Goal: Transaction & Acquisition: Book appointment/travel/reservation

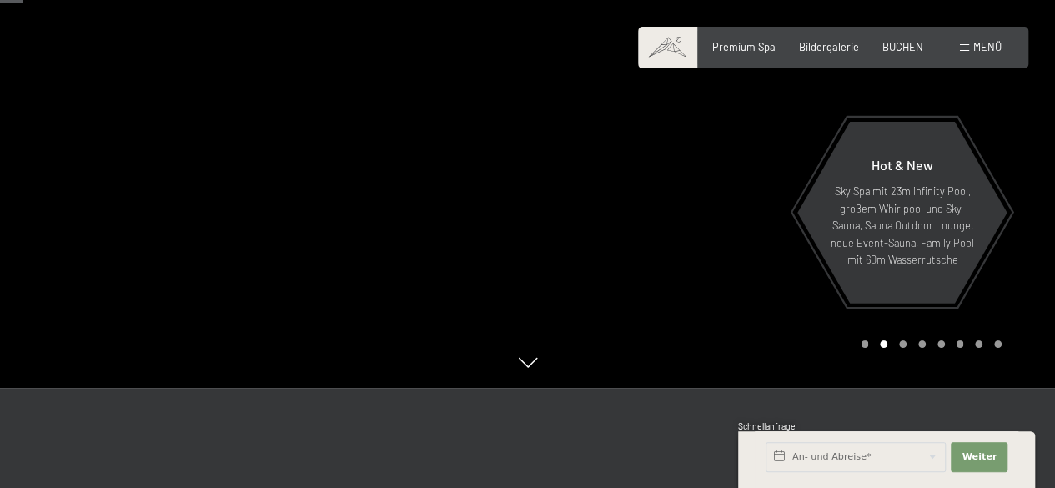
click at [764, 216] on div at bounding box center [792, 117] width 528 height 542
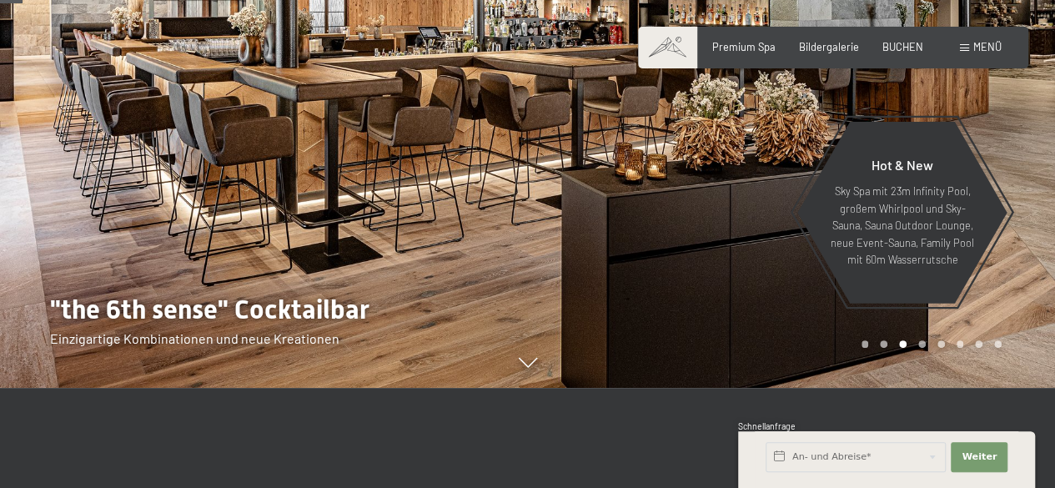
click at [764, 216] on div at bounding box center [792, 117] width 528 height 542
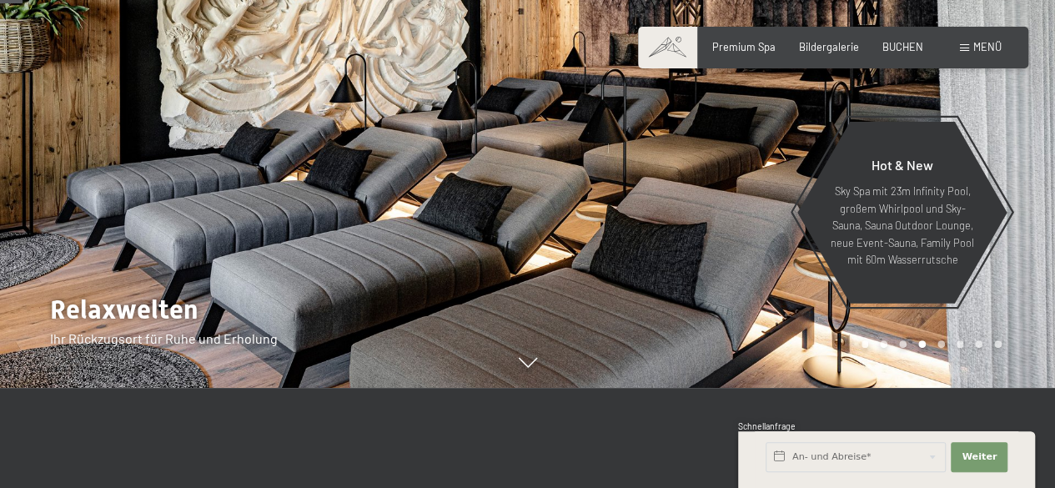
click at [764, 216] on div at bounding box center [792, 117] width 528 height 542
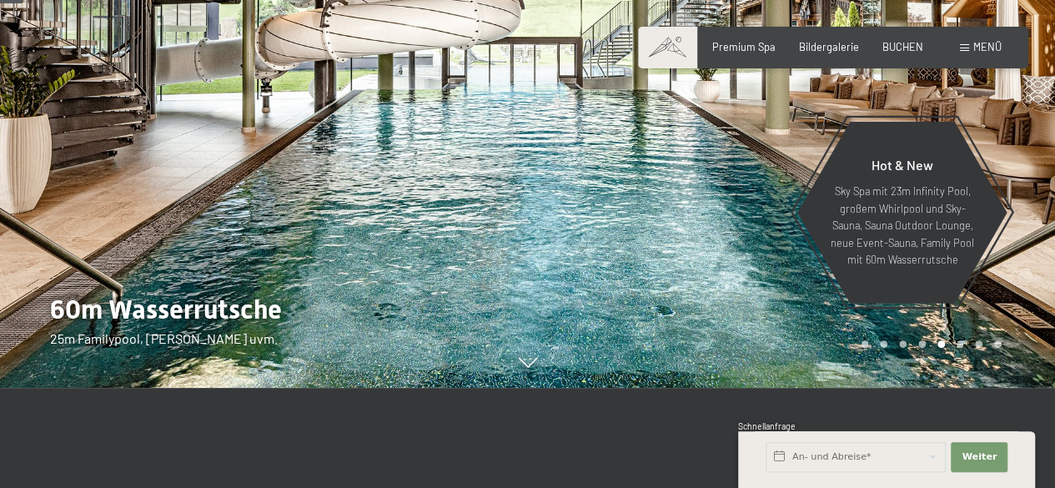
click at [764, 216] on div at bounding box center [792, 117] width 528 height 542
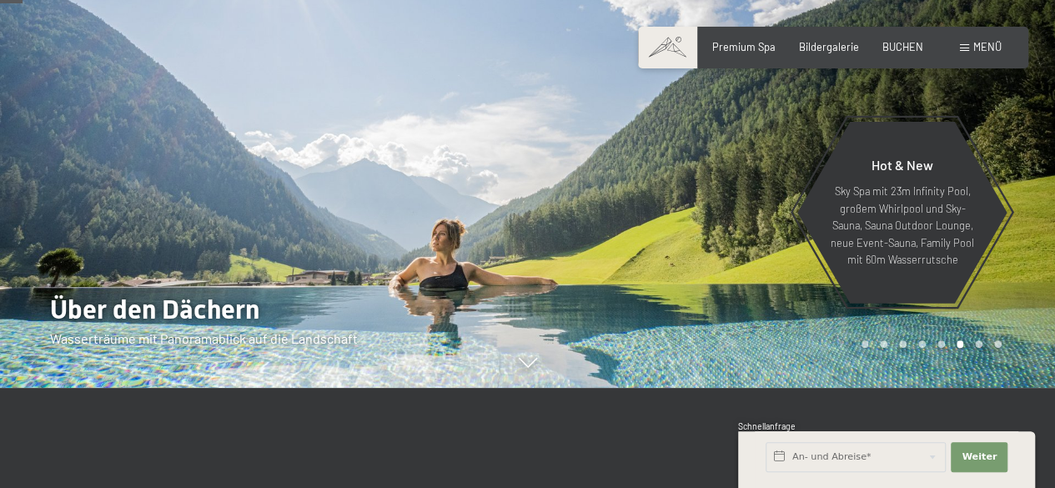
click at [764, 216] on div at bounding box center [792, 117] width 528 height 542
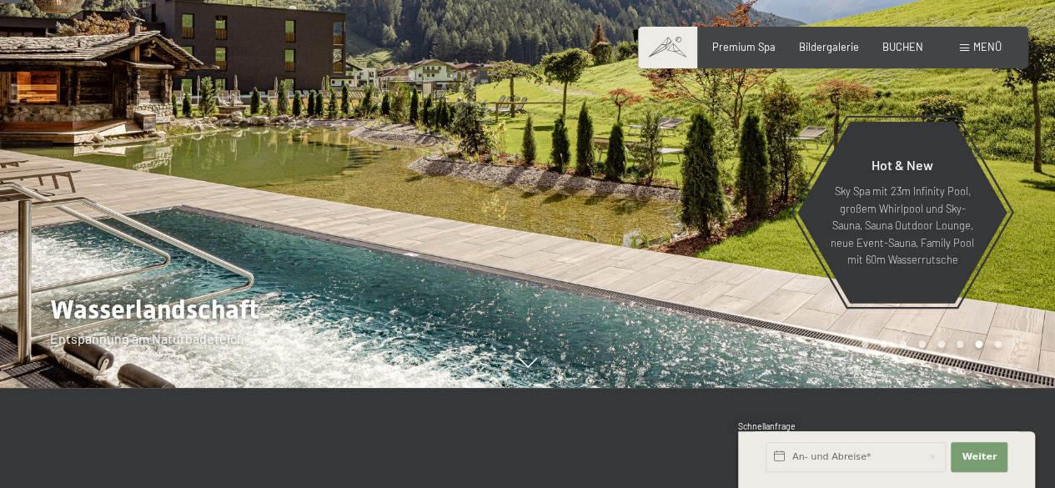
click at [764, 216] on div at bounding box center [792, 117] width 528 height 542
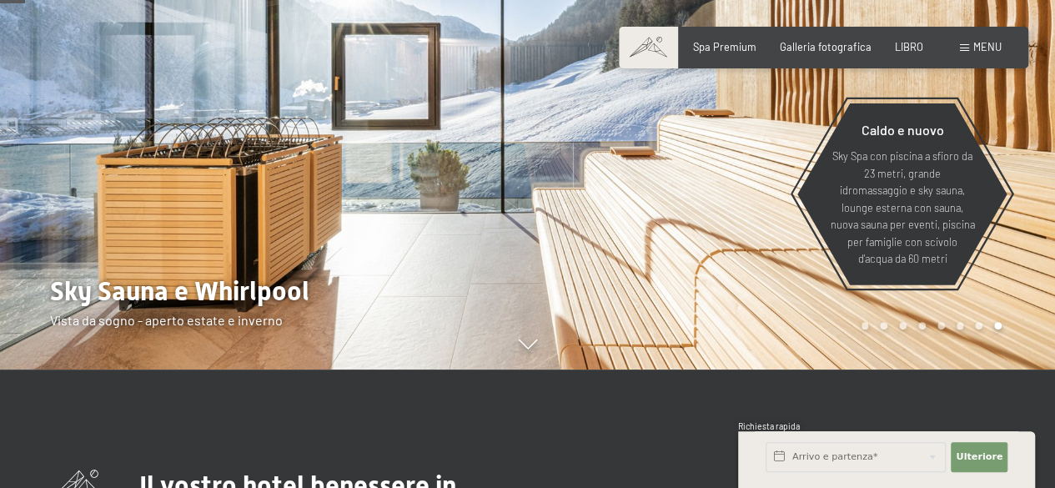
scroll to position [175, 0]
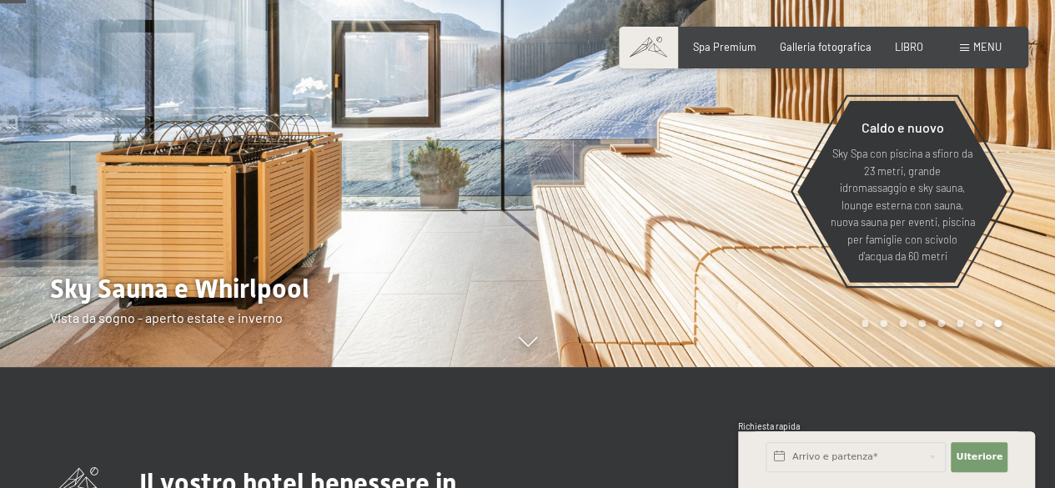
click at [706, 221] on div at bounding box center [792, 96] width 528 height 542
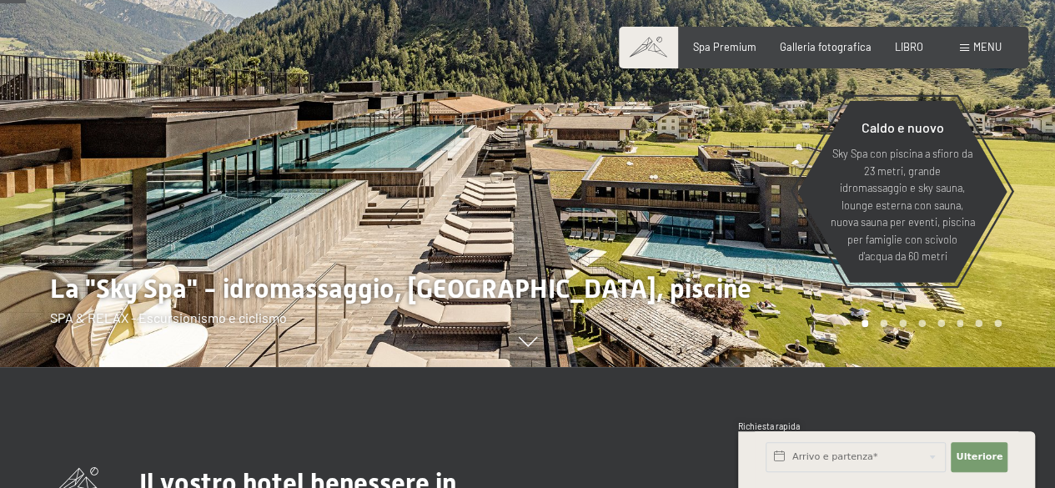
click at [706, 221] on div at bounding box center [792, 96] width 528 height 542
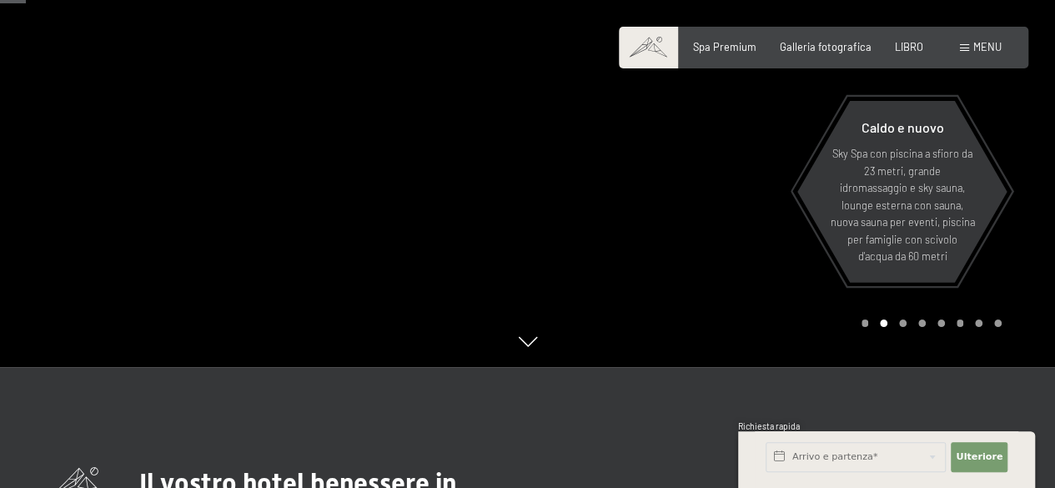
click at [706, 221] on div at bounding box center [792, 96] width 528 height 542
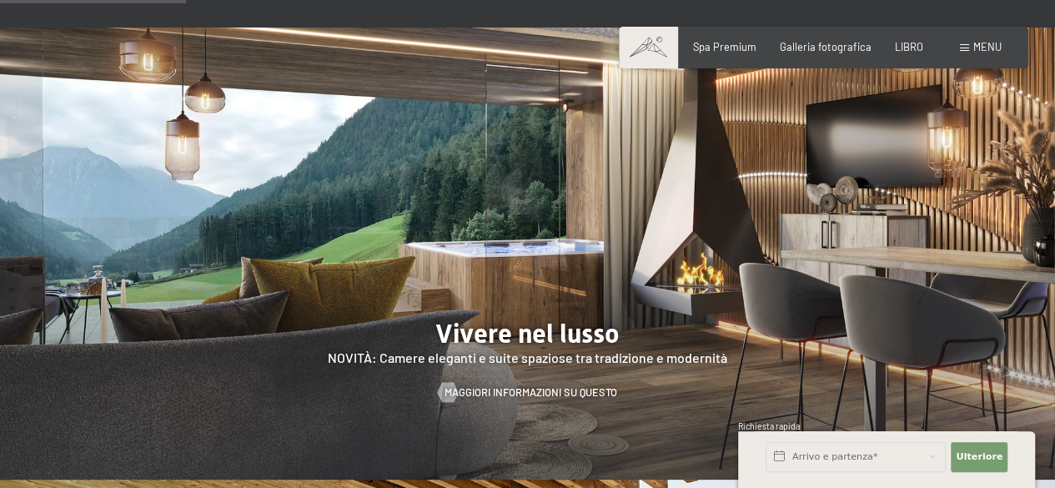
scroll to position [1261, 0]
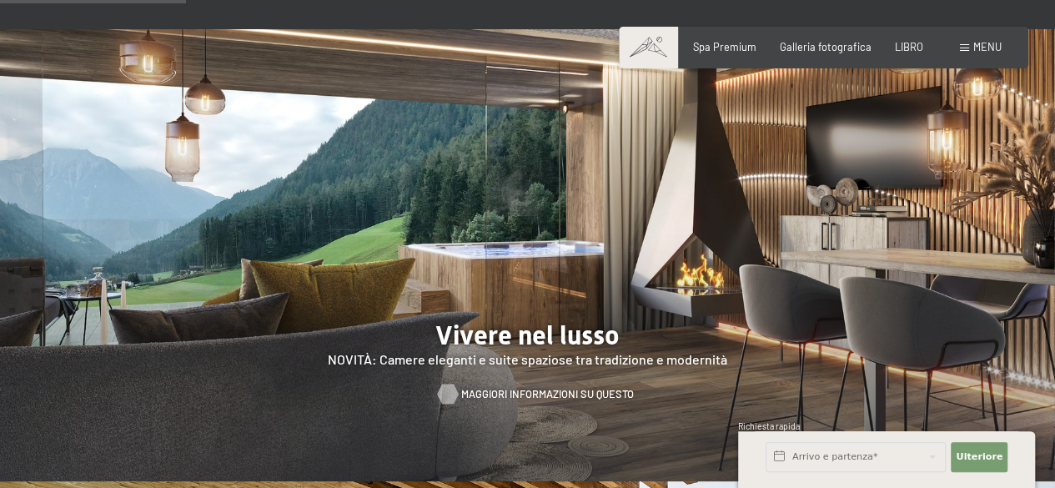
click at [566, 386] on font "Maggiori informazioni su questo" at bounding box center [547, 392] width 173 height 13
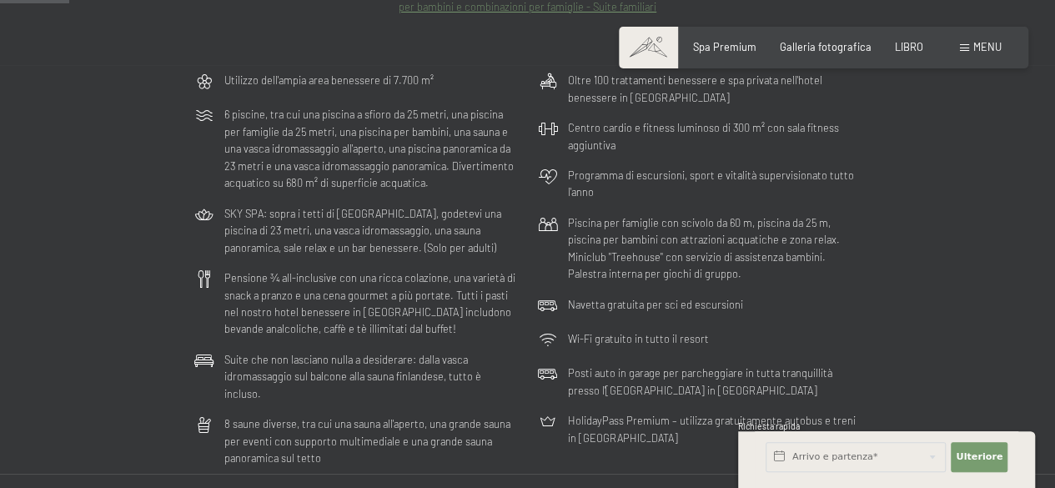
scroll to position [286, 0]
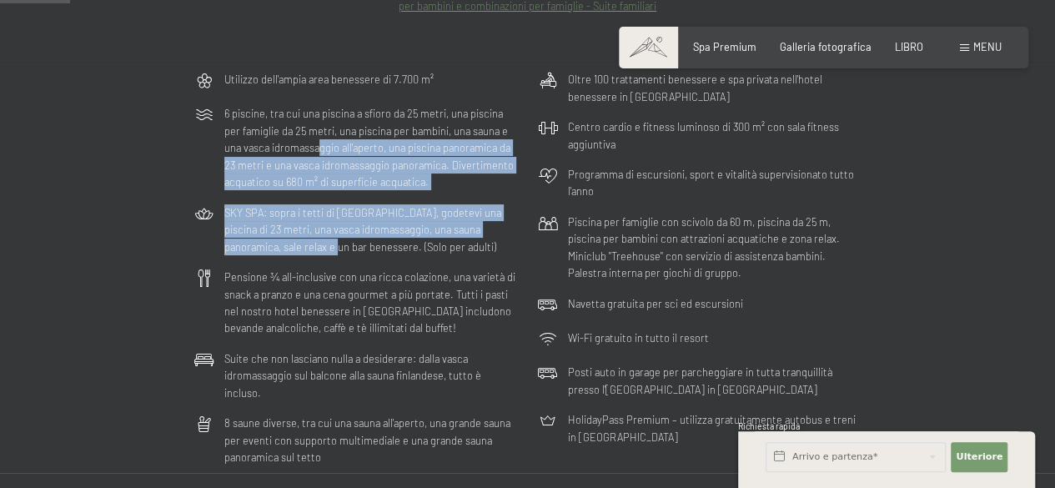
drag, startPoint x: 261, startPoint y: 244, endPoint x: 299, endPoint y: 149, distance: 102.2
click at [299, 149] on div "Utilizzo dell'ampia area benessere di 7.700 m² 6 piscine, tra cui una piscina a…" at bounding box center [528, 268] width 681 height 409
click at [299, 149] on font "6 piscine, tra cui una piscina a sfioro da 25 metri, una piscina per famiglie d…" at bounding box center [368, 148] width 289 height 82
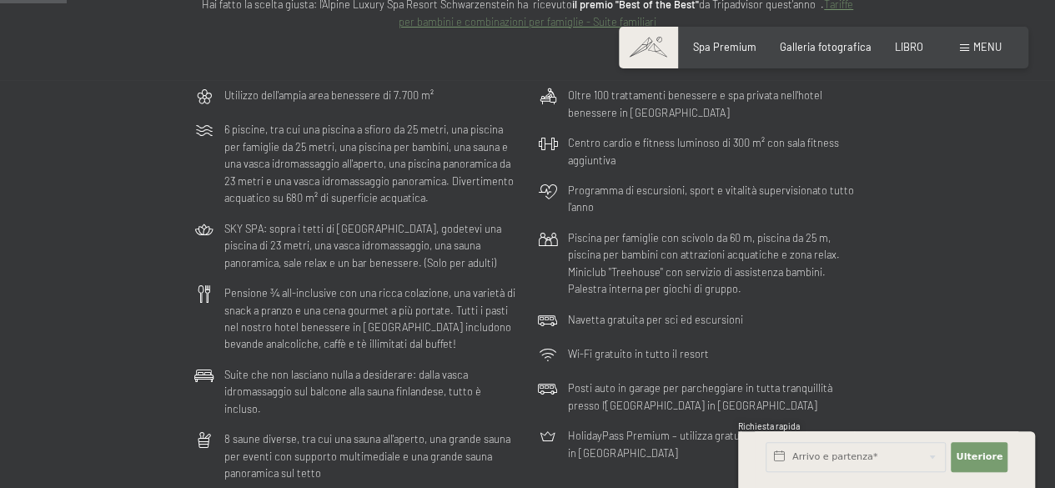
scroll to position [267, 0]
click at [429, 357] on div "Pensione ¾ all-inclusive con una ricca colazione, una varietà di snack a pranzo…" at bounding box center [356, 322] width 337 height 82
click at [826, 461] on input "text" at bounding box center [856, 457] width 180 height 30
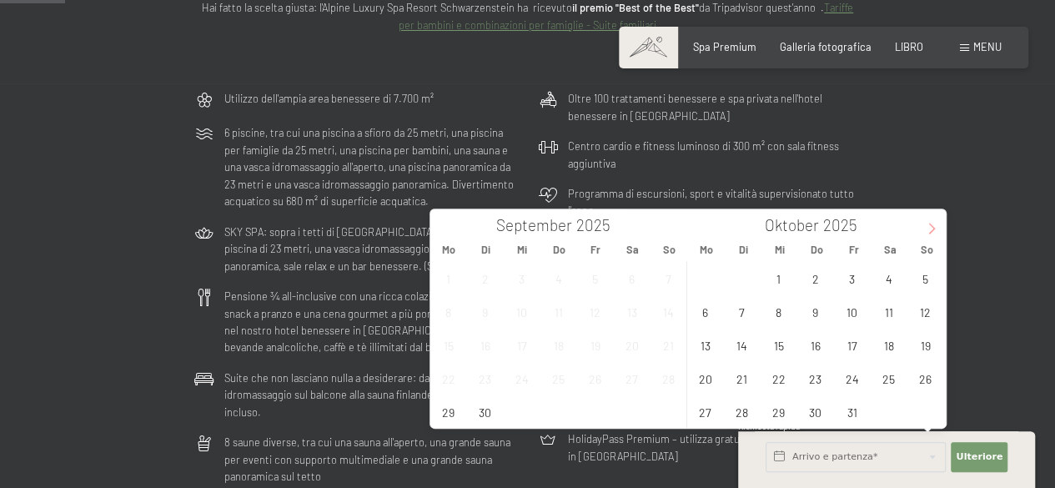
click at [928, 224] on icon at bounding box center [932, 229] width 12 height 12
type input "2026"
click at [859, 340] on span "16" at bounding box center [852, 345] width 33 height 33
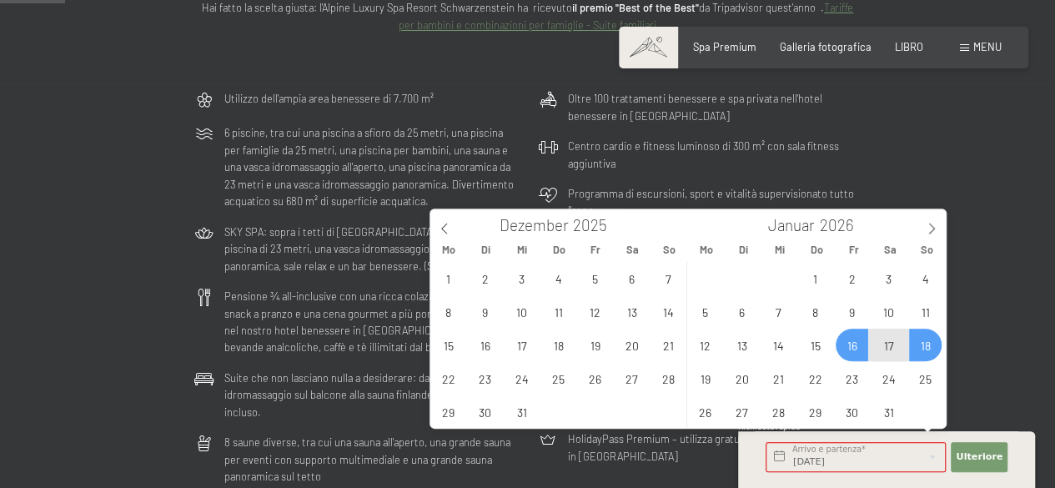
click at [919, 350] on span "18" at bounding box center [925, 345] width 33 height 33
type input "Fr. 16.01.2026 - So. 18.01.2026"
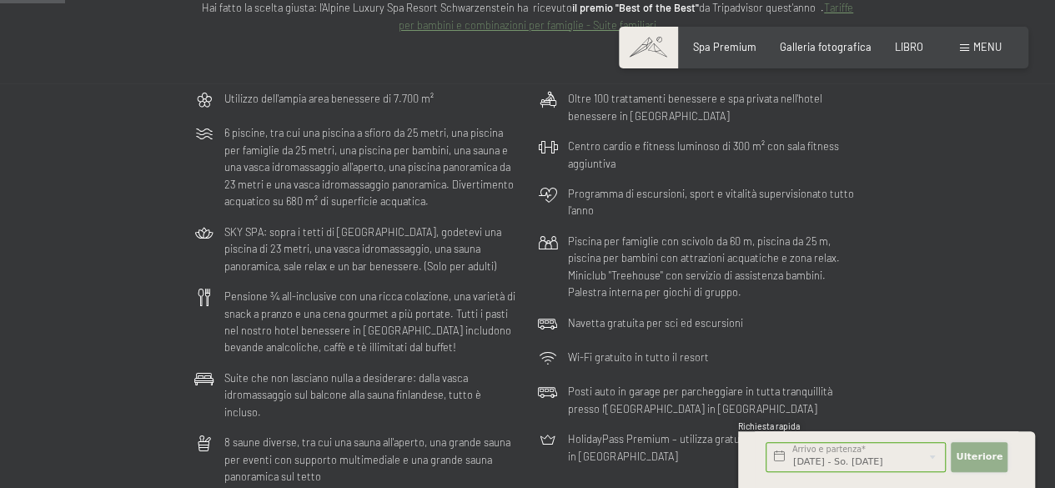
click at [966, 445] on button "Ulteriore Adressfelder ausblenden" at bounding box center [979, 457] width 57 height 30
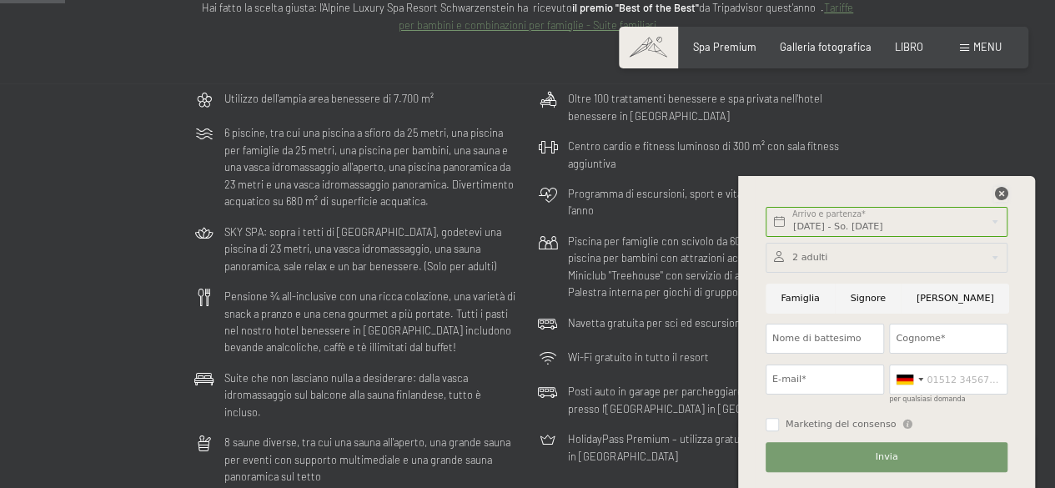
click at [1003, 193] on icon at bounding box center [1000, 193] width 13 height 13
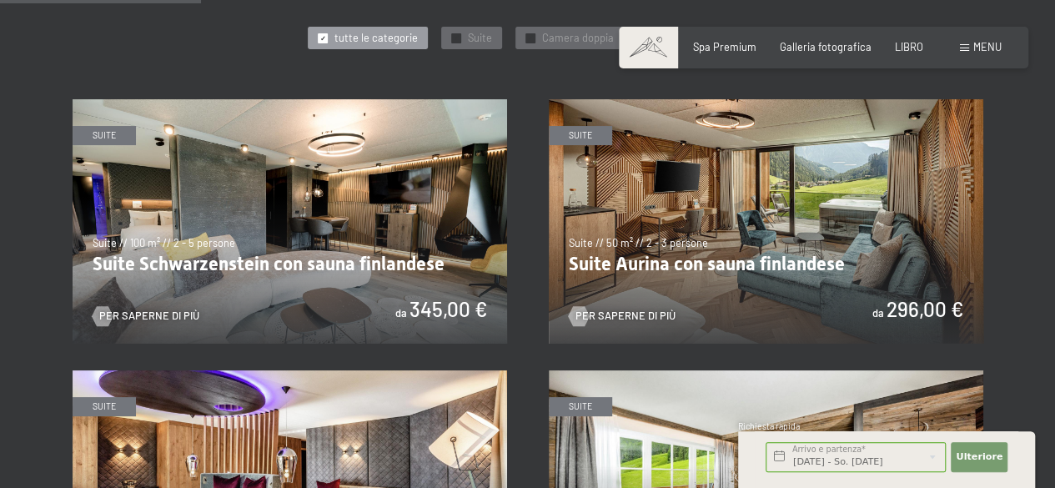
scroll to position [822, 0]
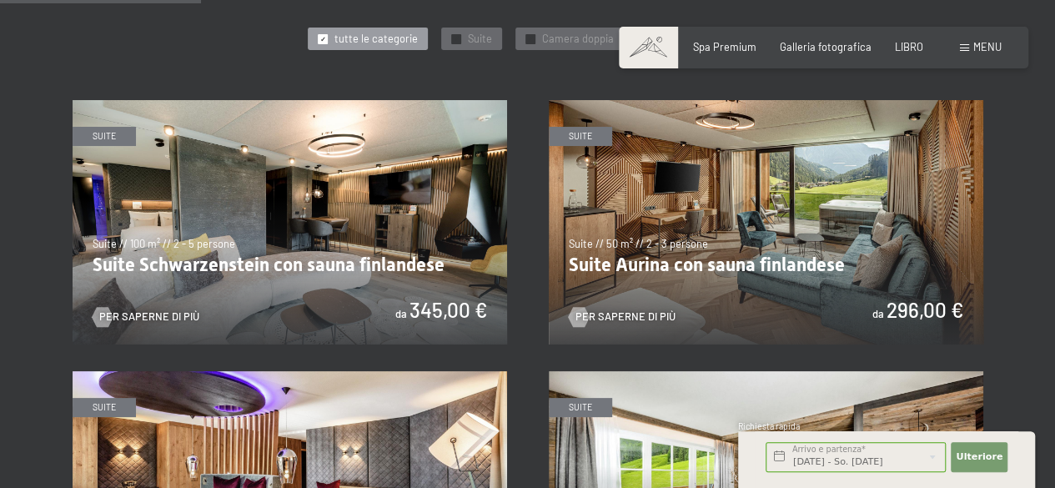
click at [685, 150] on img at bounding box center [766, 222] width 435 height 244
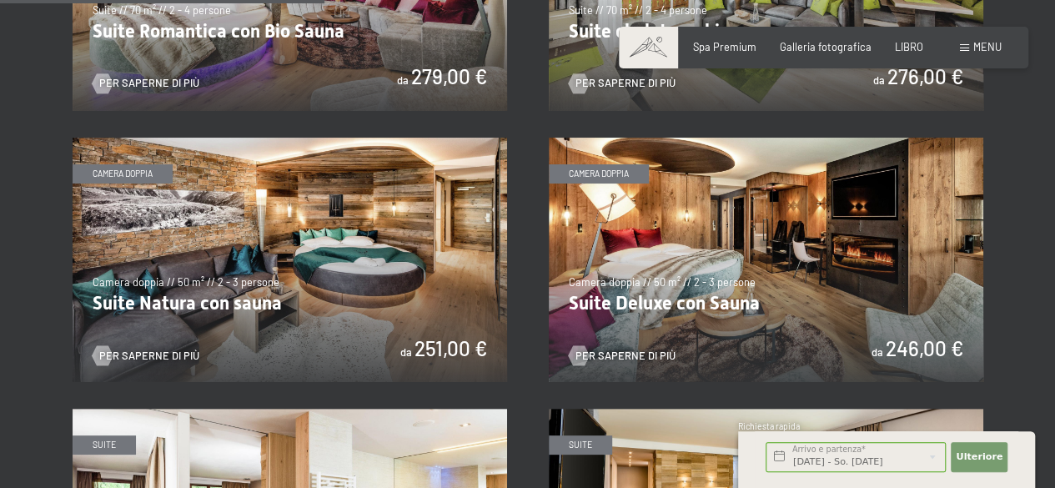
scroll to position [1326, 0]
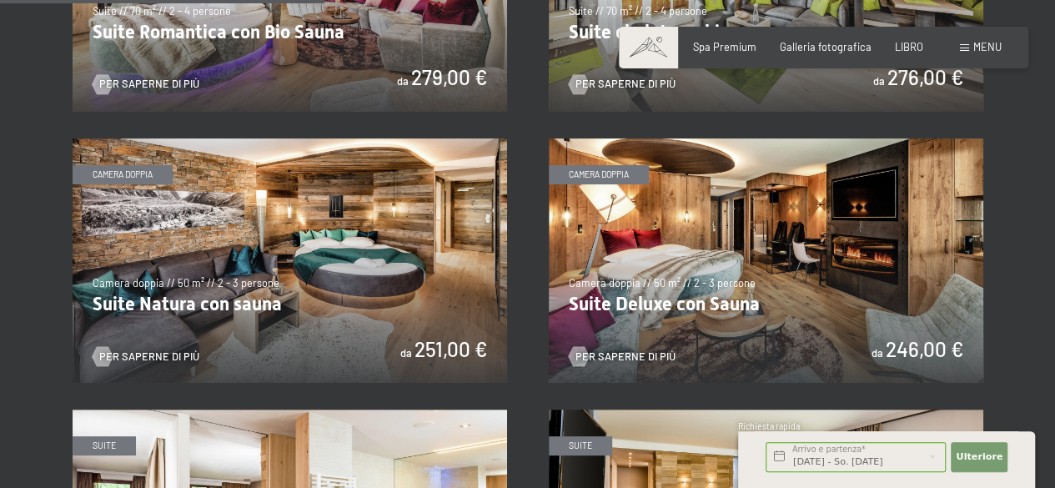
click at [700, 181] on img at bounding box center [766, 260] width 435 height 244
click at [442, 239] on img at bounding box center [290, 260] width 435 height 244
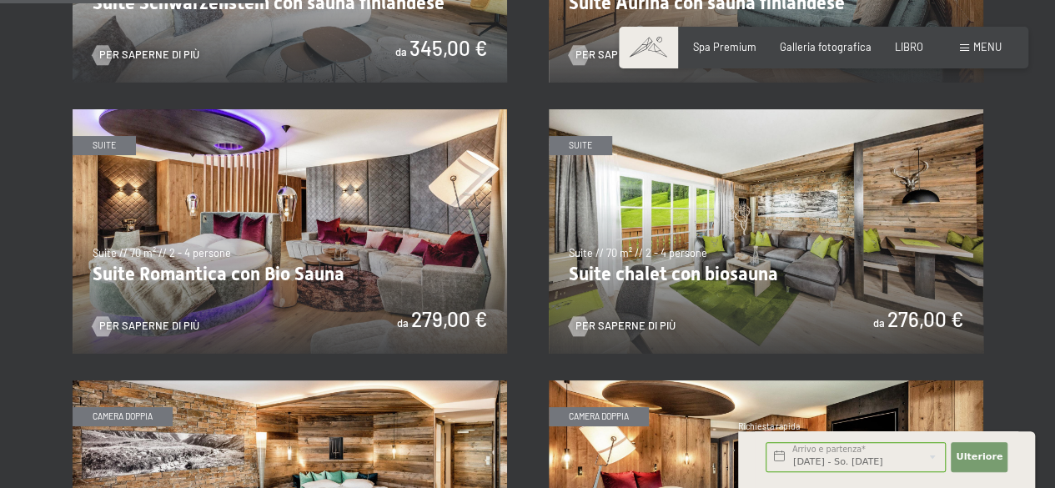
scroll to position [1083, 0]
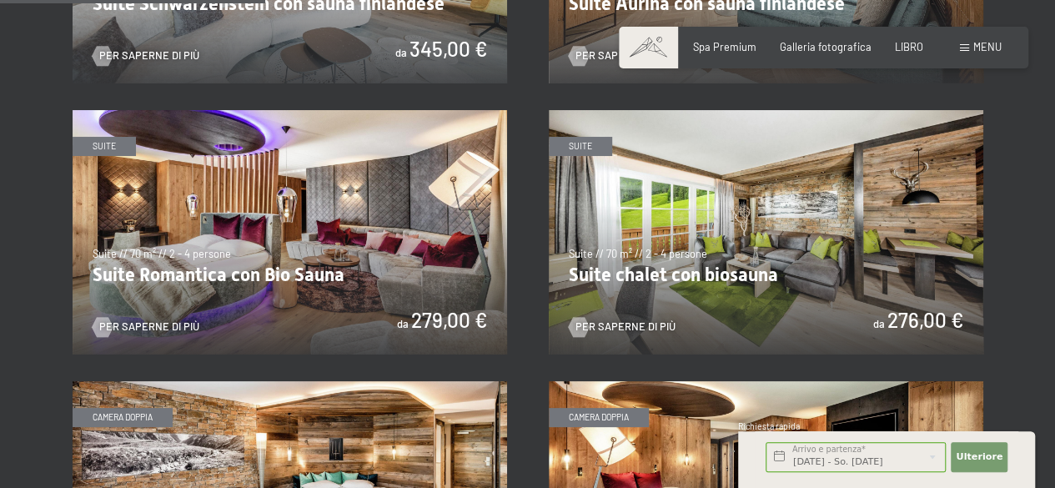
click at [762, 203] on img at bounding box center [766, 232] width 435 height 244
click at [369, 214] on img at bounding box center [290, 232] width 435 height 244
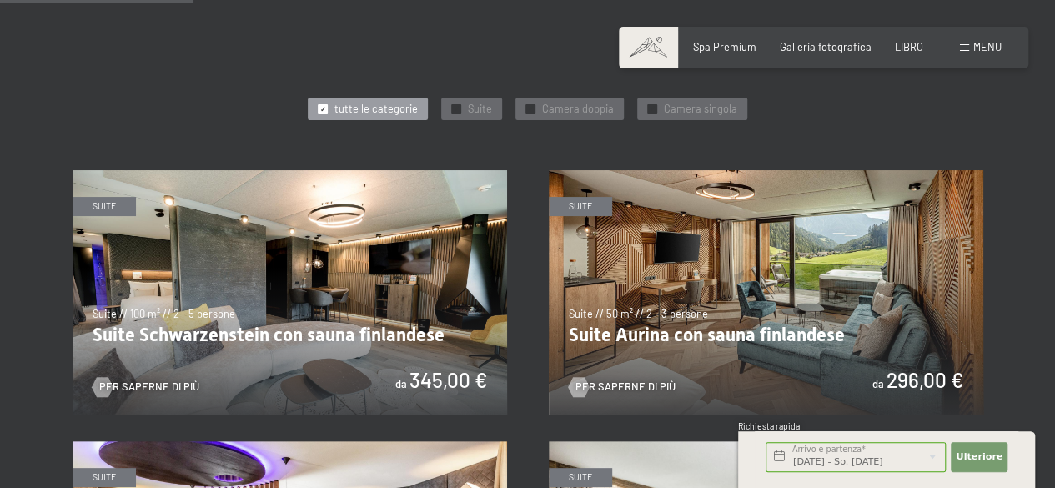
scroll to position [745, 0]
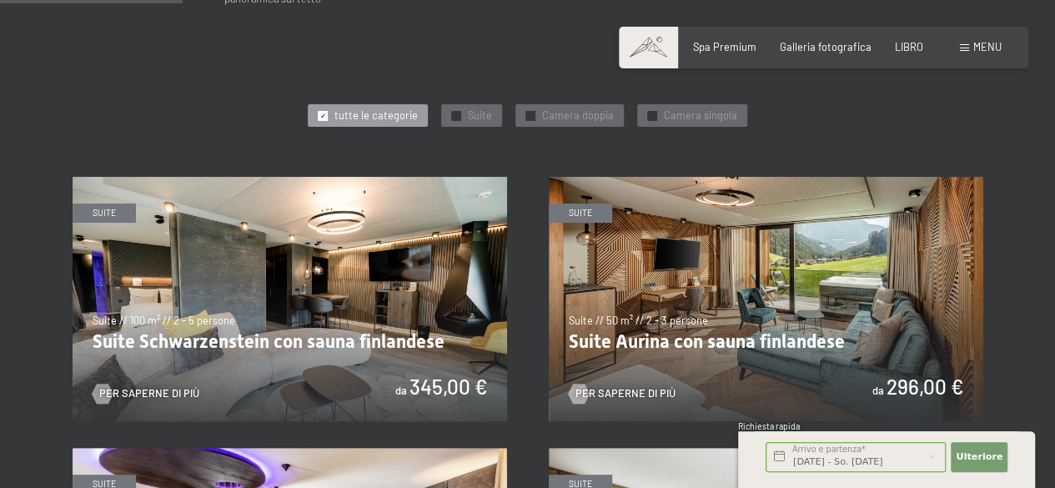
click at [788, 294] on img at bounding box center [766, 299] width 435 height 244
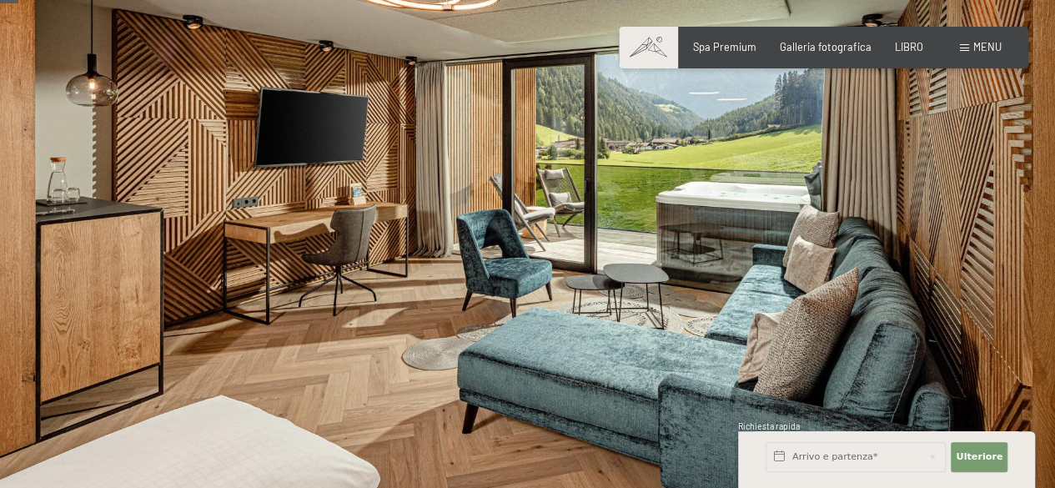
click at [908, 244] on div at bounding box center [792, 237] width 528 height 542
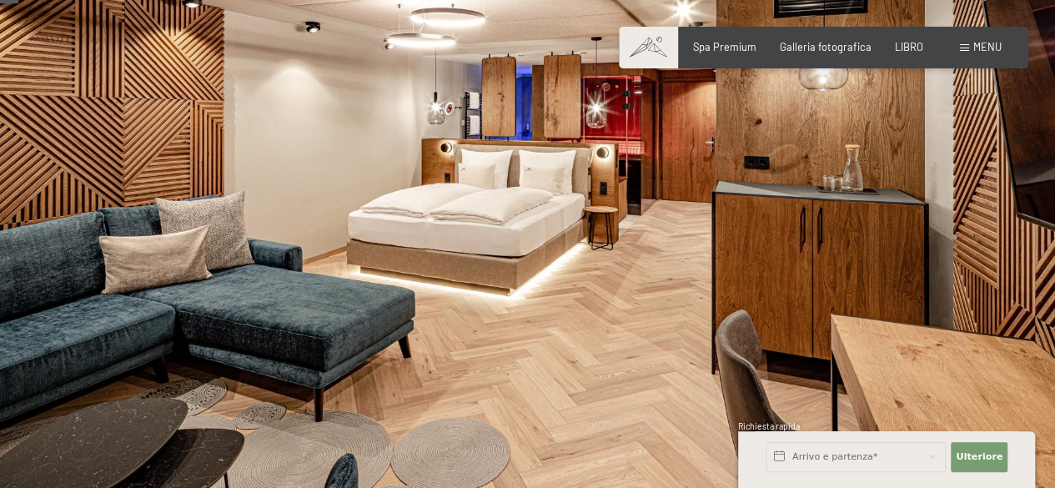
click at [908, 244] on div at bounding box center [792, 237] width 528 height 542
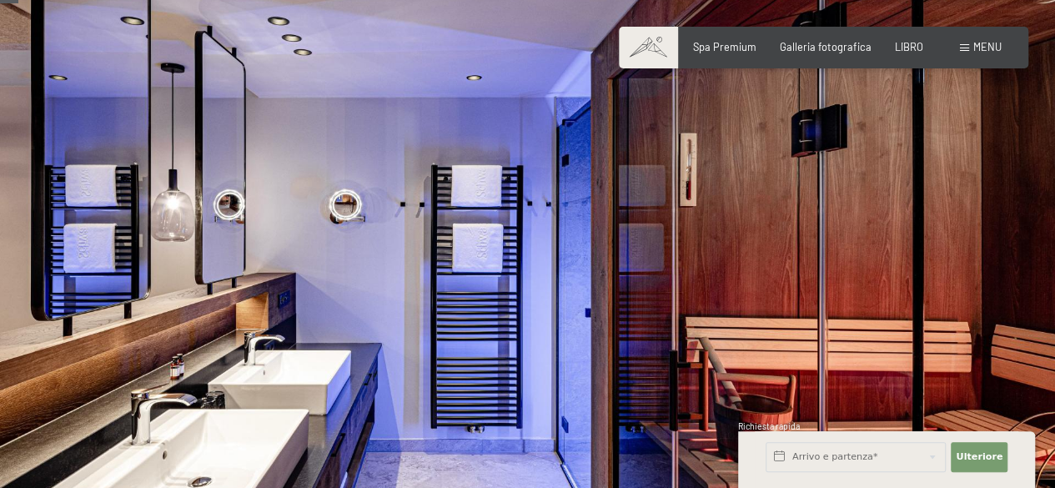
click at [908, 244] on div at bounding box center [792, 237] width 528 height 542
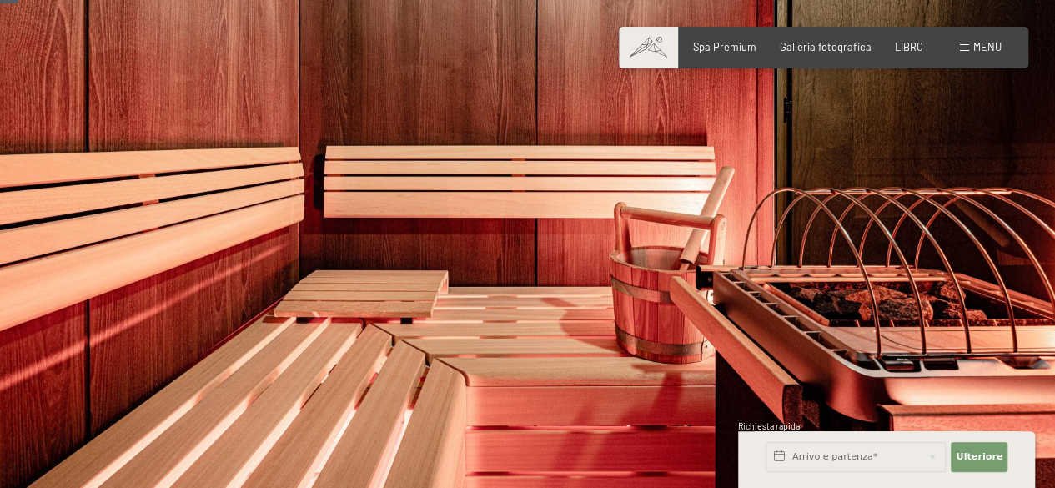
click at [908, 244] on div at bounding box center [792, 237] width 528 height 542
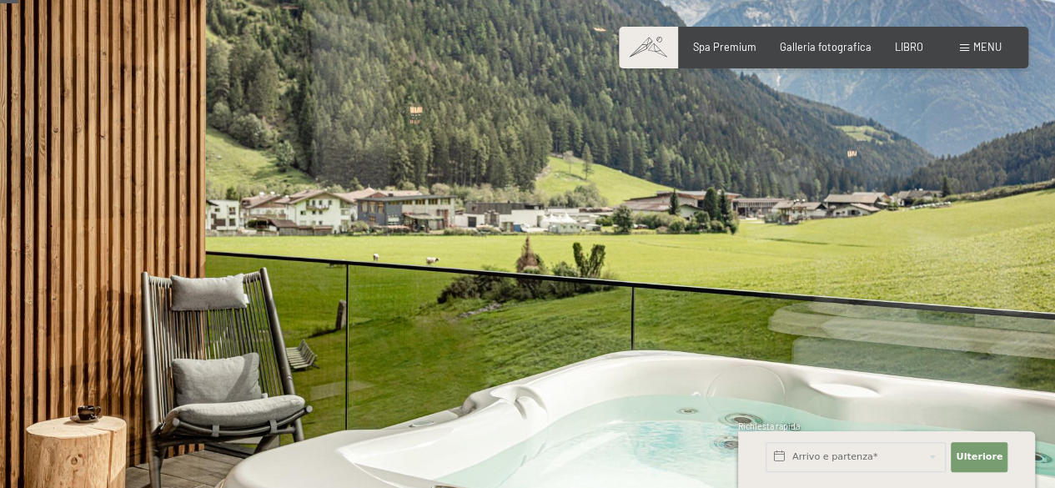
click at [908, 244] on div at bounding box center [792, 237] width 528 height 542
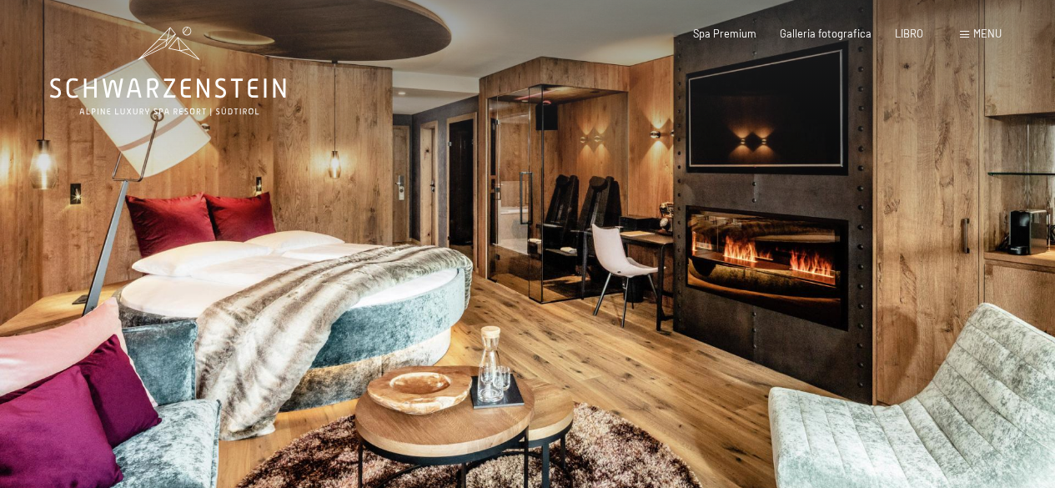
click at [943, 204] on div at bounding box center [792, 271] width 528 height 542
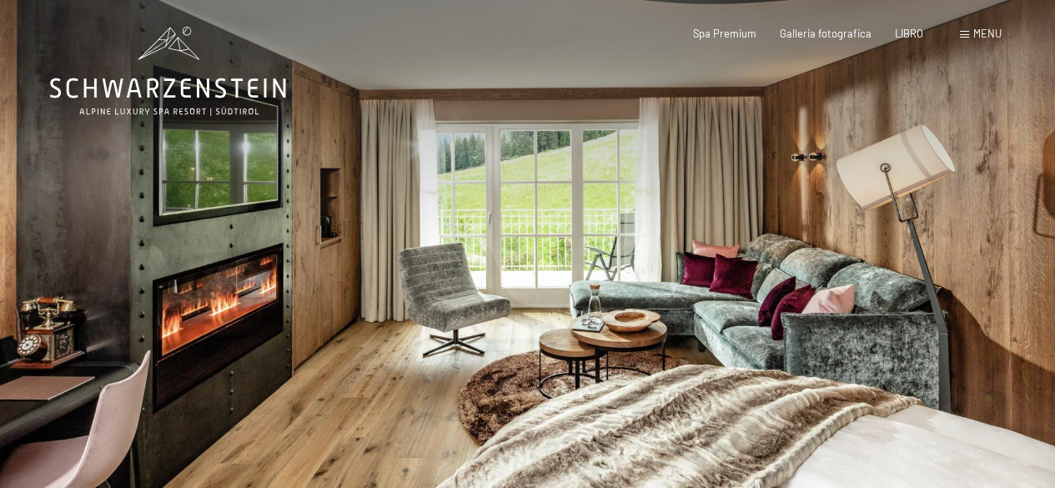
click at [943, 204] on div at bounding box center [792, 271] width 528 height 542
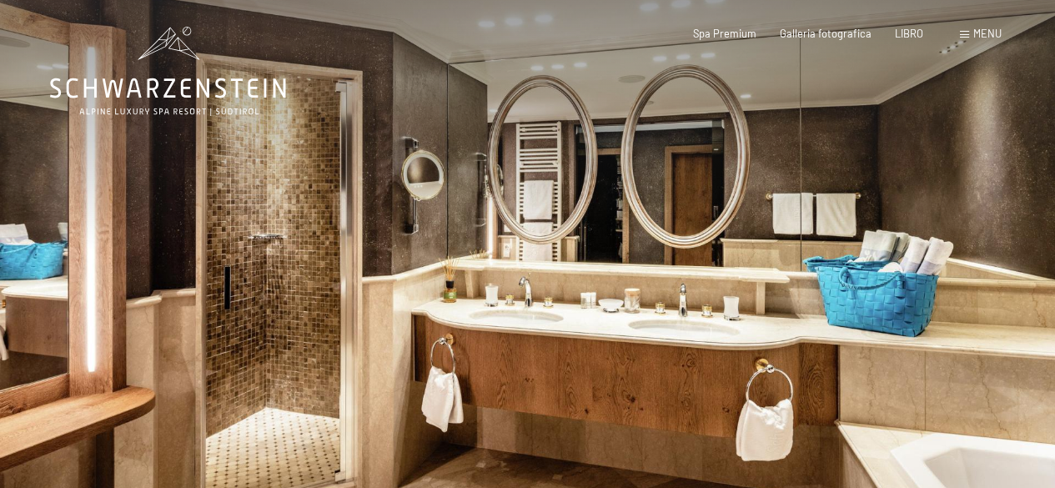
click at [943, 204] on div at bounding box center [792, 271] width 528 height 542
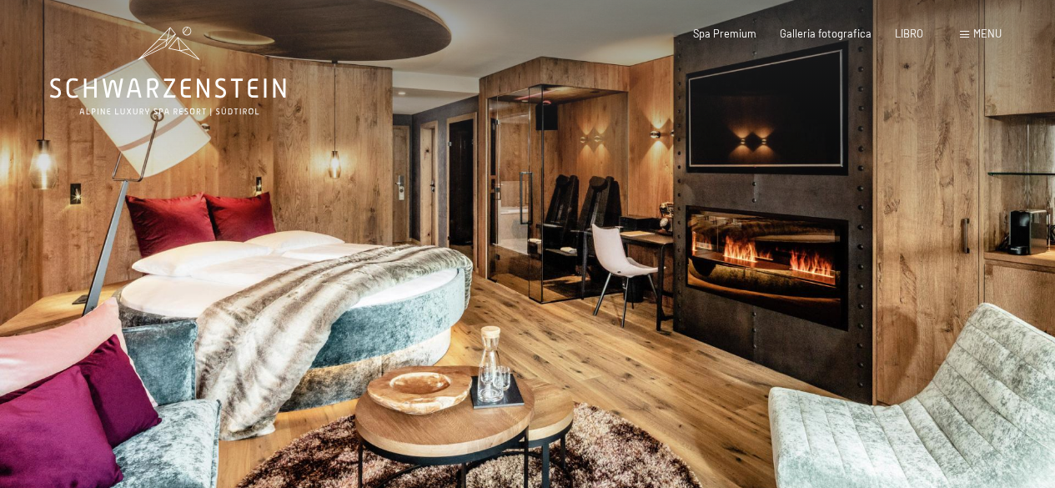
click at [943, 204] on div at bounding box center [792, 271] width 528 height 542
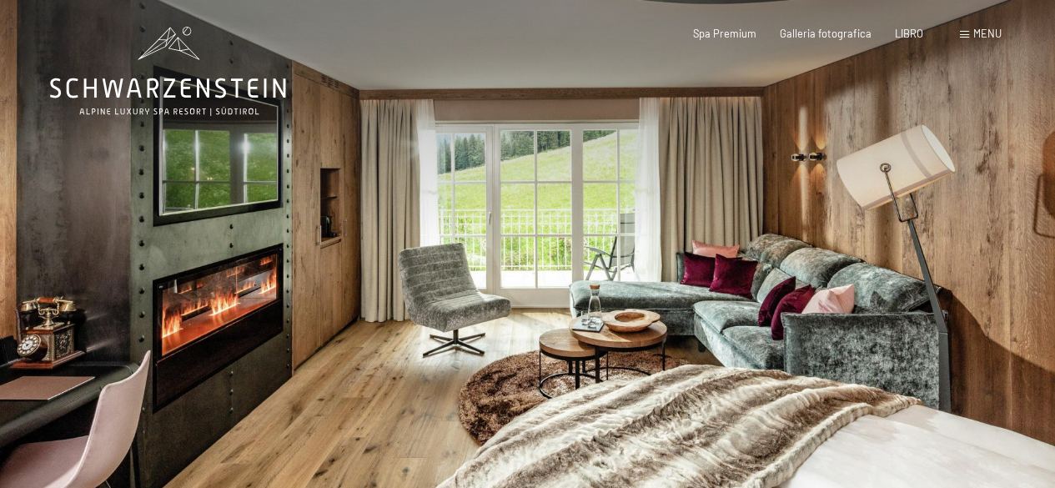
click at [943, 204] on div at bounding box center [792, 271] width 528 height 542
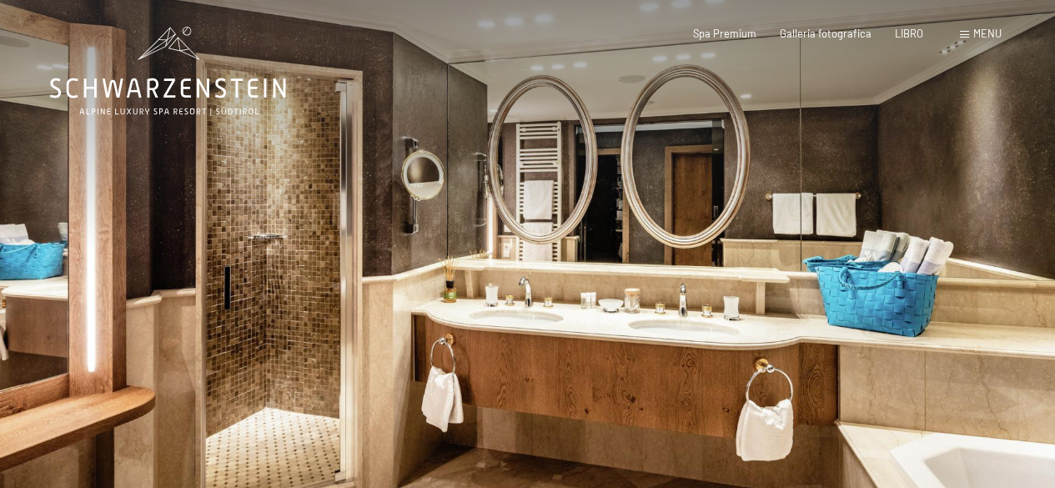
click at [943, 204] on div at bounding box center [792, 271] width 528 height 542
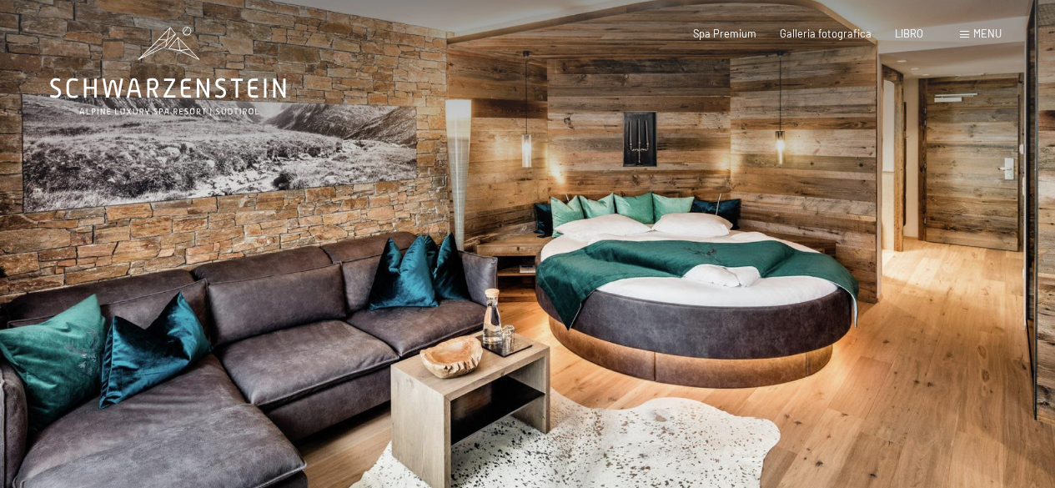
click at [985, 224] on div at bounding box center [792, 271] width 528 height 542
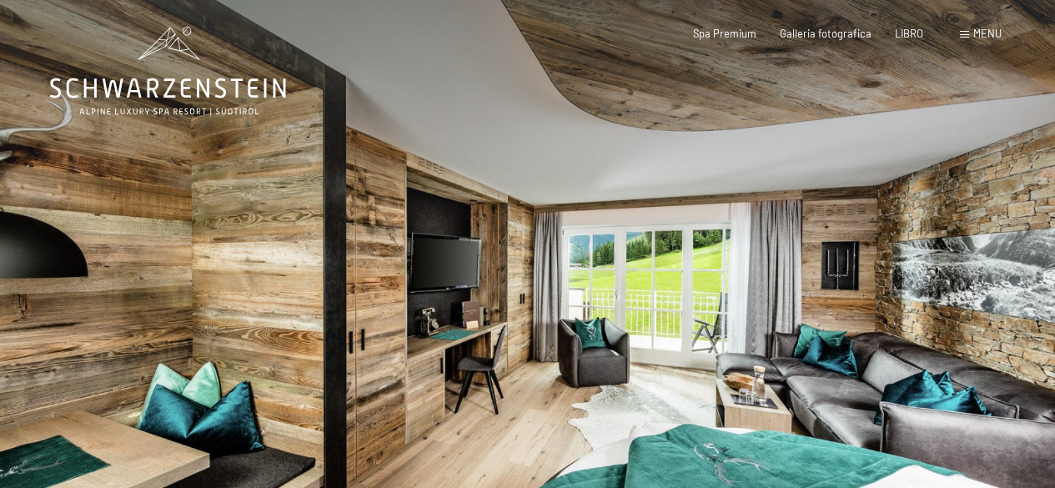
click at [985, 224] on div at bounding box center [792, 271] width 528 height 542
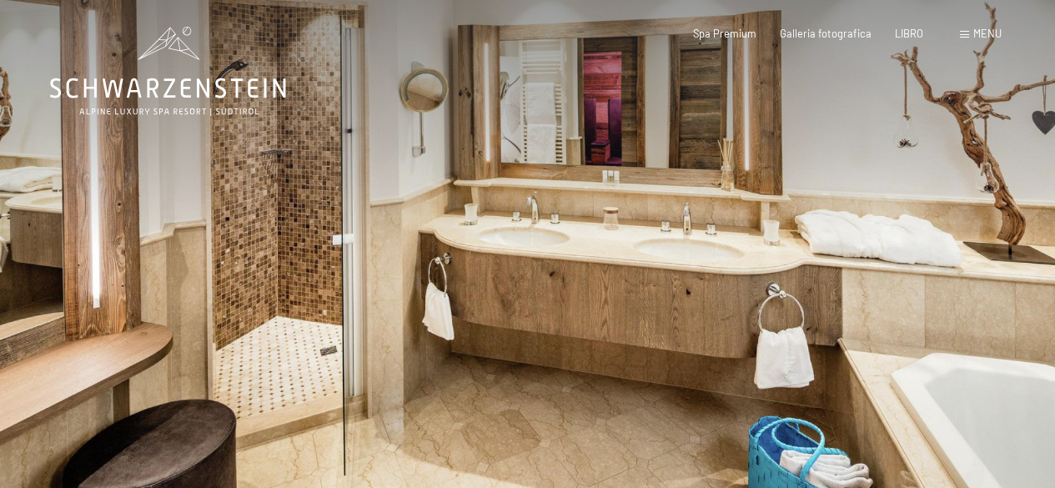
click at [985, 224] on div at bounding box center [792, 271] width 528 height 542
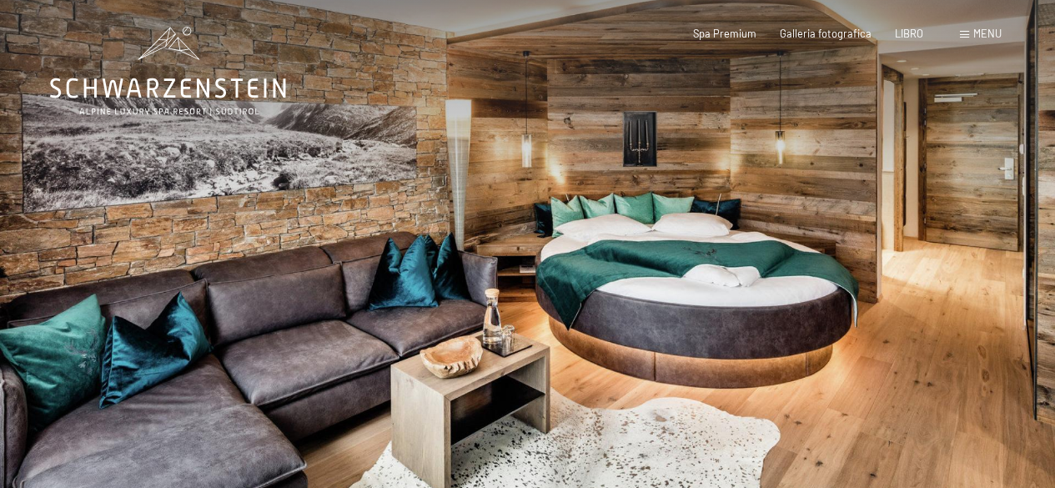
click at [985, 224] on div at bounding box center [792, 271] width 528 height 542
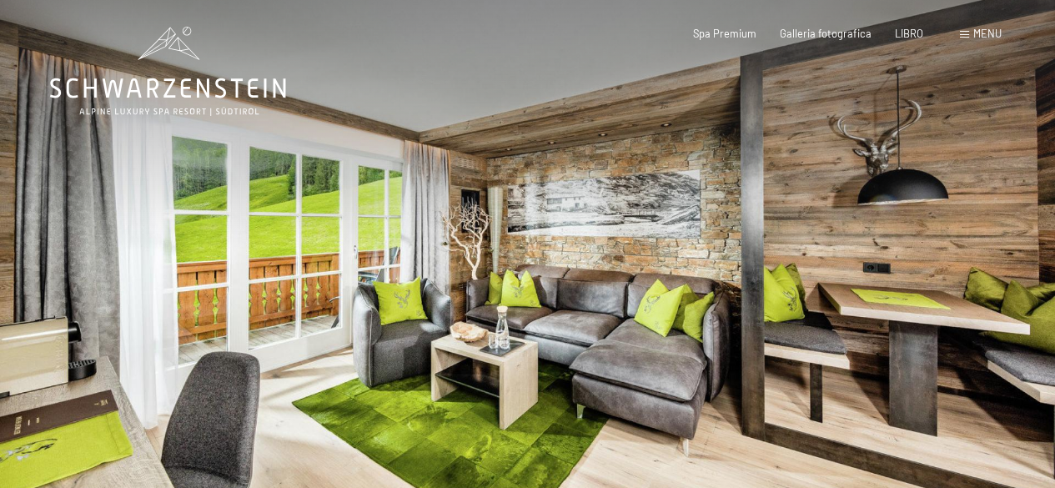
click at [981, 224] on div at bounding box center [792, 271] width 528 height 542
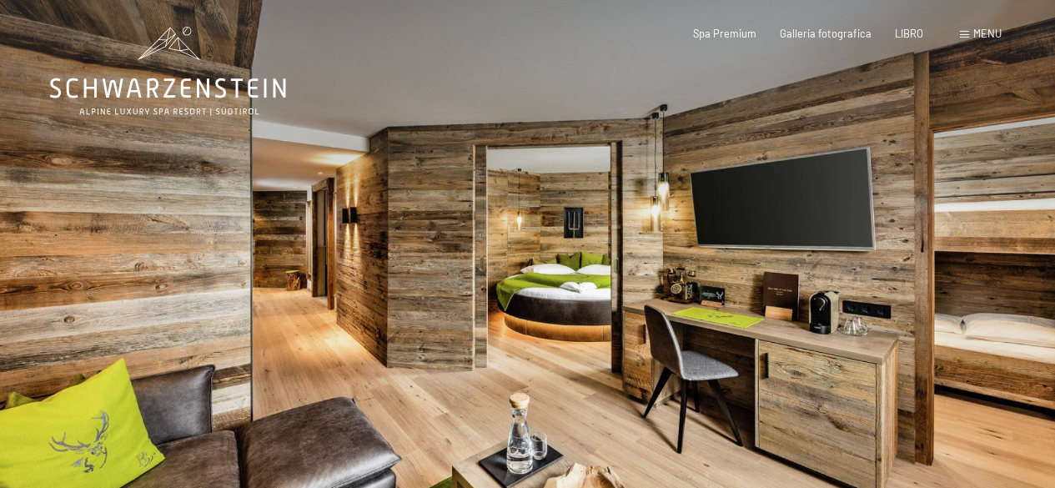
click at [981, 224] on div at bounding box center [792, 271] width 528 height 542
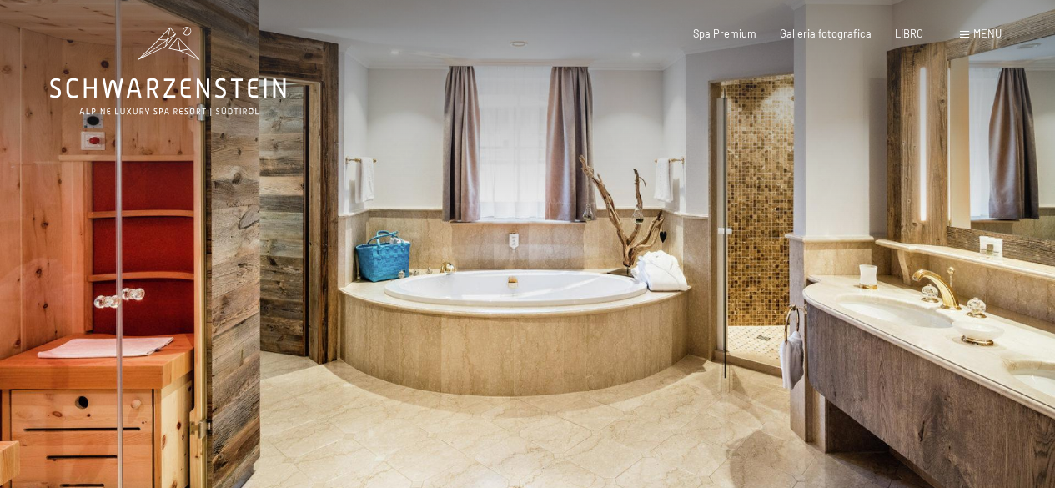
click at [981, 224] on div at bounding box center [792, 271] width 528 height 542
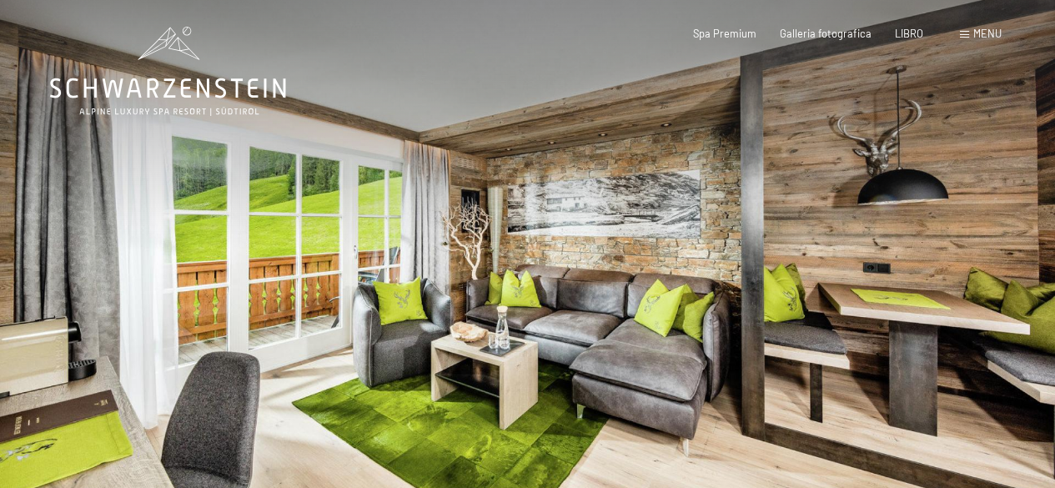
click at [981, 224] on div at bounding box center [792, 271] width 528 height 542
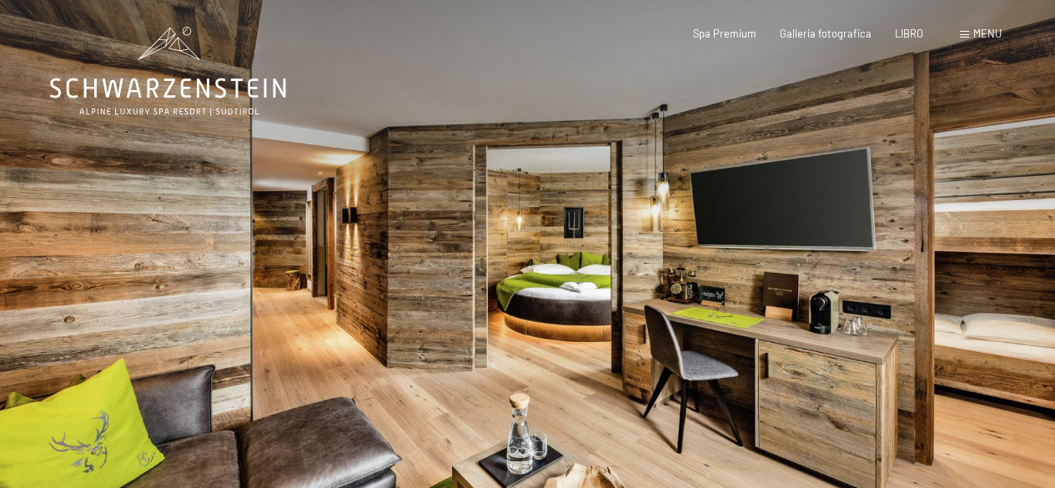
click at [861, 189] on div at bounding box center [792, 271] width 528 height 542
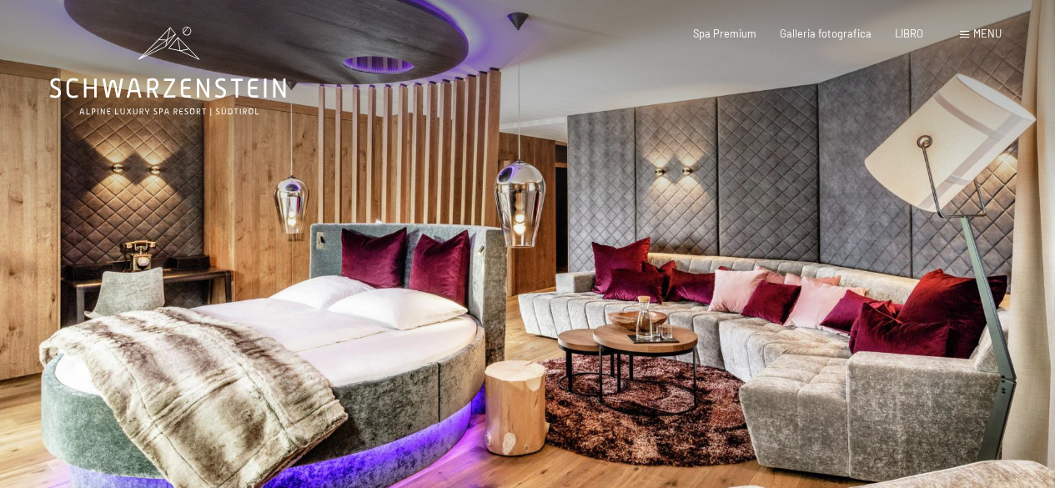
click at [962, 189] on div at bounding box center [792, 271] width 528 height 542
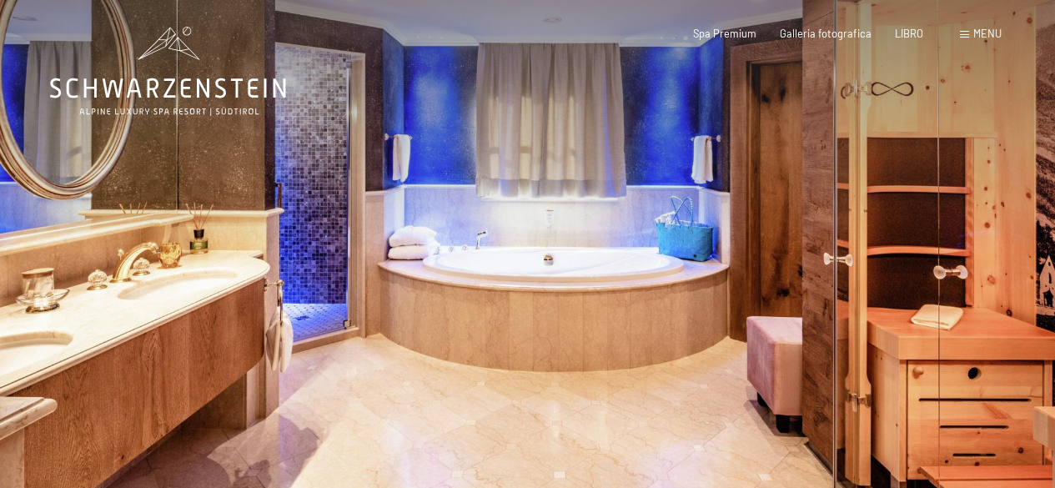
click at [962, 189] on div at bounding box center [792, 271] width 528 height 542
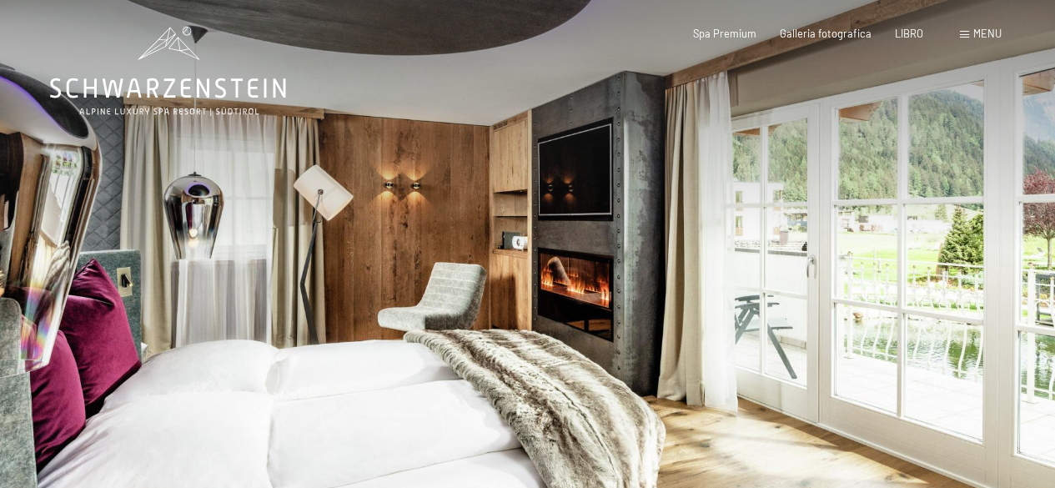
click at [962, 189] on div at bounding box center [792, 271] width 528 height 542
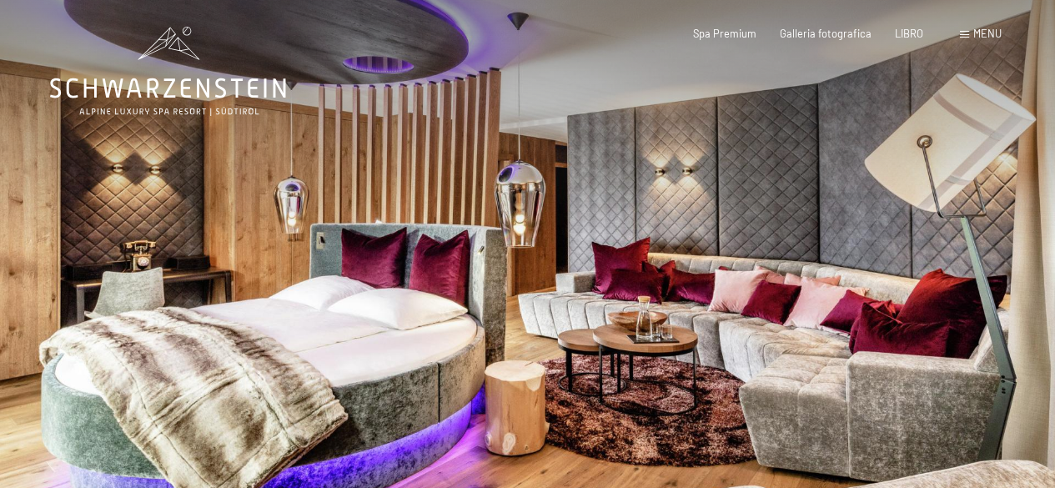
click at [962, 189] on div at bounding box center [792, 271] width 528 height 542
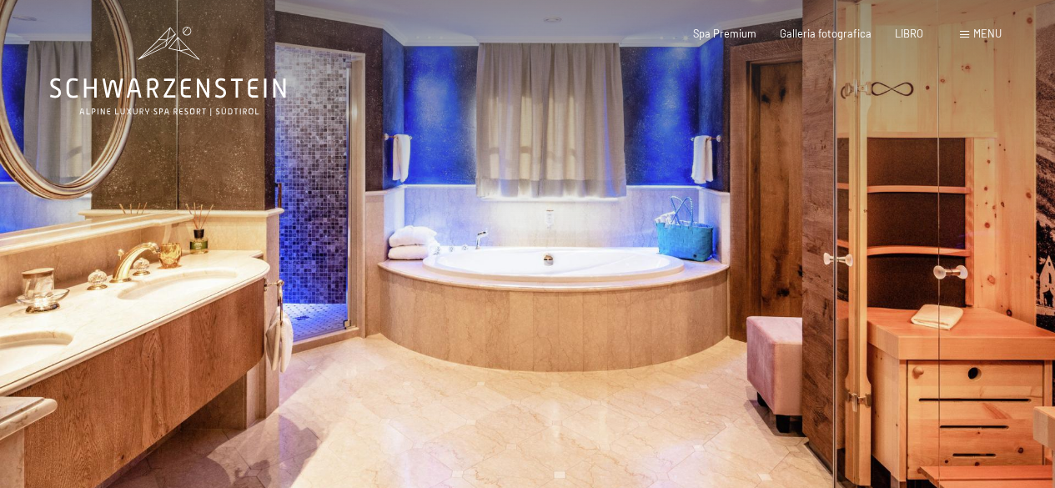
click at [962, 189] on div at bounding box center [792, 271] width 528 height 542
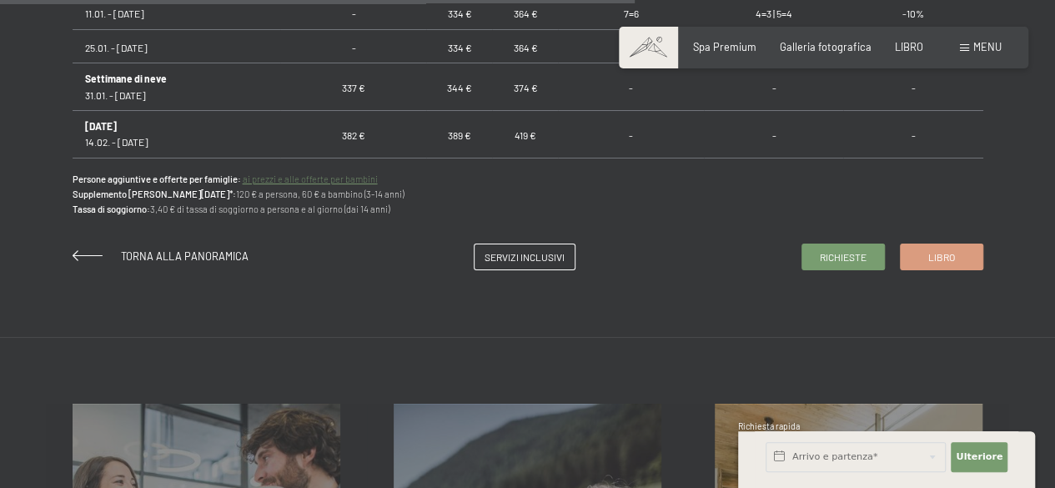
scroll to position [1247, 0]
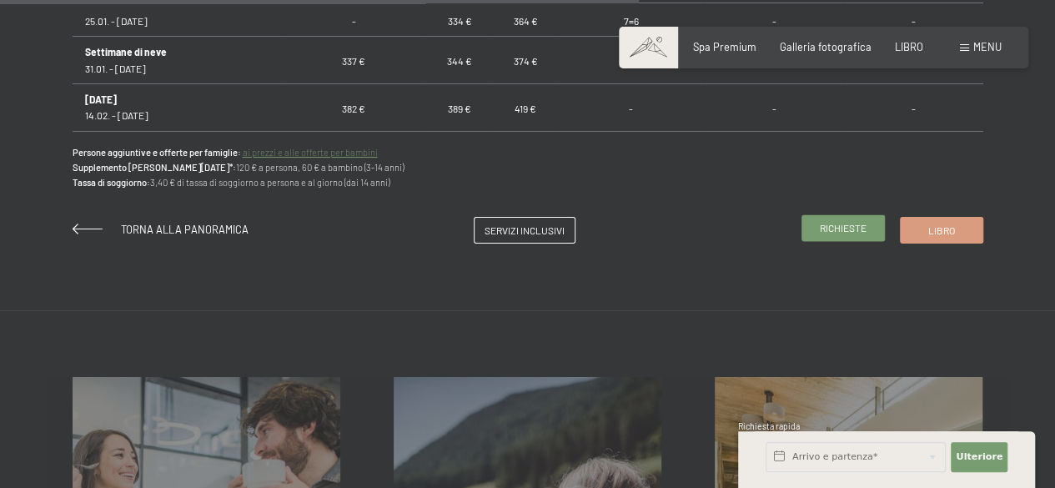
click at [848, 241] on div "Richieste Libro" at bounding box center [893, 230] width 182 height 27
click at [829, 219] on link "Richieste" at bounding box center [844, 227] width 82 height 25
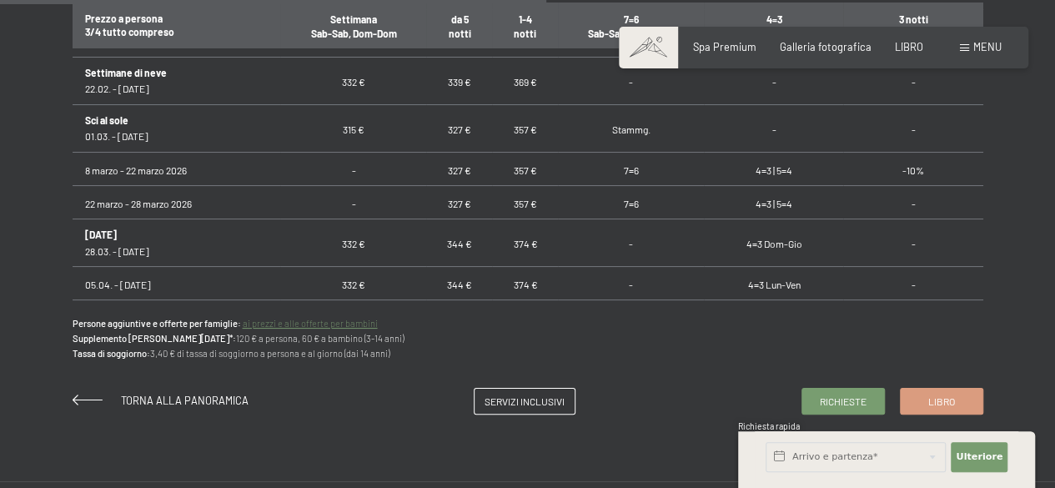
scroll to position [1076, 0]
click at [830, 458] on input "text" at bounding box center [856, 457] width 180 height 30
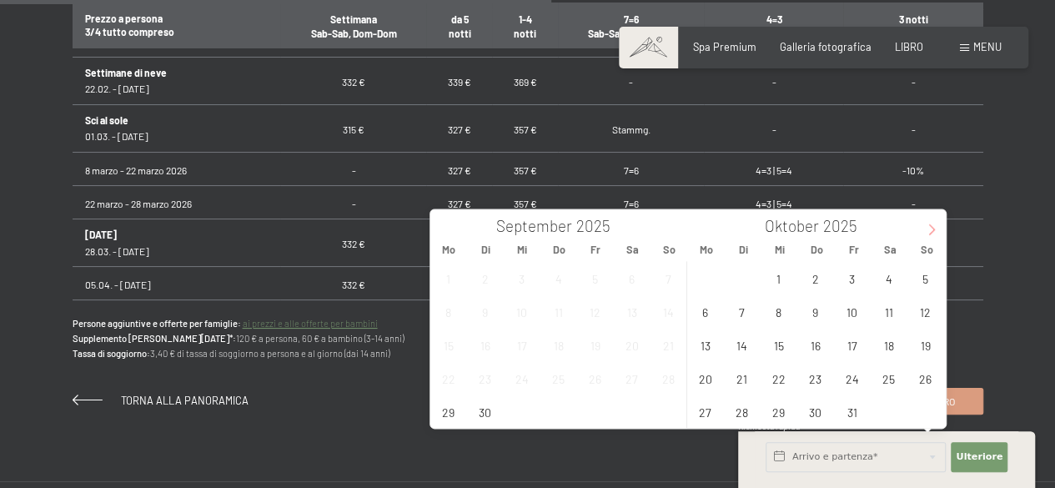
click at [938, 226] on span at bounding box center [932, 223] width 28 height 28
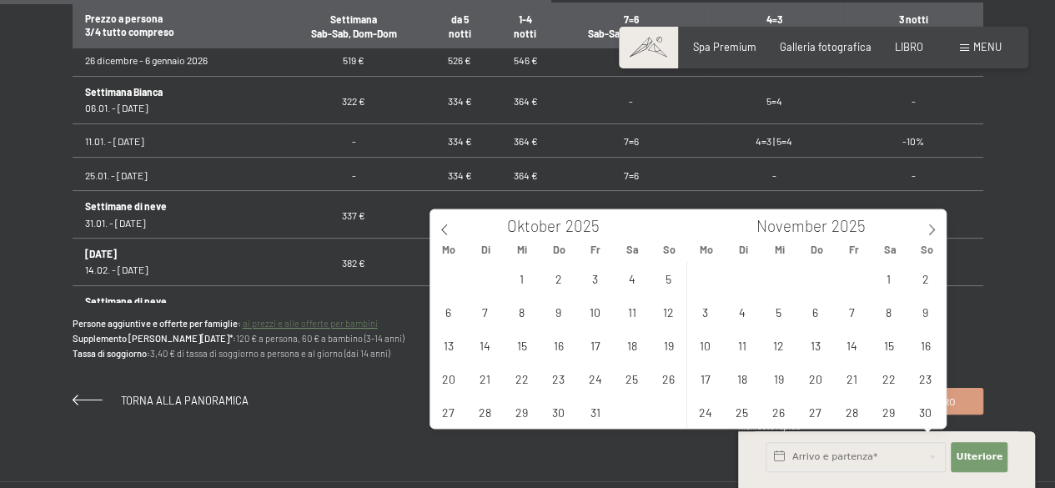
scroll to position [376, 0]
click at [933, 224] on icon at bounding box center [932, 230] width 12 height 12
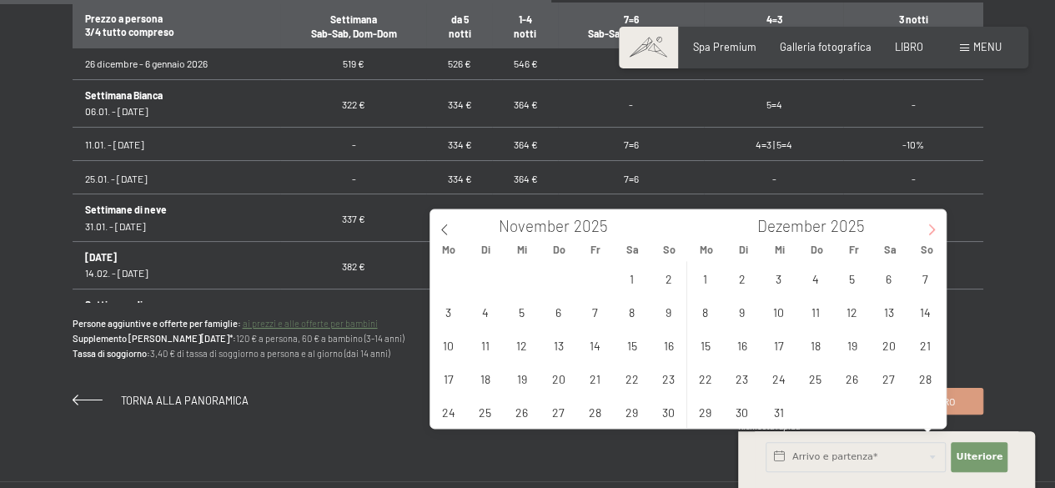
click at [933, 224] on icon at bounding box center [932, 230] width 12 height 12
type input "2026"
click at [813, 351] on span "15" at bounding box center [815, 345] width 33 height 33
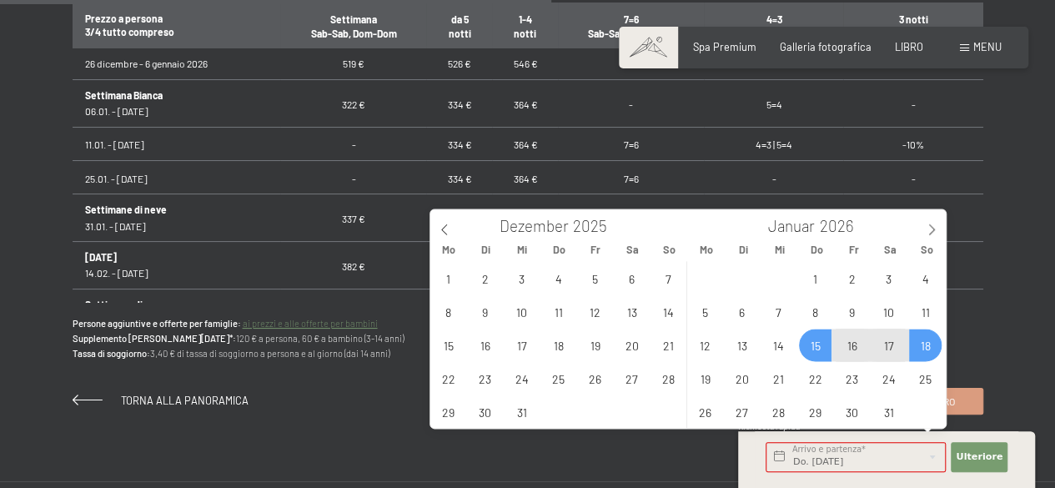
click at [924, 340] on span "18" at bounding box center [925, 345] width 33 height 33
type input "Do. [DATE] - So. [DATE]"
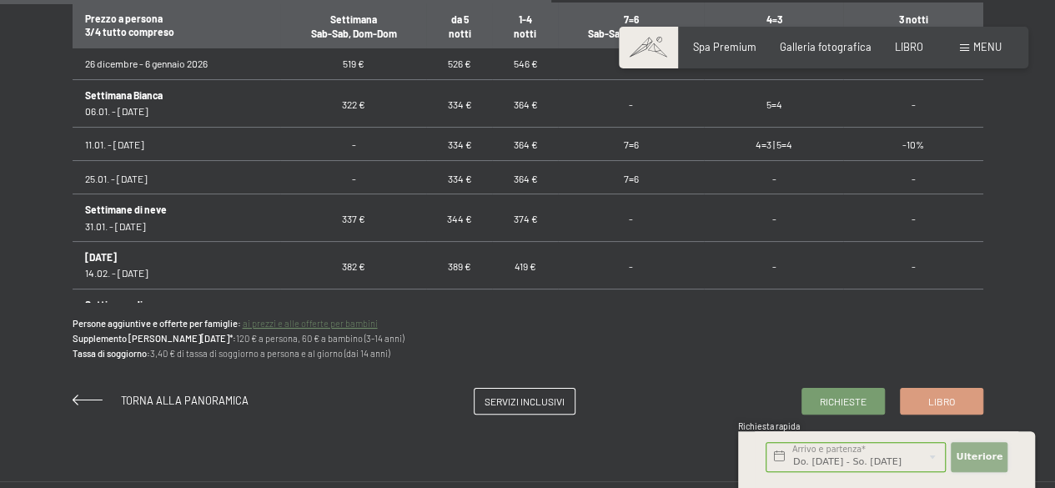
scroll to position [0, 0]
click at [969, 455] on font "Ulteriore" at bounding box center [979, 456] width 47 height 11
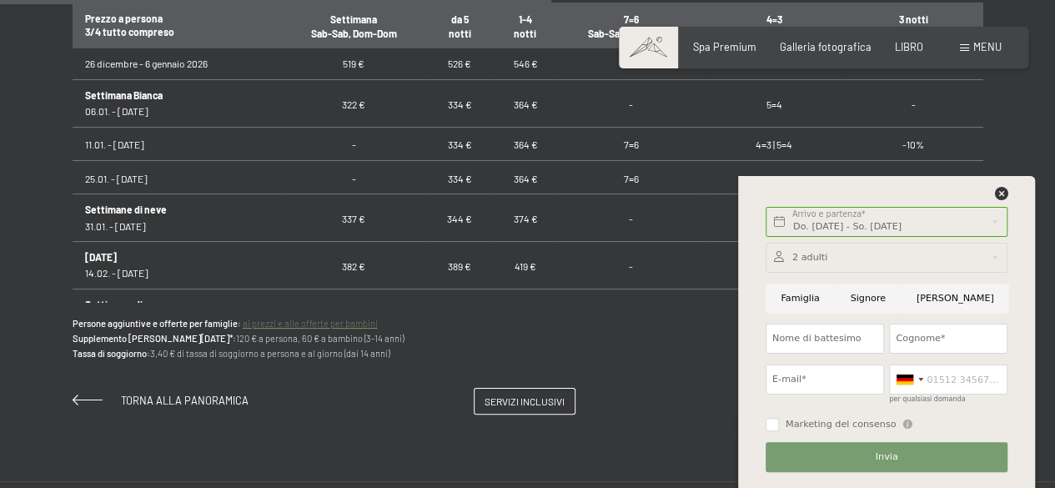
click at [931, 300] on input "[PERSON_NAME]" at bounding box center [955, 299] width 108 height 30
radio input "true"
click at [798, 344] on input "Nome di battesimo" at bounding box center [825, 339] width 118 height 30
type input "Claudia"
click at [918, 336] on input "Cognome*" at bounding box center [948, 339] width 118 height 30
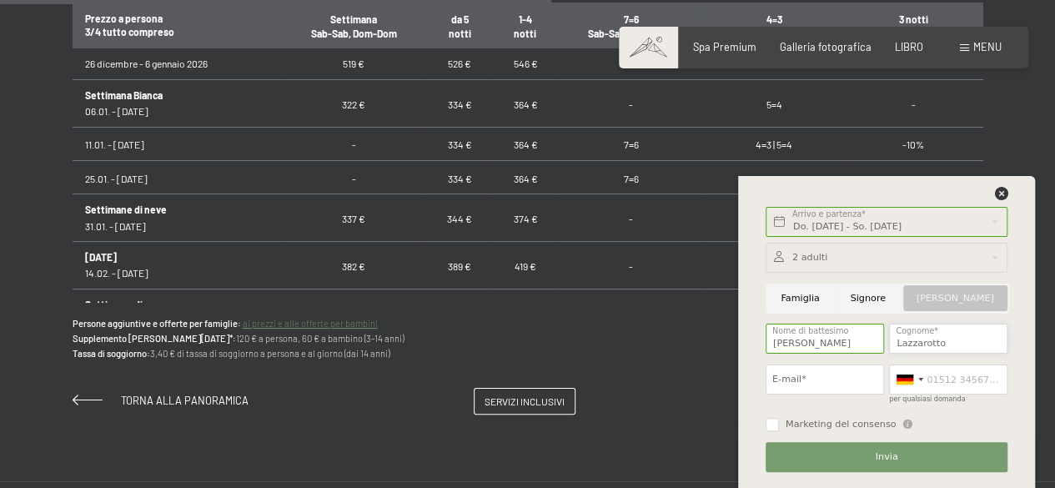
type input "Lazzarotto"
click at [820, 378] on input "E-mail*" at bounding box center [825, 380] width 118 height 30
type input "claudialazzarotto01@gmail.com"
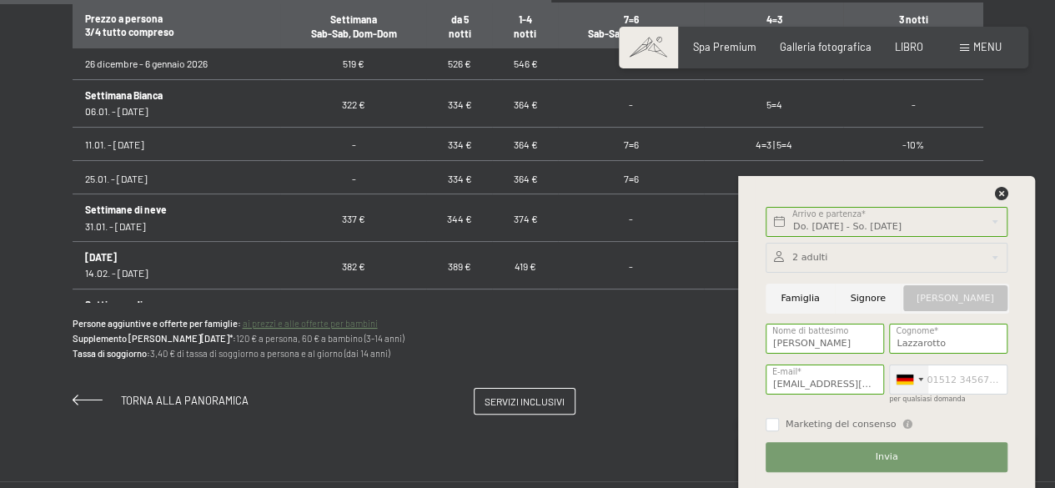
click at [918, 383] on div at bounding box center [909, 379] width 38 height 28
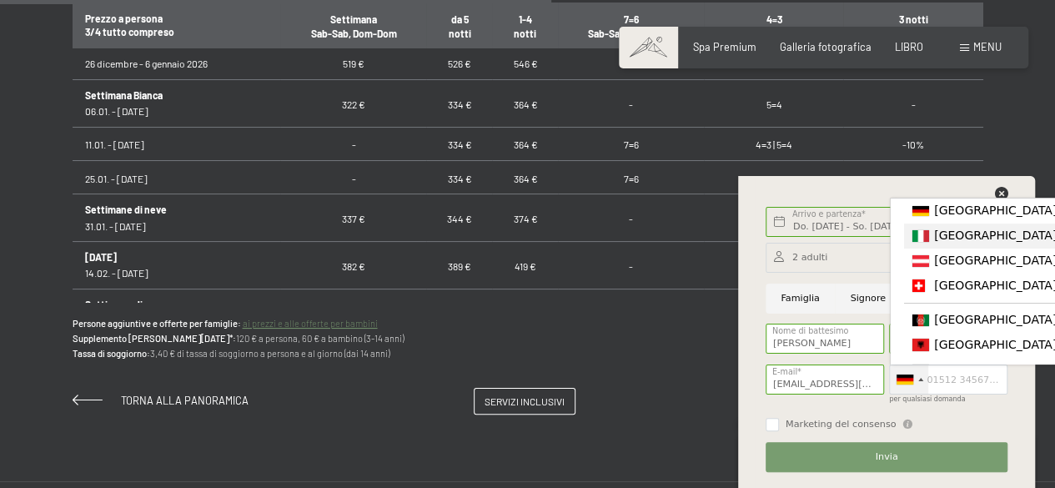
scroll to position [10, 0]
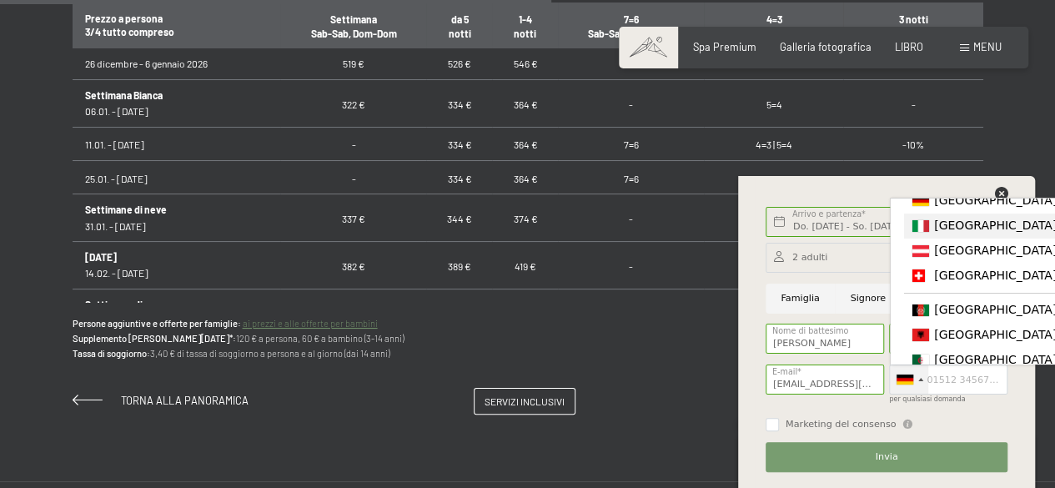
click at [949, 231] on font "[GEOGRAPHIC_DATA]" at bounding box center [995, 225] width 123 height 13
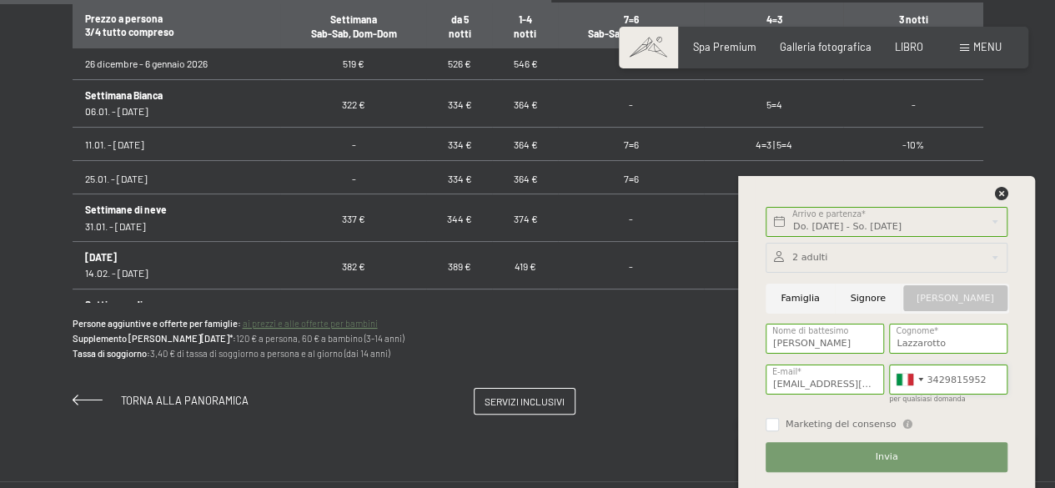
type input "3429815952"
click at [864, 461] on button "Invia" at bounding box center [887, 457] width 242 height 30
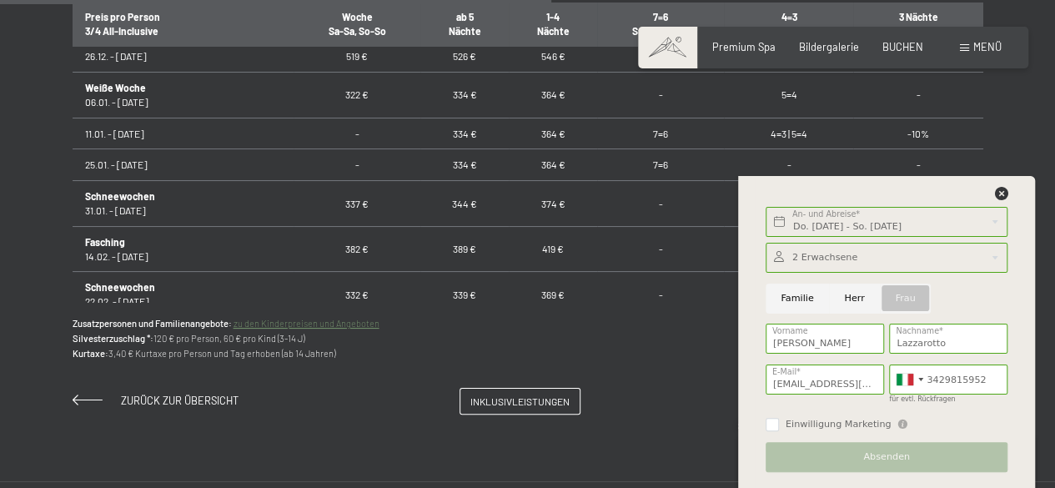
scroll to position [376, 0]
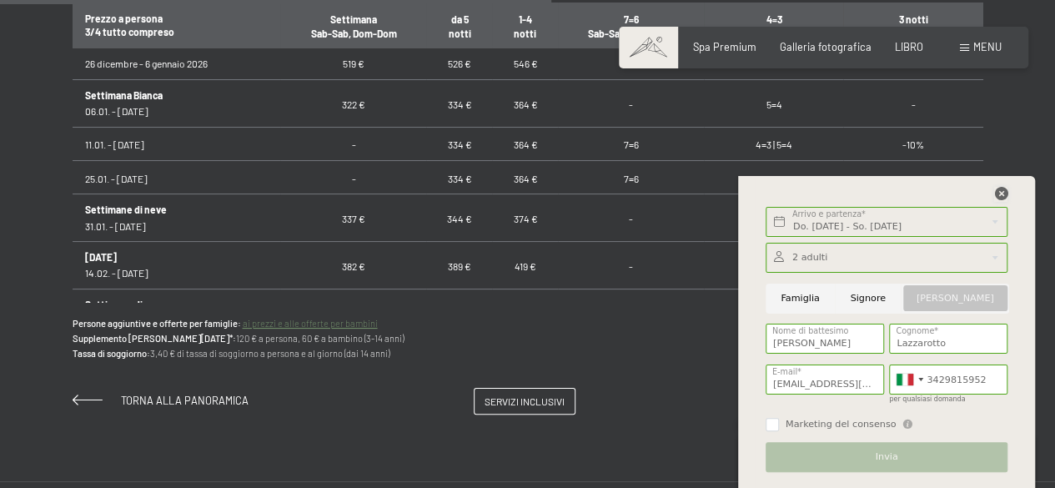
click at [999, 196] on icon at bounding box center [1000, 193] width 13 height 13
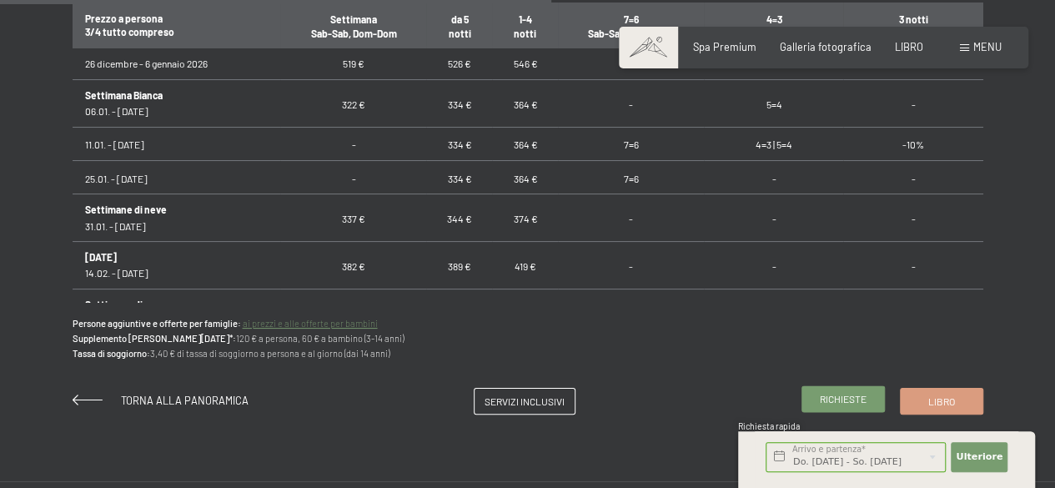
click at [825, 402] on font "Richieste" at bounding box center [843, 399] width 47 height 12
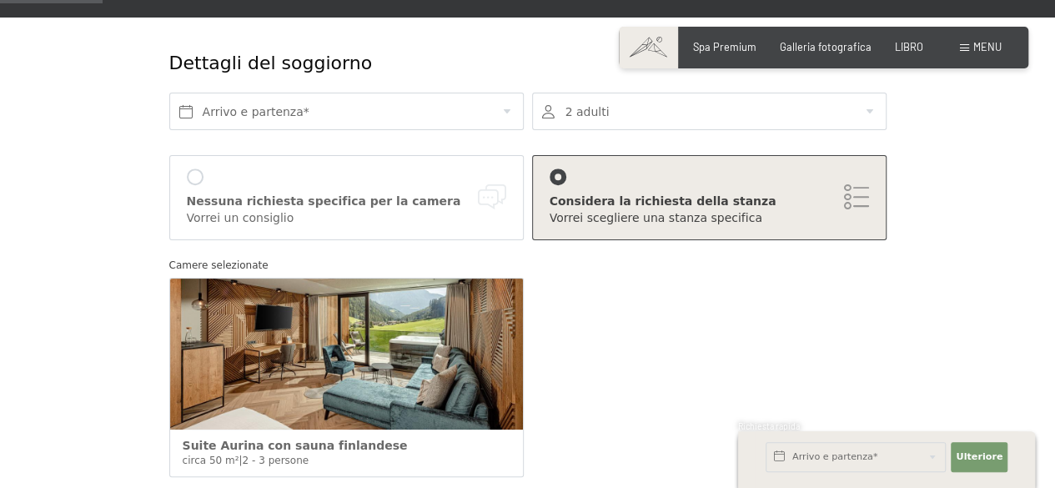
scroll to position [168, 0]
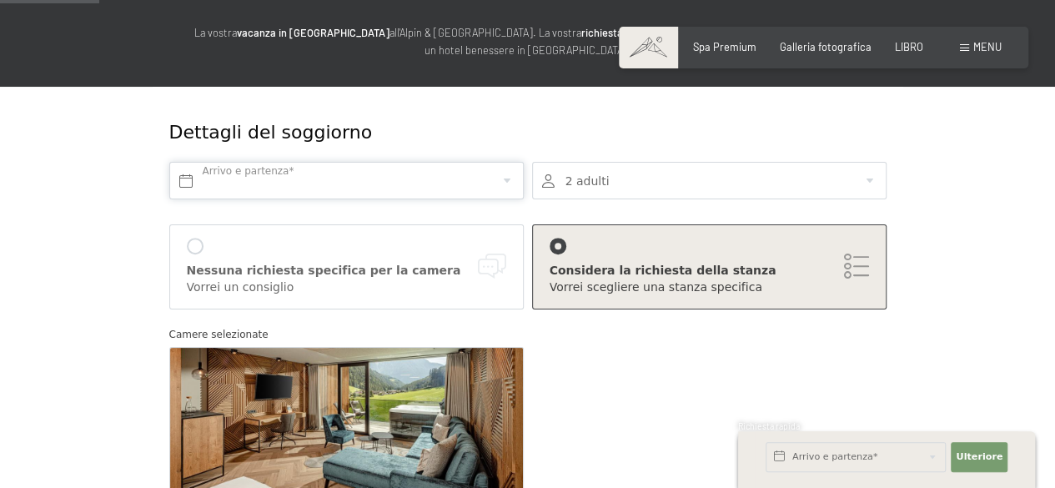
click at [481, 179] on input "text" at bounding box center [346, 181] width 355 height 38
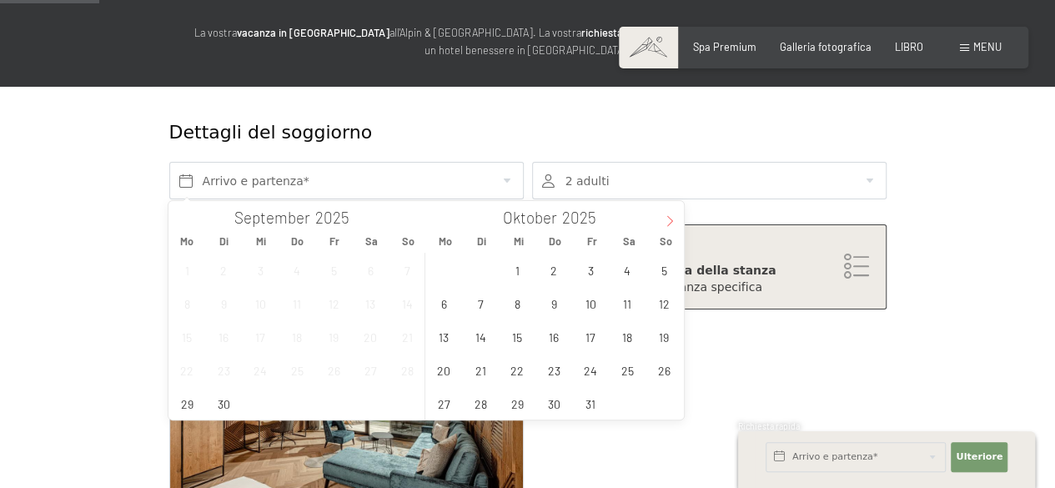
click at [669, 222] on icon at bounding box center [670, 221] width 12 height 12
click at [559, 346] on span "13" at bounding box center [554, 336] width 33 height 33
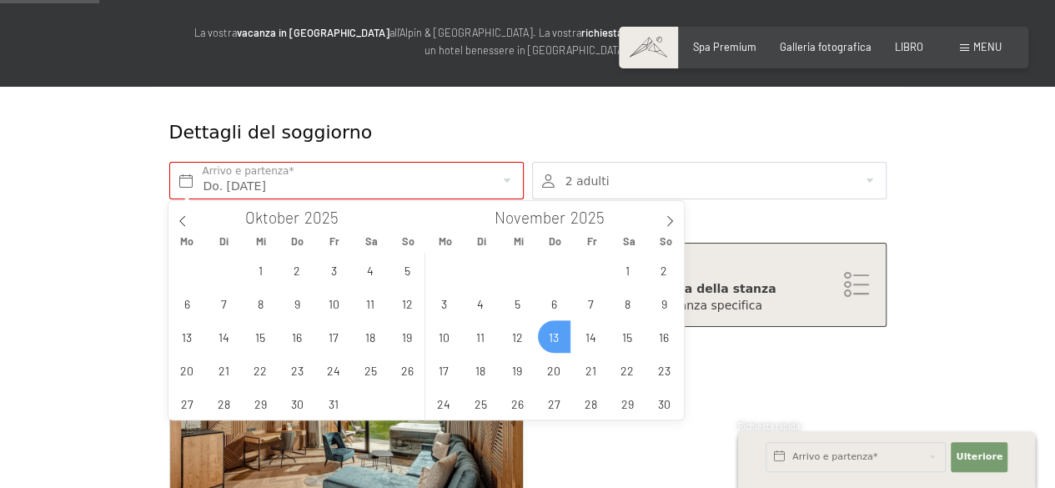
click at [559, 346] on div "27 28 29 30 31 1 2 3 4 5 6 7 8 9 10 11 12 13 14 15 16 17 18 19 20 21 22 23 24 2…" at bounding box center [553, 336] width 257 height 167
click at [671, 330] on span "16" at bounding box center [664, 336] width 33 height 33
type input "Do. [DATE] - So. [DATE]"
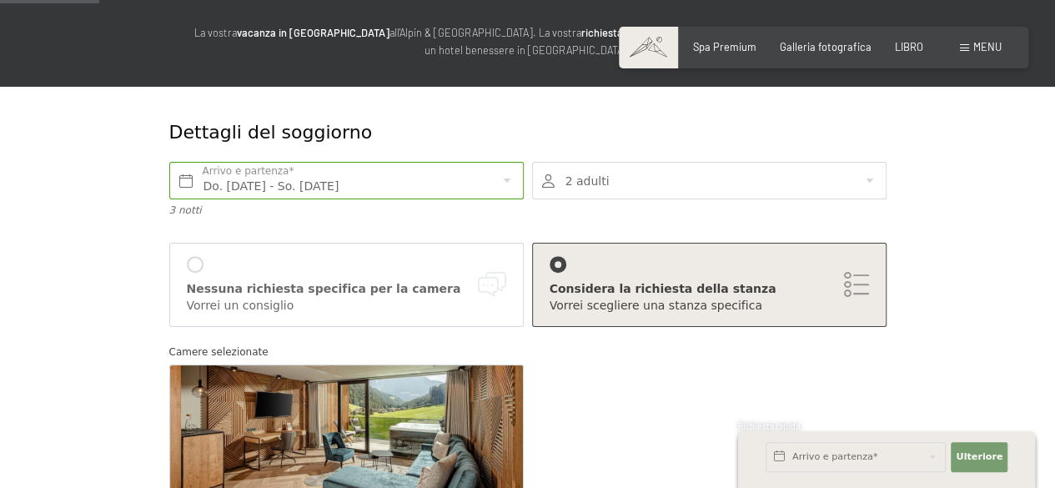
click at [197, 264] on div at bounding box center [195, 264] width 17 height 17
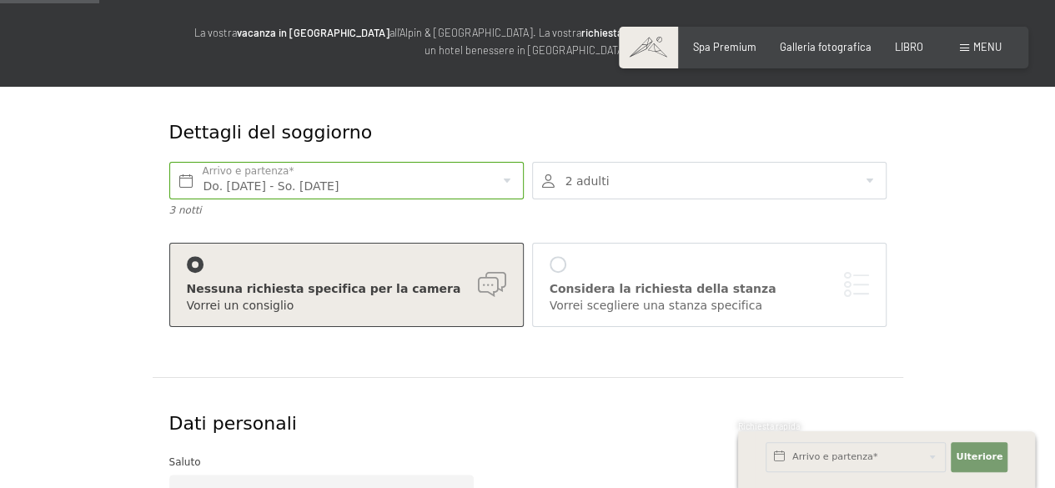
click at [196, 264] on div at bounding box center [195, 264] width 17 height 17
click at [550, 261] on div at bounding box center [558, 264] width 17 height 17
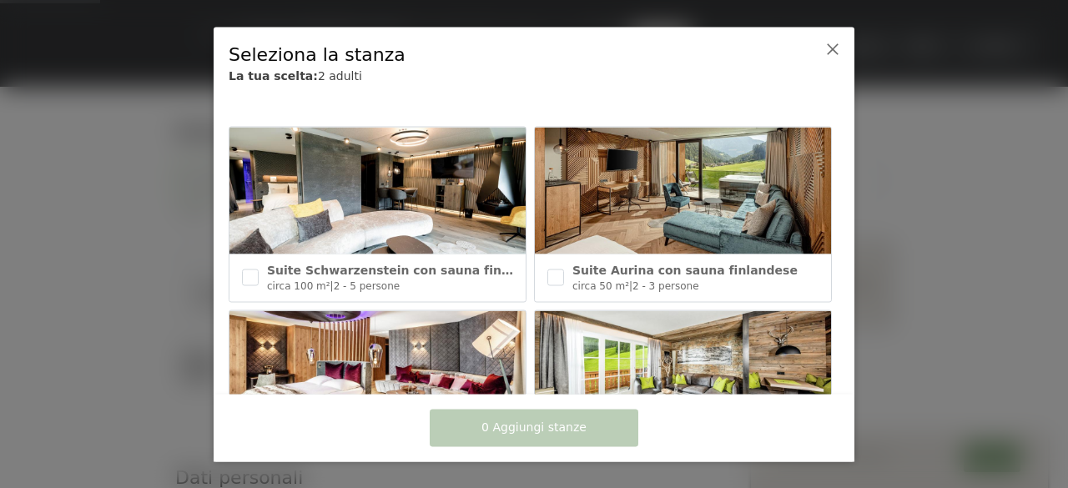
click at [635, 218] on img at bounding box center [683, 191] width 296 height 127
checkbox input "true"
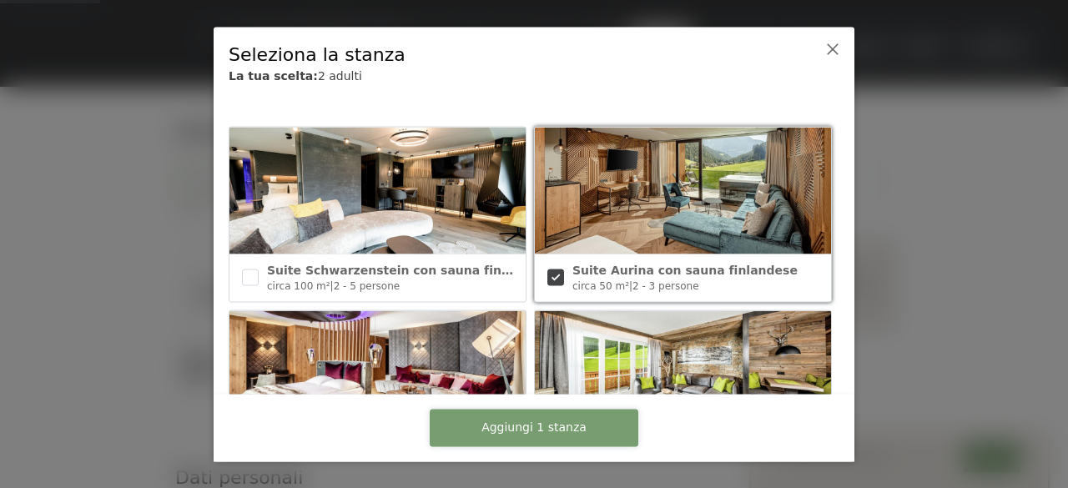
click at [549, 433] on font "Aggiungi 1 stanza" at bounding box center [533, 426] width 105 height 13
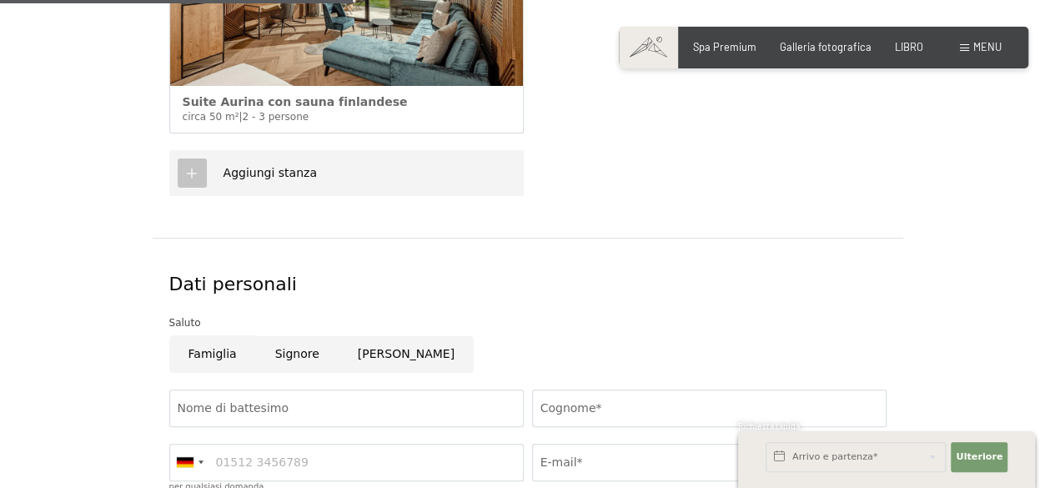
scroll to position [606, 0]
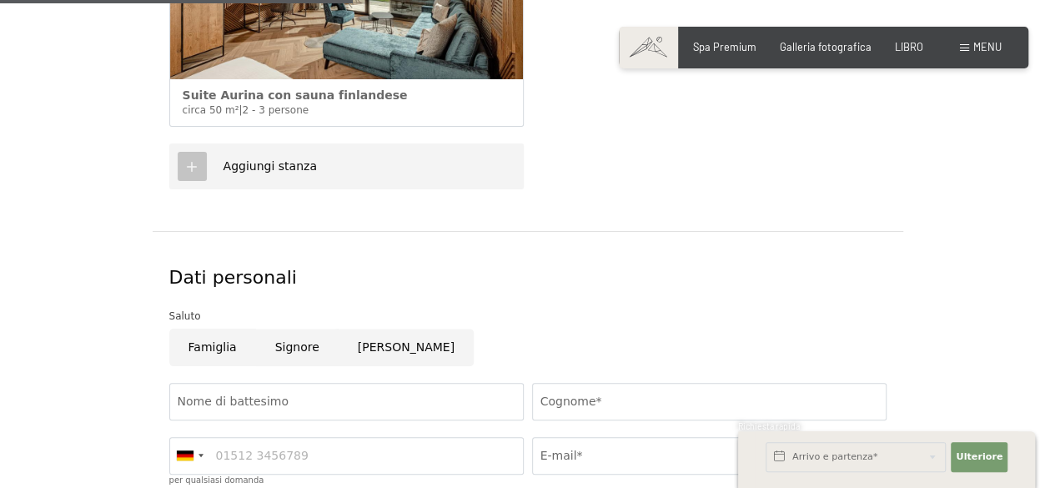
click at [366, 355] on input "[PERSON_NAME]" at bounding box center [406, 348] width 135 height 38
radio input "true"
click at [343, 402] on input "Nome di battesimo" at bounding box center [346, 402] width 355 height 38
type input "Claudia"
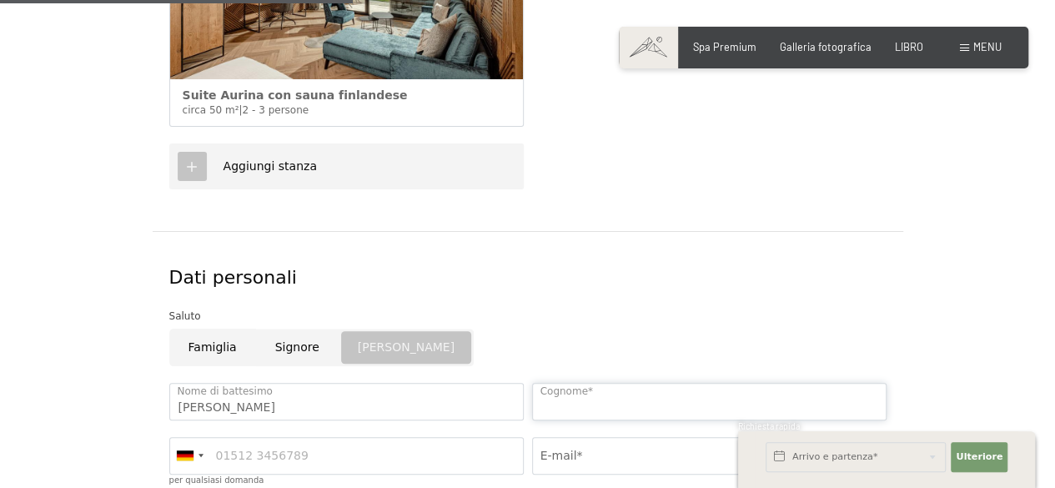
click at [551, 403] on input "Cognome*" at bounding box center [709, 402] width 355 height 38
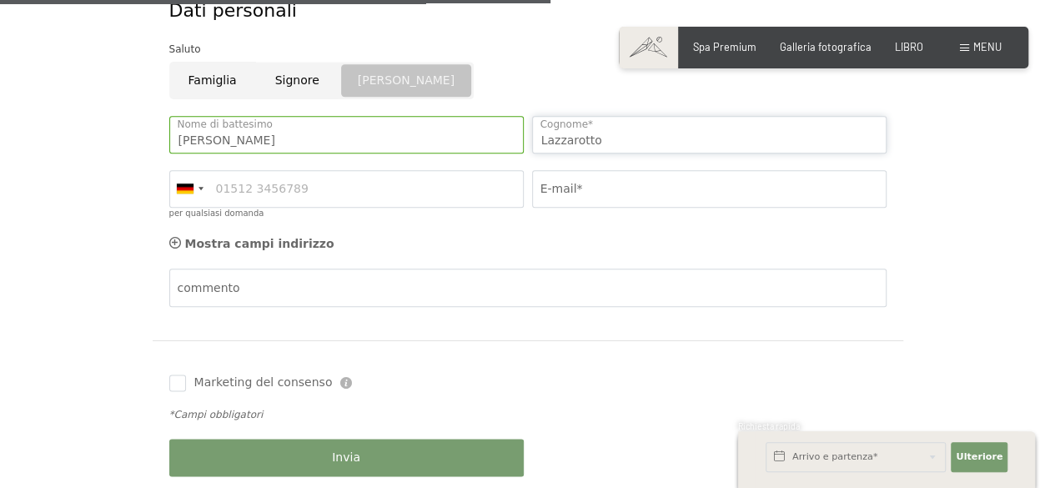
scroll to position [944, 0]
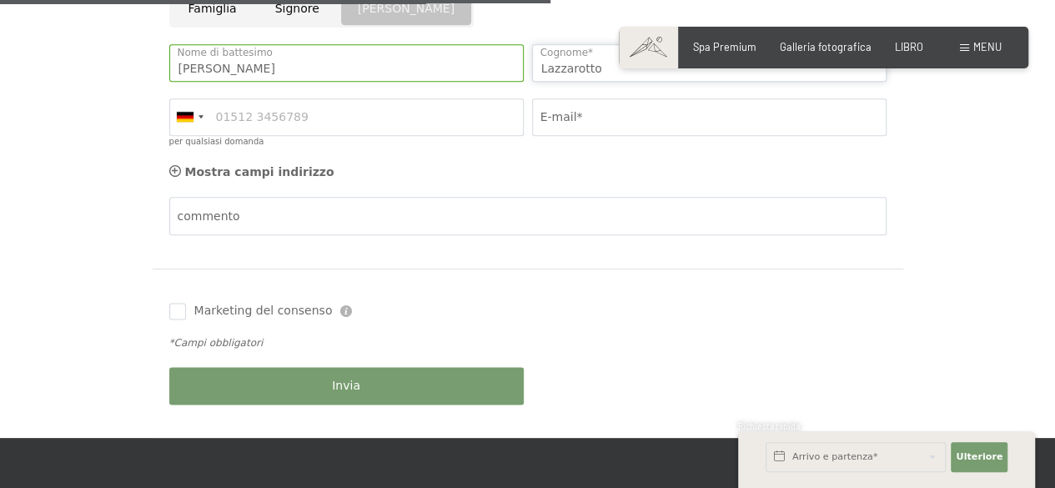
type input "Lazzarotto"
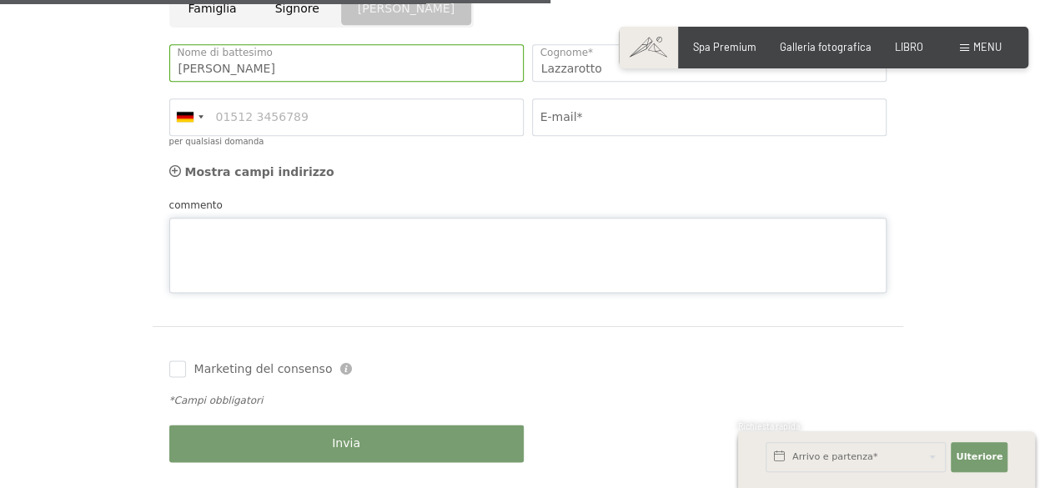
click at [372, 223] on textarea "commento" at bounding box center [527, 255] width 717 height 75
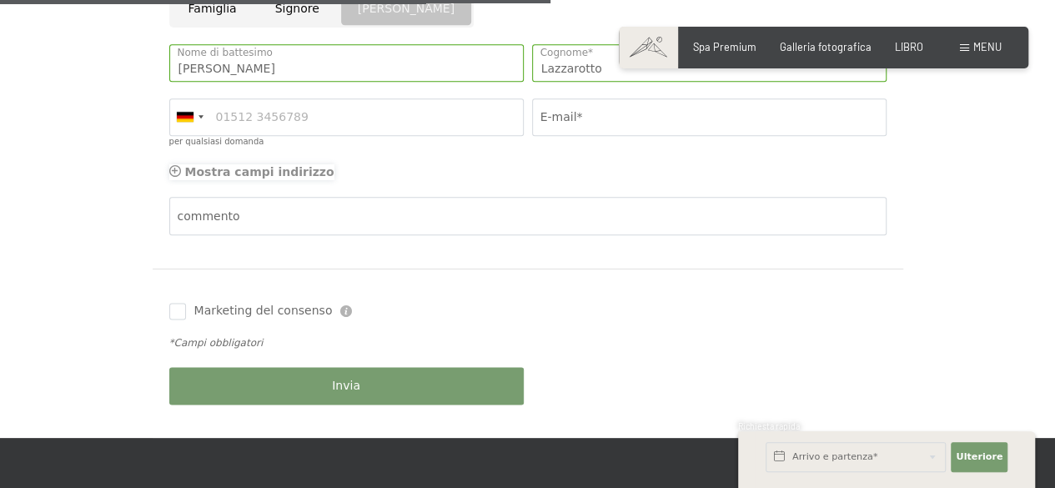
click at [220, 177] on font "Mostra campi indirizzo" at bounding box center [259, 171] width 149 height 13
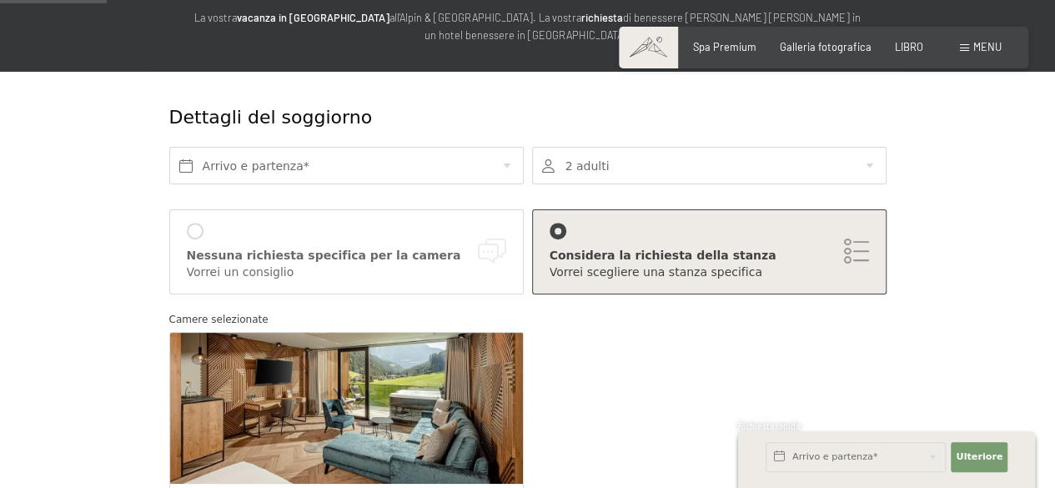
scroll to position [182, 0]
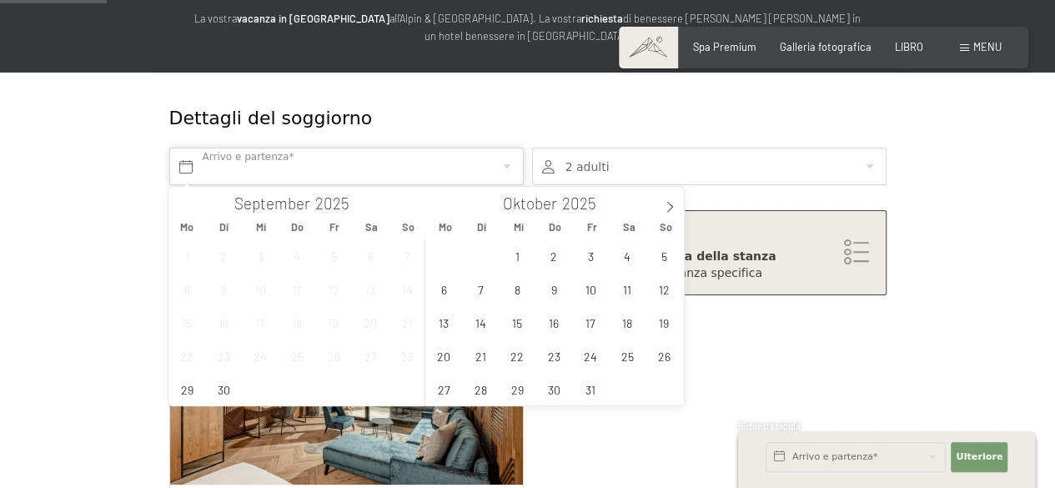
click at [479, 152] on input "text" at bounding box center [346, 167] width 355 height 38
click at [666, 201] on icon at bounding box center [670, 207] width 12 height 12
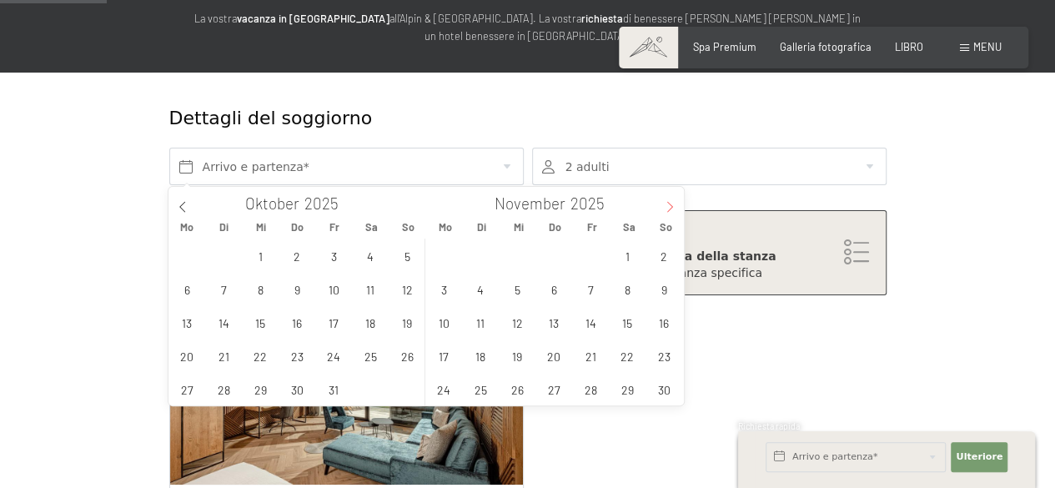
click at [666, 201] on icon at bounding box center [670, 207] width 12 height 12
type input "2026"
click at [562, 330] on span "15" at bounding box center [554, 322] width 33 height 33
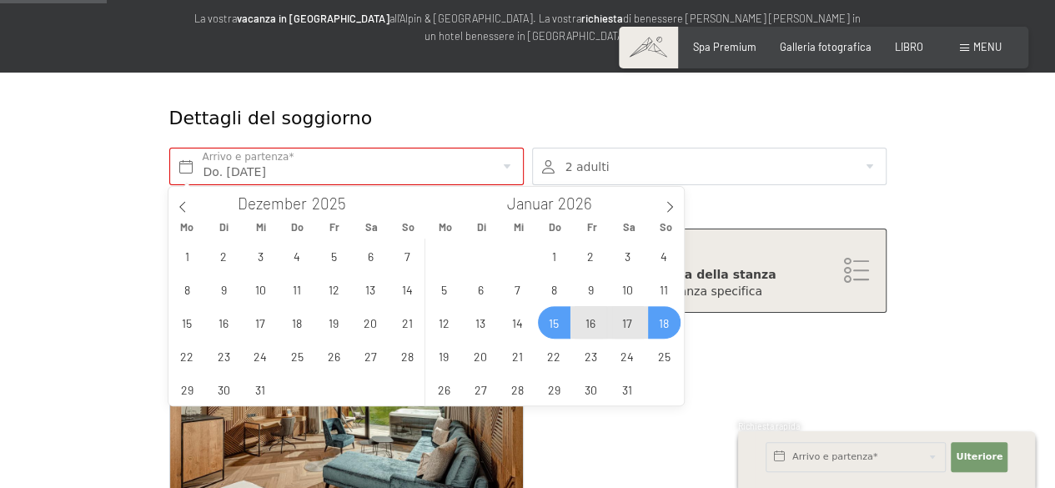
click at [662, 330] on span "18" at bounding box center [664, 322] width 33 height 33
type input "Do. 15.01.2026 - So. 18.01.2026"
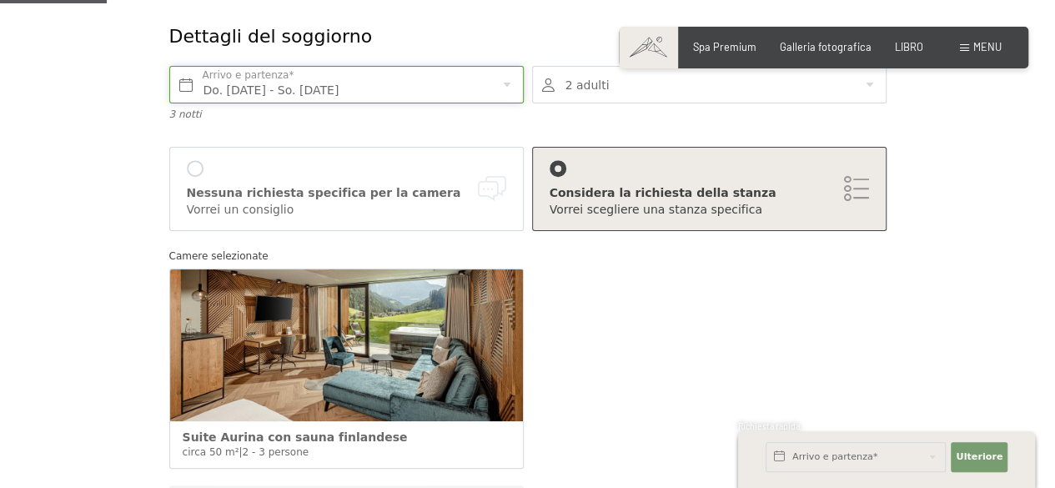
scroll to position [267, 0]
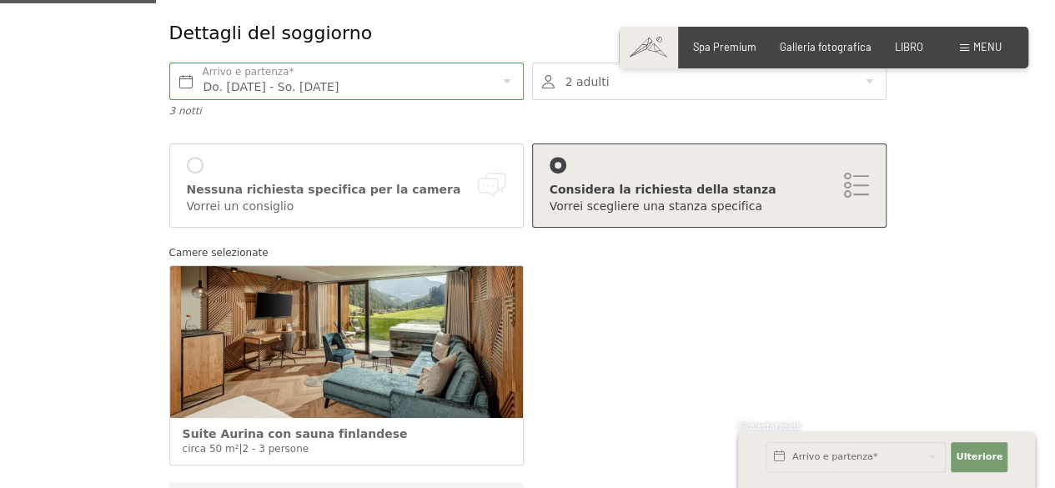
click at [665, 166] on div "Considera la richiesta della stanza Vorrei scegliere una stanza specifica" at bounding box center [710, 186] width 320 height 58
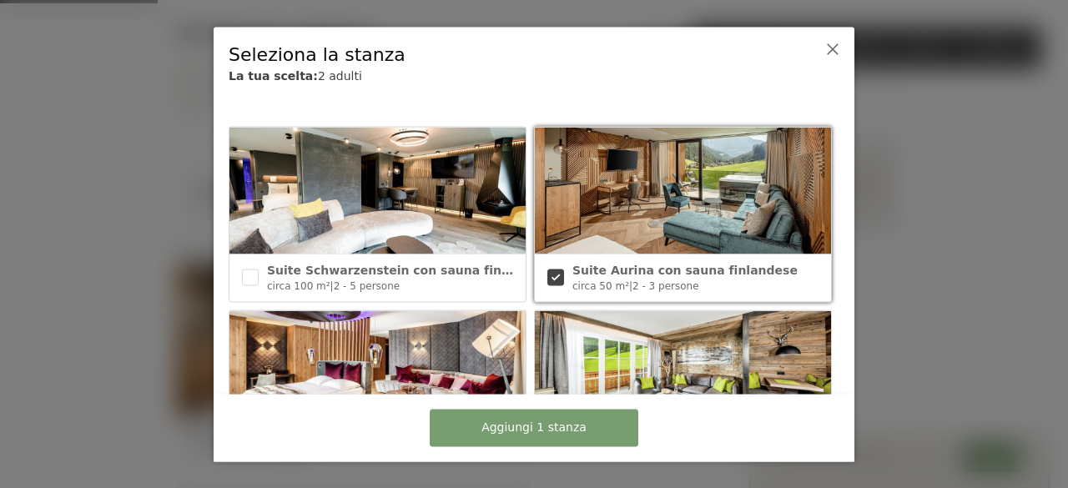
click at [665, 166] on img at bounding box center [683, 191] width 296 height 127
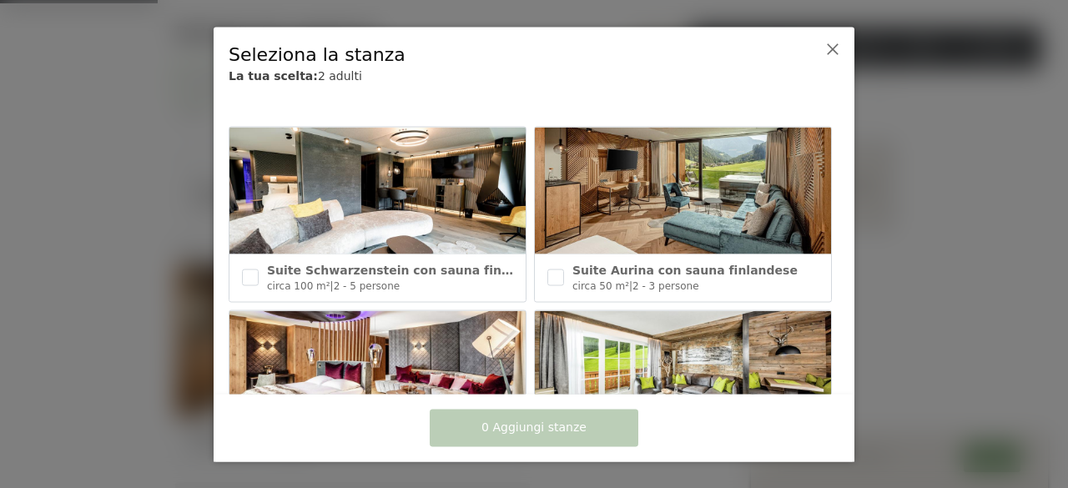
click at [665, 166] on img at bounding box center [683, 191] width 296 height 127
checkbox input "true"
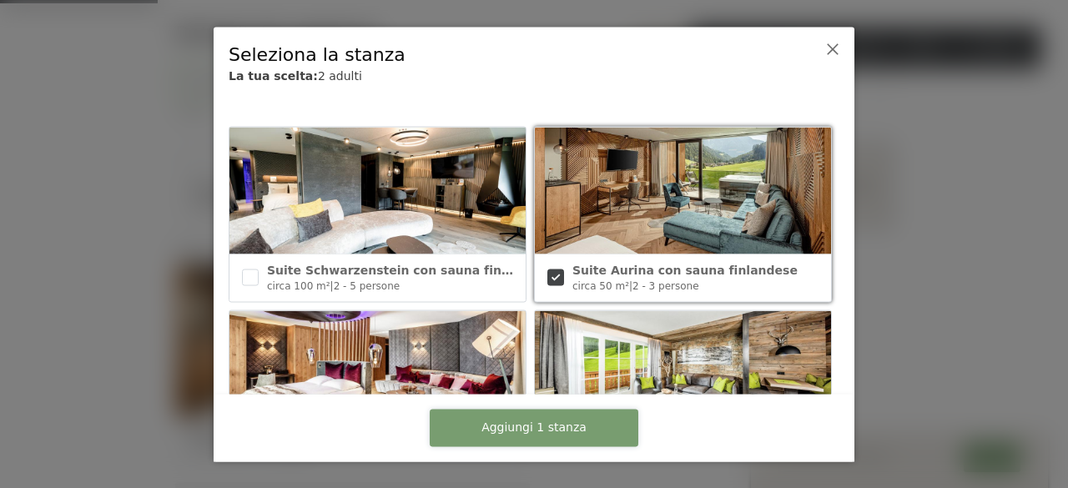
click at [486, 430] on button "Aggiungi 1 stanza" at bounding box center [534, 428] width 209 height 38
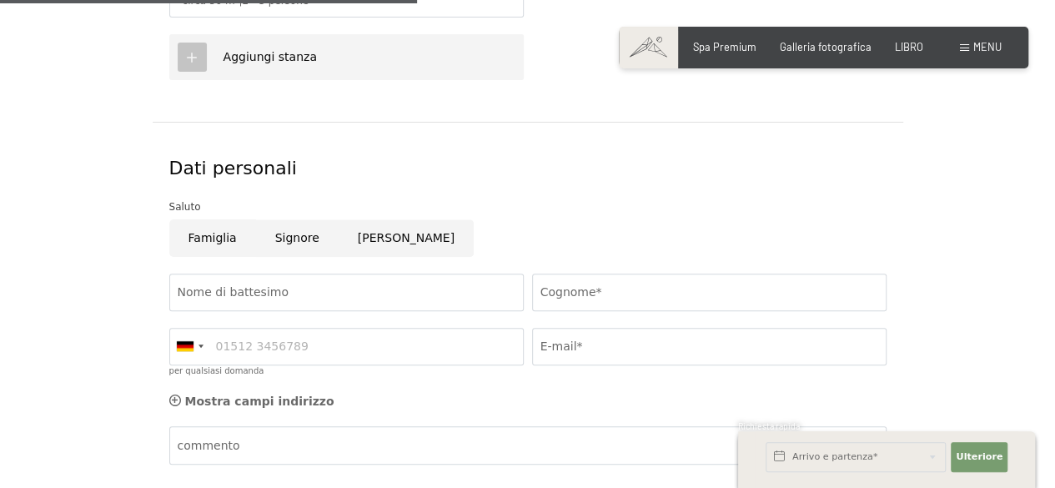
scroll to position [716, 0]
click at [373, 219] on input "[PERSON_NAME]" at bounding box center [406, 238] width 135 height 38
radio input "true"
click at [339, 290] on input "Nome di battesimo" at bounding box center [346, 292] width 355 height 38
type input "Claudia"
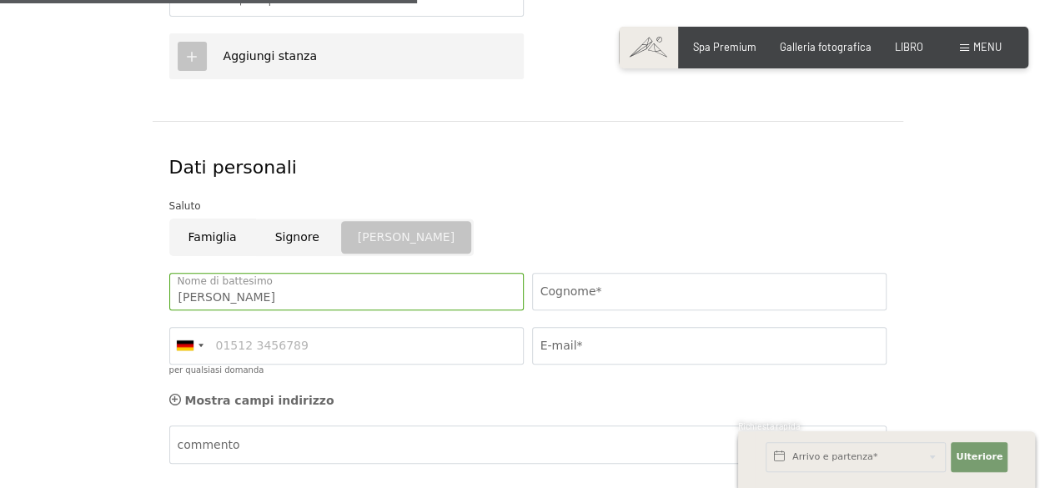
click at [595, 313] on div "Cognome*" at bounding box center [709, 291] width 363 height 54
click at [593, 286] on input "Cognome*" at bounding box center [709, 292] width 355 height 38
type input "Lazzarotto"
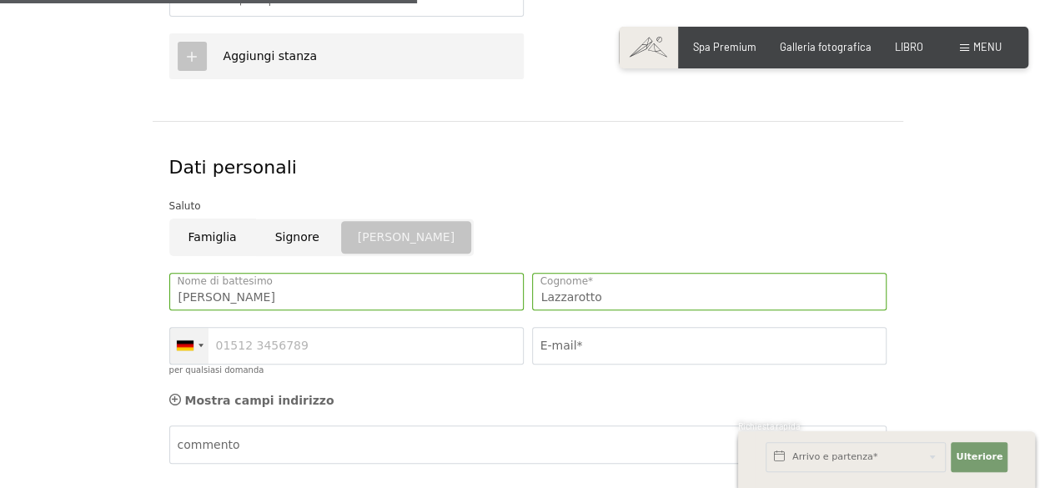
click at [177, 340] on div at bounding box center [185, 345] width 17 height 10
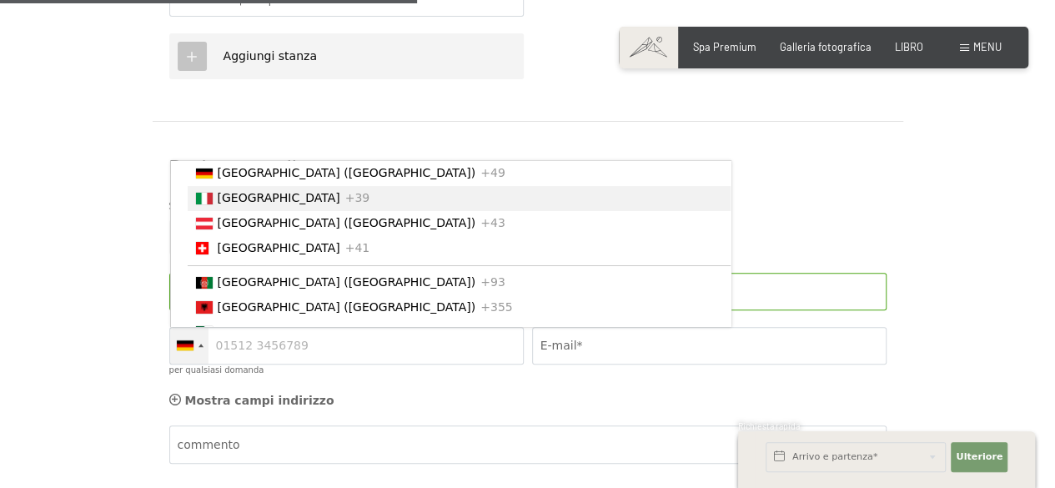
click at [229, 204] on font "[GEOGRAPHIC_DATA]" at bounding box center [279, 197] width 123 height 13
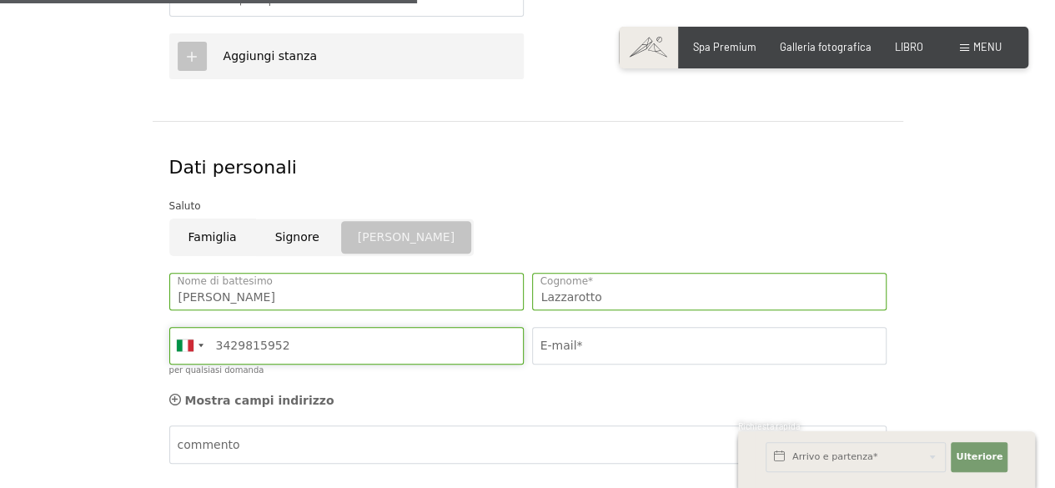
type input "3429815952"
click at [676, 340] on input "E-mail*" at bounding box center [709, 346] width 355 height 38
drag, startPoint x: 676, startPoint y: 340, endPoint x: 688, endPoint y: 388, distance: 50.0
click at [688, 388] on div "Dati personali Saluto Famiglia Signore Donna Claudia Nome di battesimo Lazzarot…" at bounding box center [528, 309] width 751 height 376
type input "claudialazzarotto01@gmail.com"
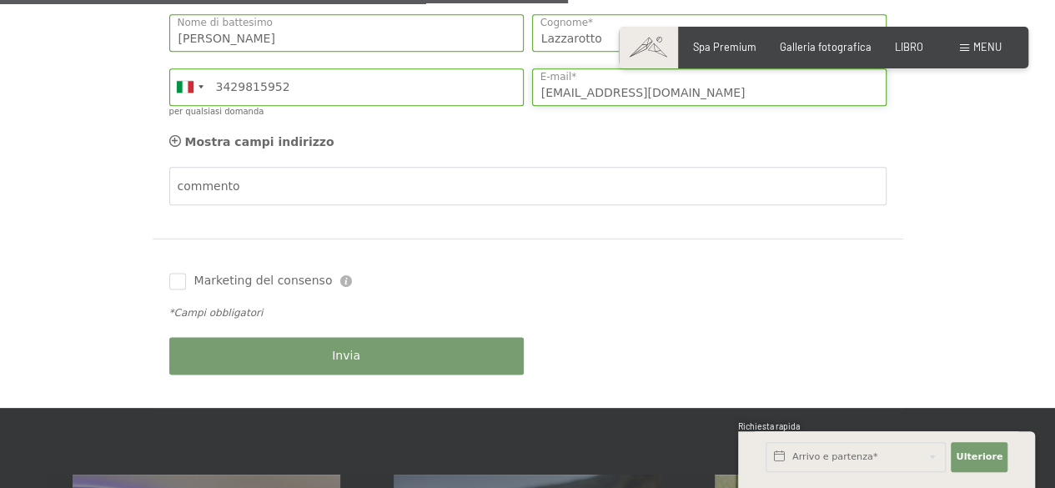
scroll to position [975, 0]
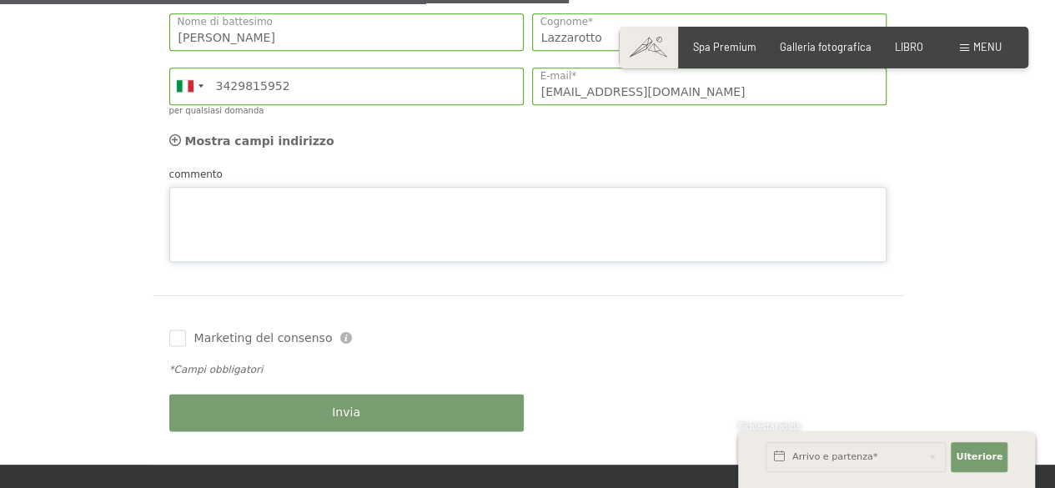
click at [357, 190] on textarea "commento" at bounding box center [527, 224] width 717 height 75
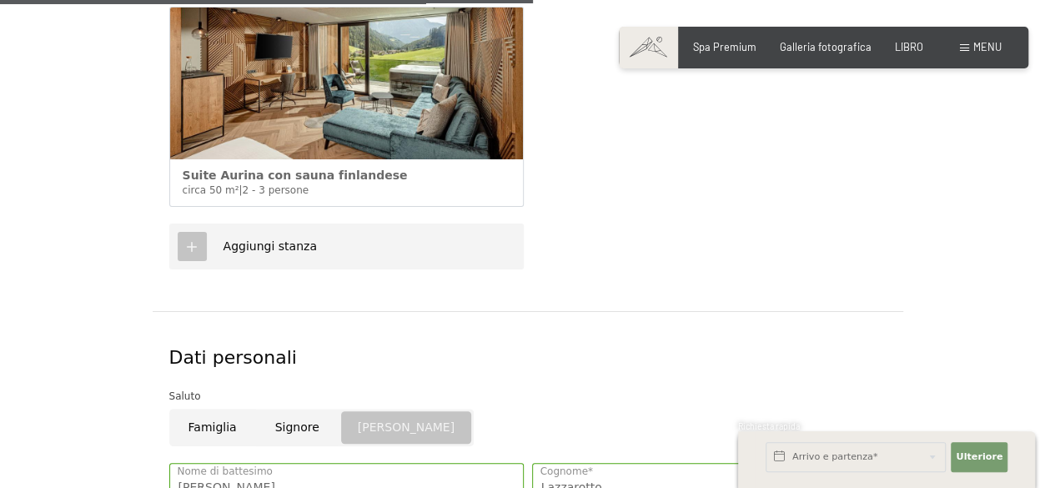
scroll to position [991, 0]
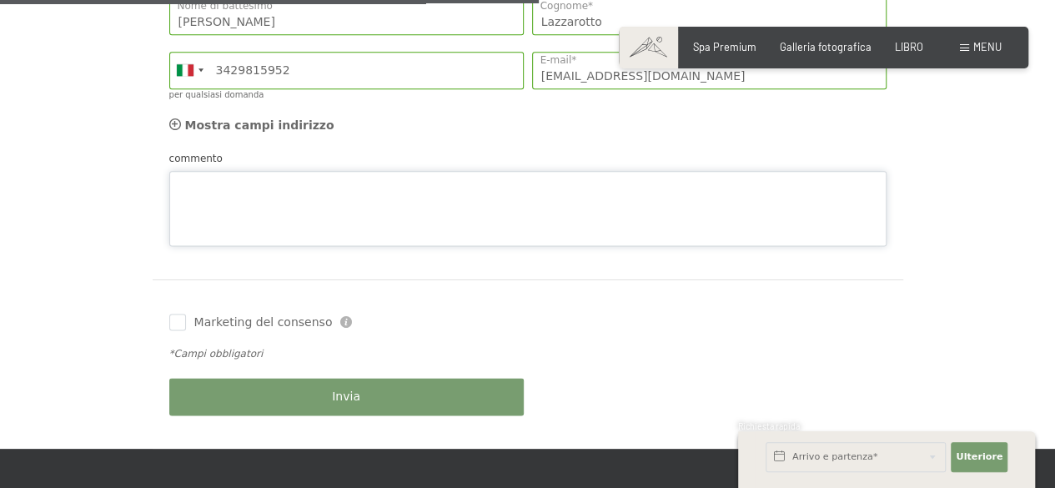
paste textarea "Good morning, I would kindly like to request a quote for the Suite Aurina with …"
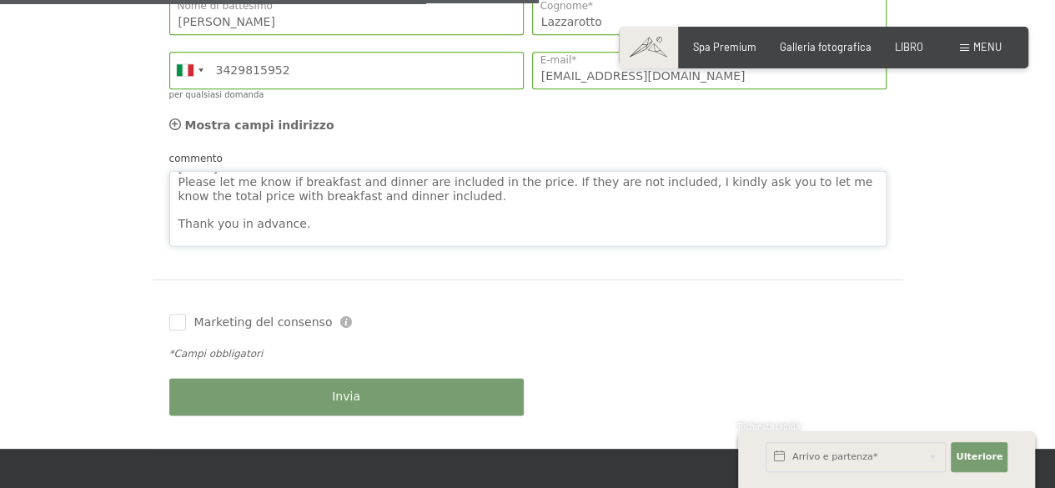
scroll to position [0, 0]
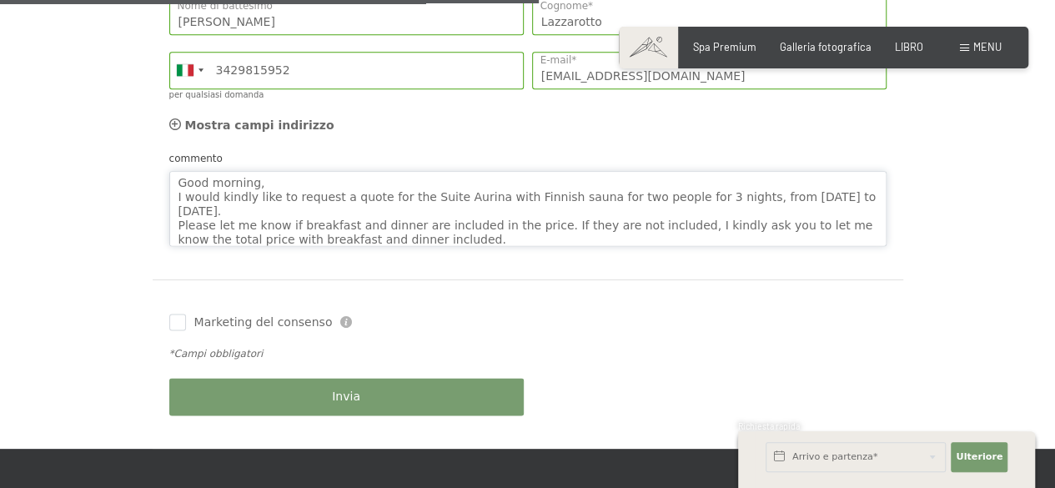
click at [265, 179] on textarea "Good morning, I would kindly like to request a quote for the Suite Aurina with …" at bounding box center [527, 208] width 717 height 75
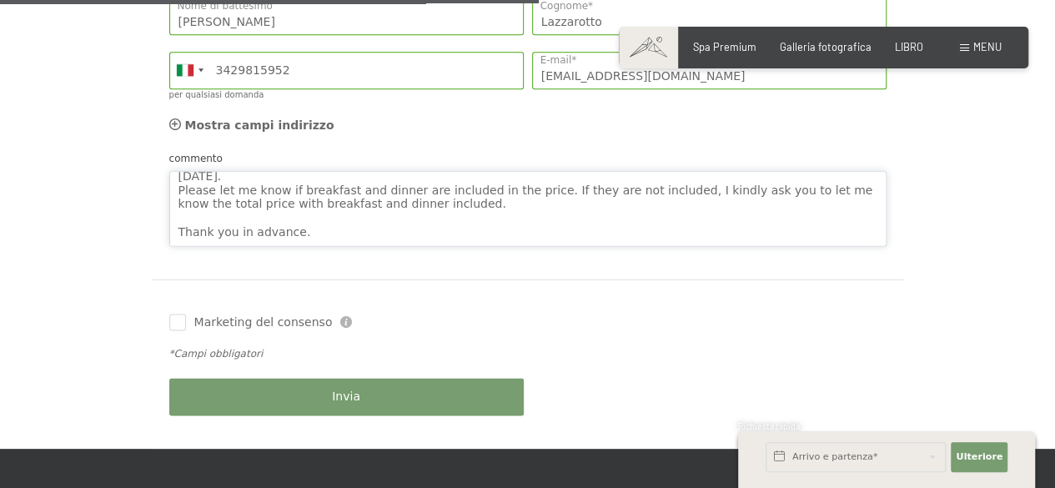
scroll to position [102, 0]
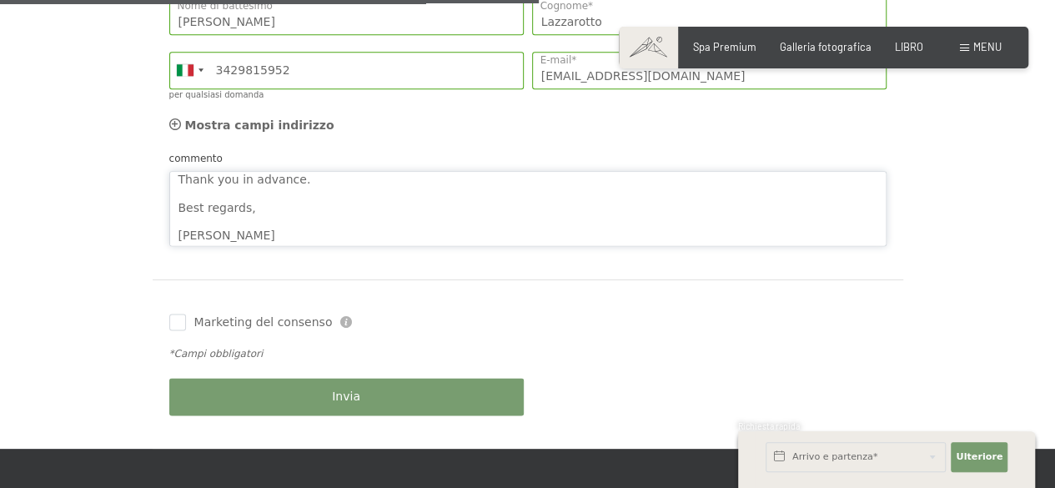
type textarea "Good morning, I would kindly like to request a quote for the Suite Aurina with …"
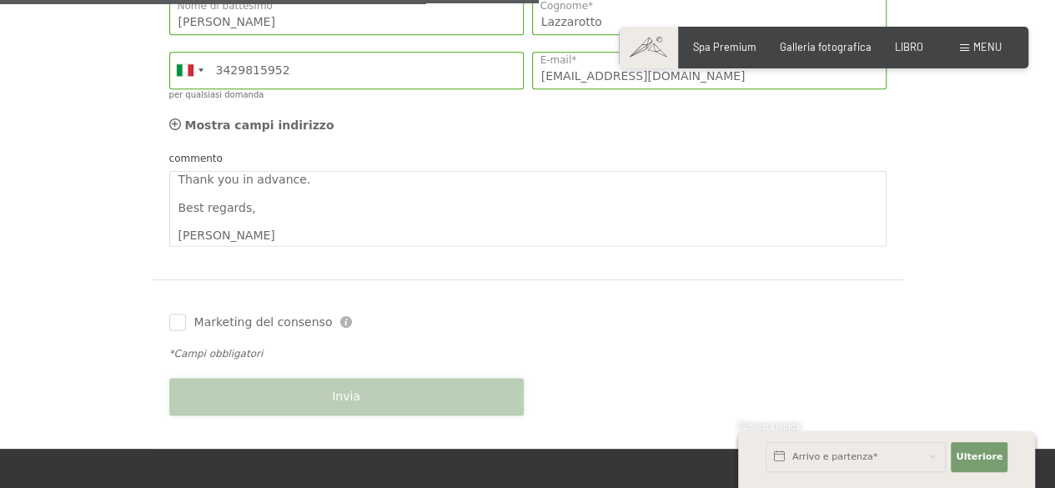
click at [365, 401] on div "Invia" at bounding box center [346, 397] width 363 height 54
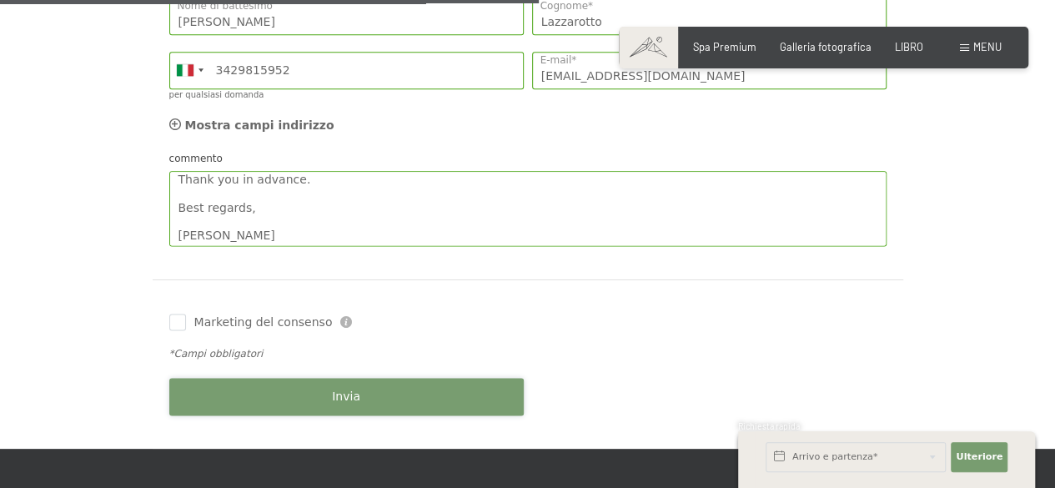
click at [332, 403] on button "Invia" at bounding box center [346, 397] width 355 height 38
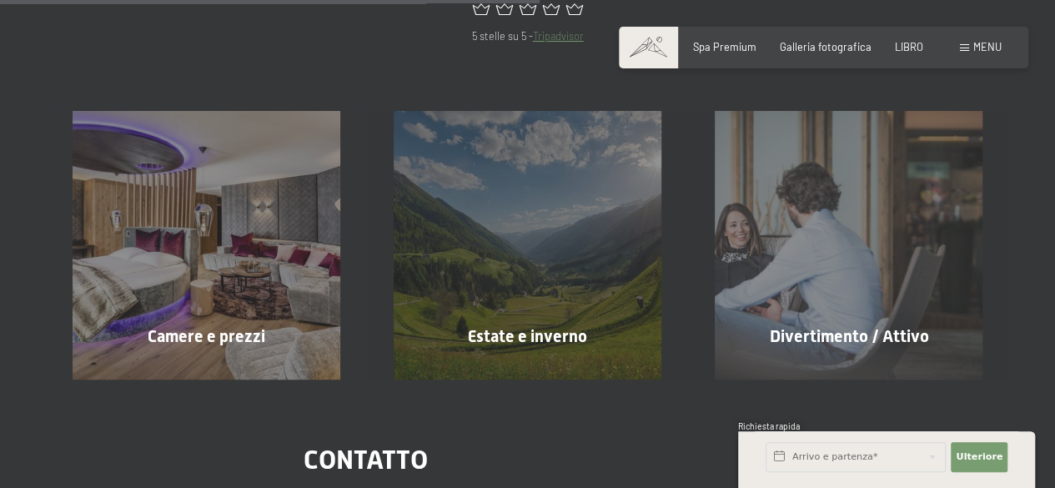
scroll to position [571, 0]
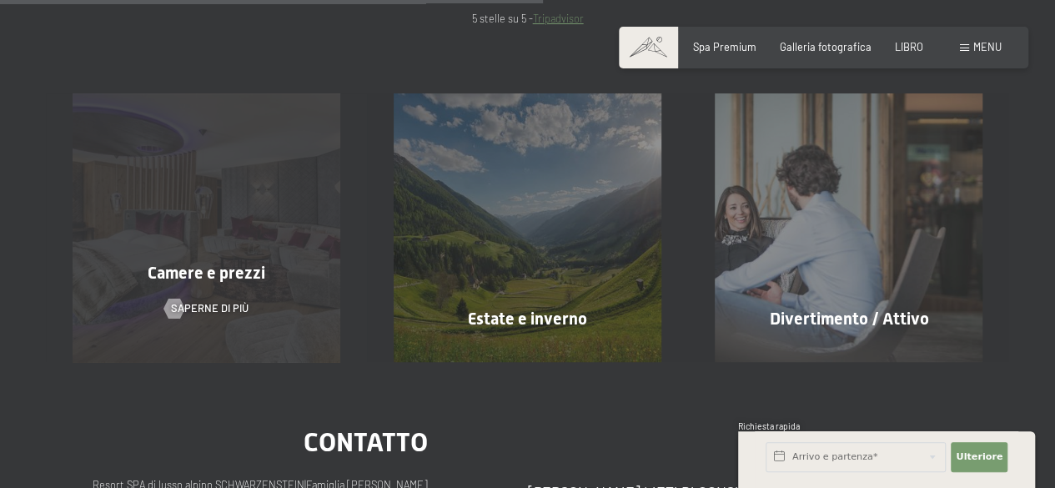
click at [257, 191] on div "Camere e prezzi Saperne di più" at bounding box center [206, 227] width 321 height 268
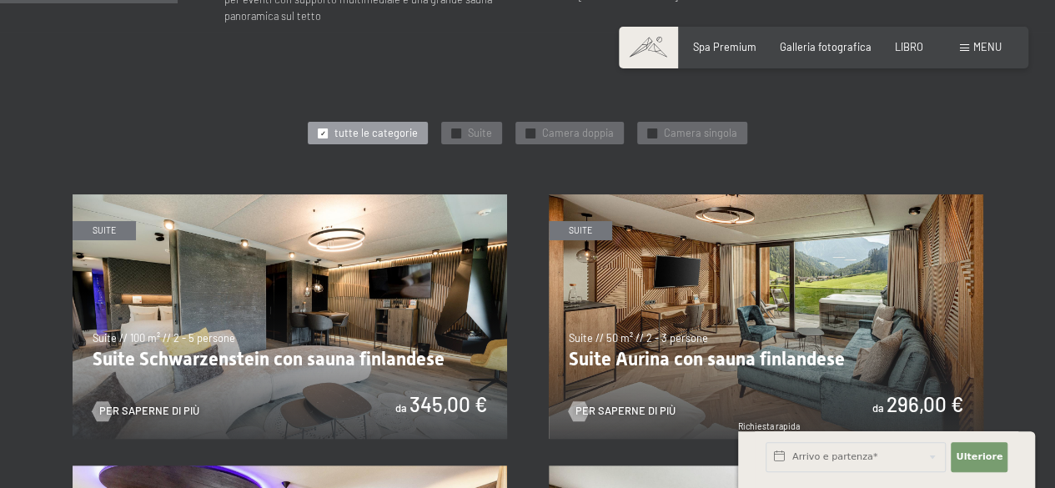
scroll to position [724, 0]
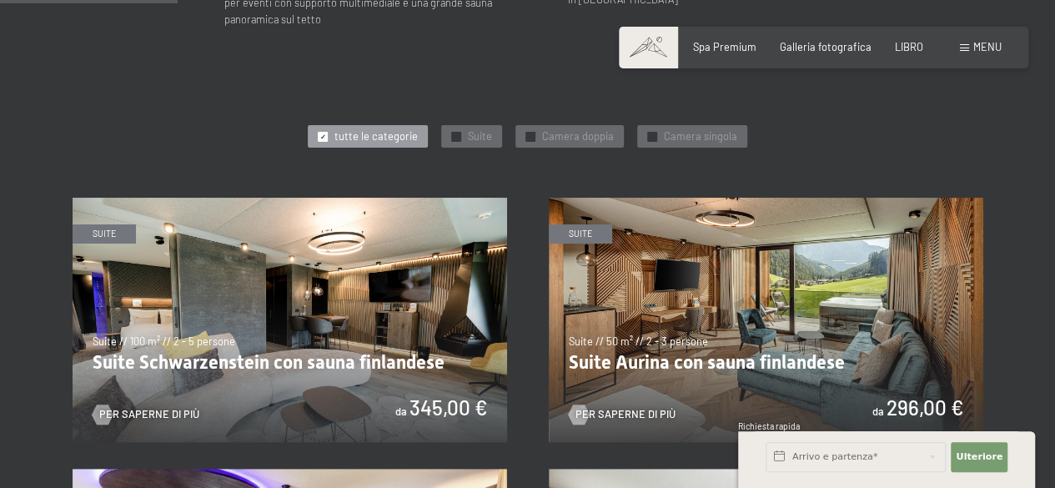
click at [691, 333] on img at bounding box center [766, 320] width 435 height 244
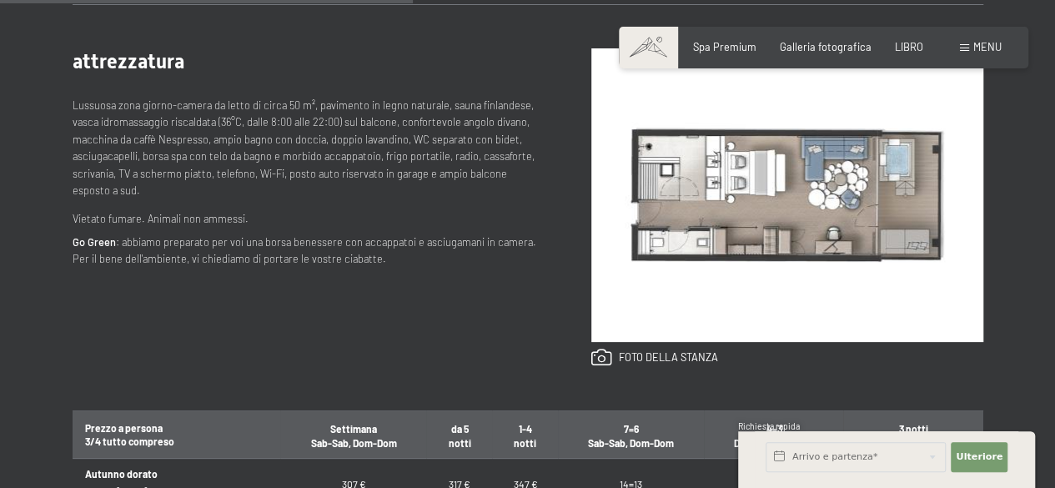
scroll to position [868, 0]
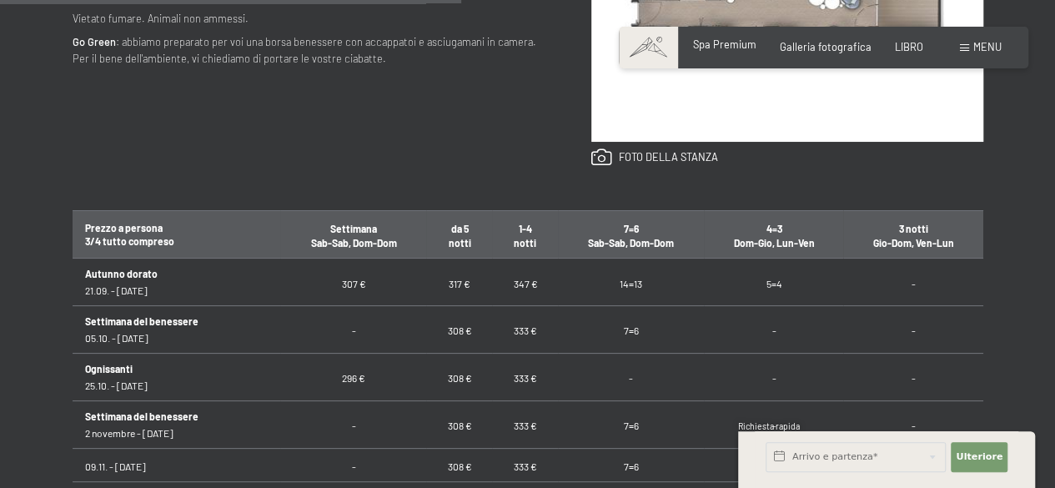
click at [713, 44] on font "Spa Premium" at bounding box center [724, 44] width 63 height 13
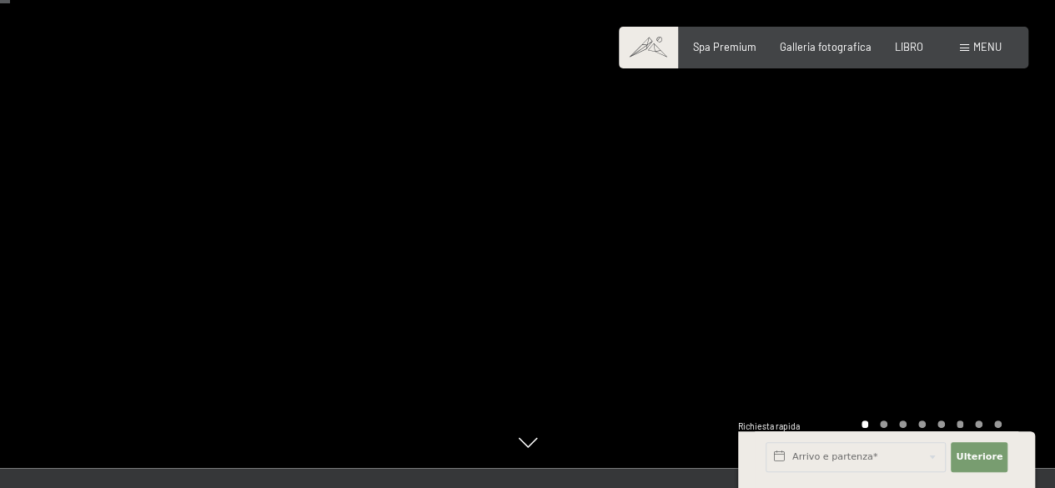
scroll to position [86, 0]
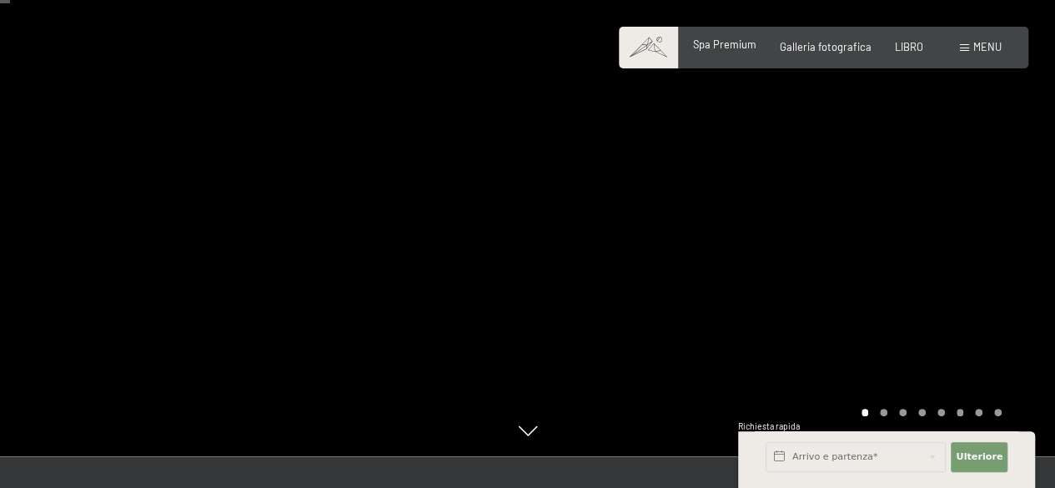
click at [726, 38] on font "Spa Premium" at bounding box center [724, 44] width 63 height 13
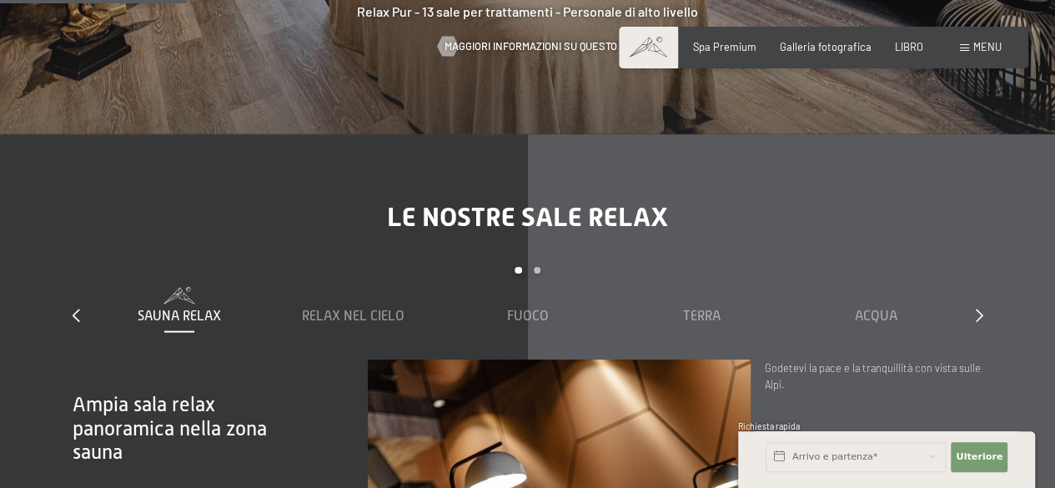
scroll to position [1658, 0]
click at [348, 314] on font "Relax nel cielo" at bounding box center [353, 316] width 103 height 15
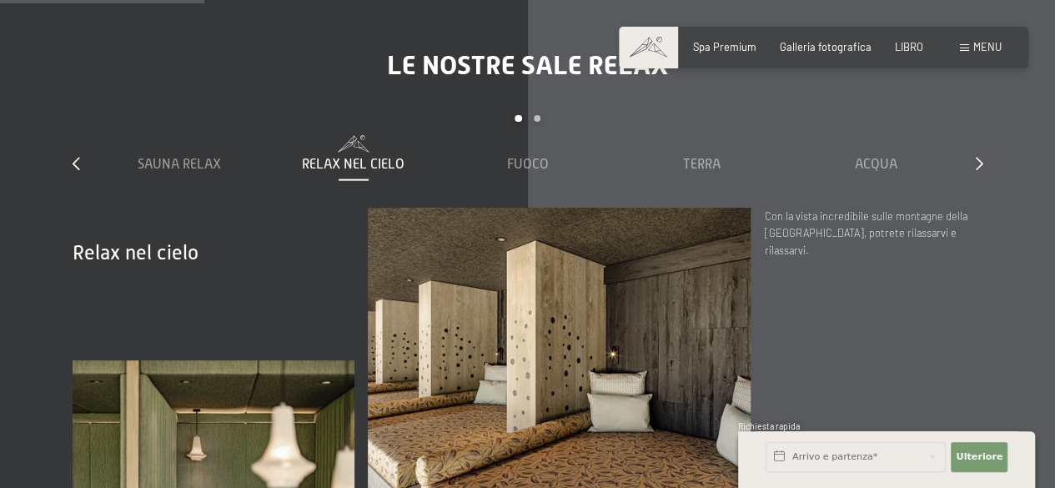
scroll to position [1808, 0]
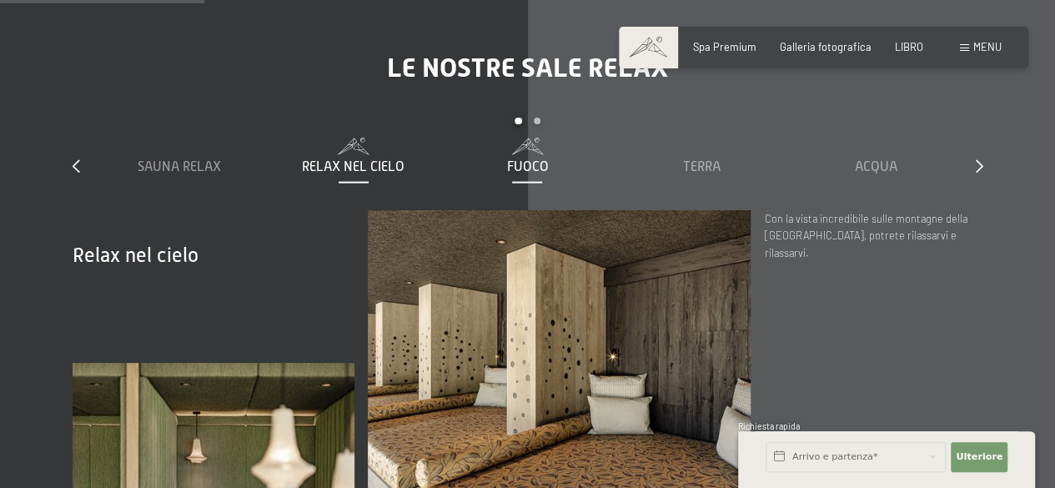
click at [520, 164] on font "Fuoco" at bounding box center [527, 166] width 42 height 15
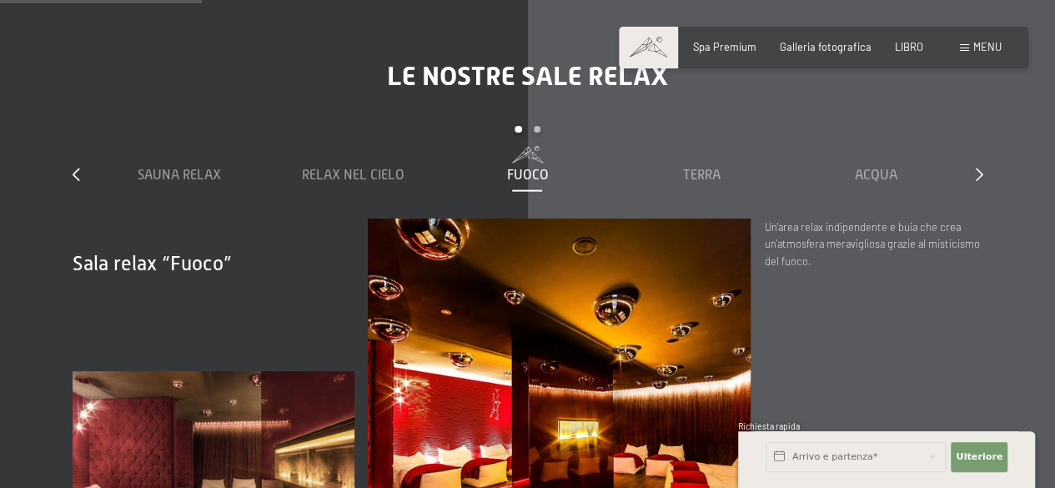
scroll to position [1787, 0]
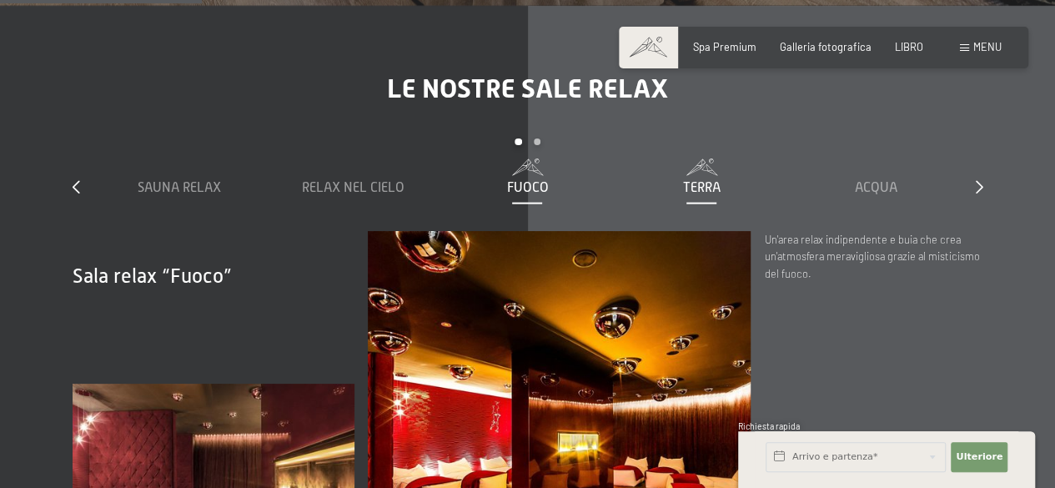
click at [707, 191] on font "Terra" at bounding box center [702, 187] width 38 height 15
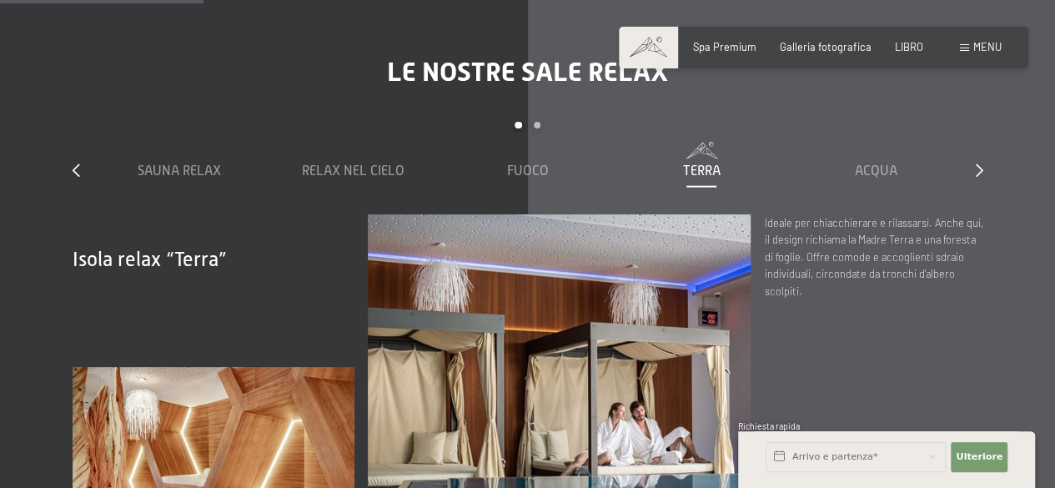
scroll to position [1803, 0]
click at [879, 164] on font "Acqua" at bounding box center [876, 171] width 43 height 15
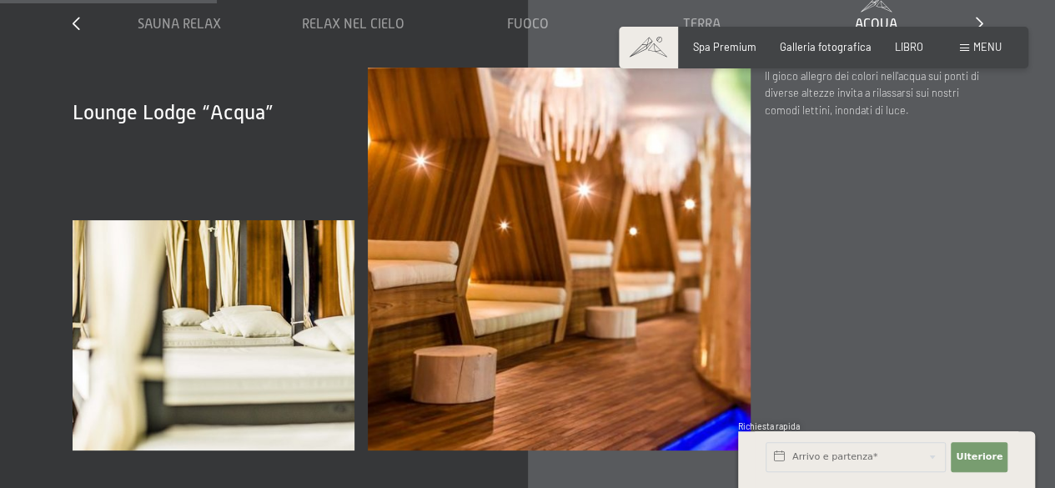
scroll to position [1857, 0]
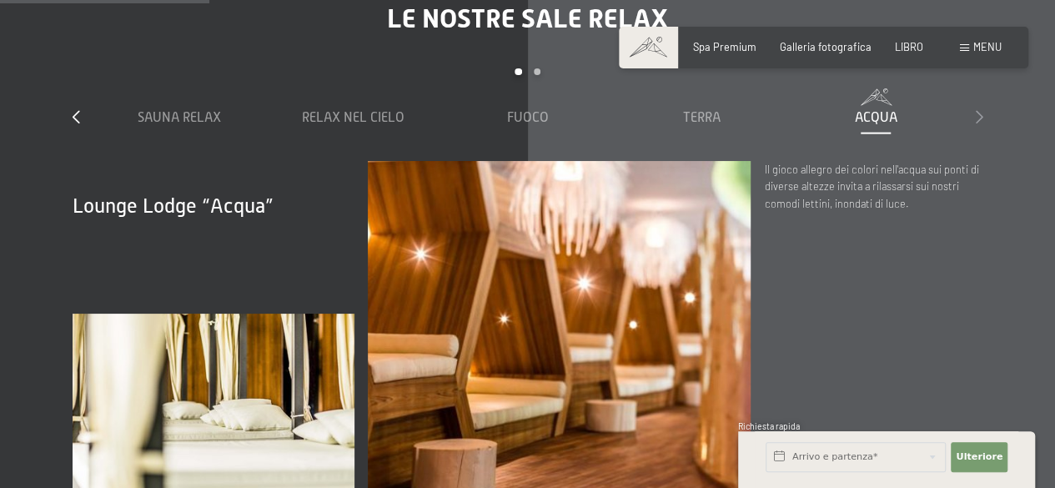
click at [976, 108] on div at bounding box center [980, 117] width 8 height 18
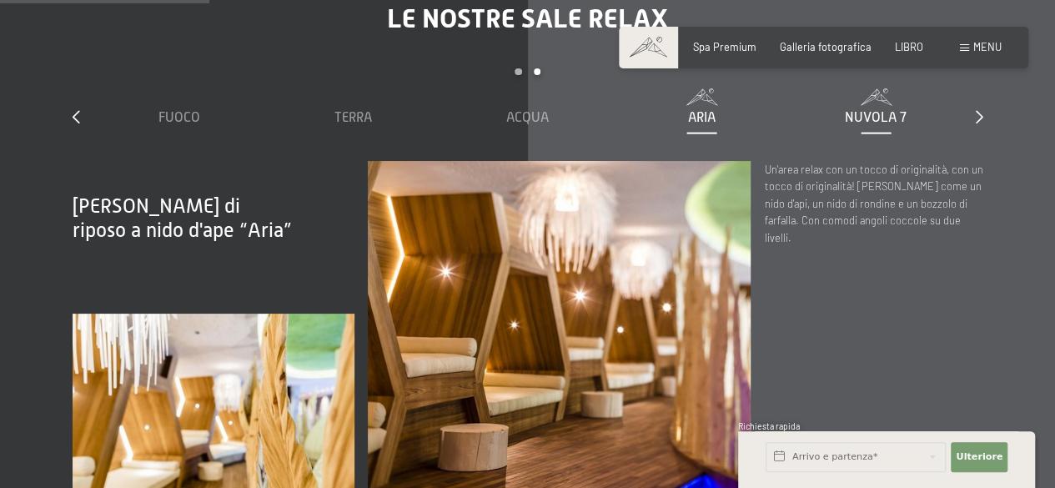
click at [889, 118] on font "Nuvola 7" at bounding box center [876, 117] width 62 height 15
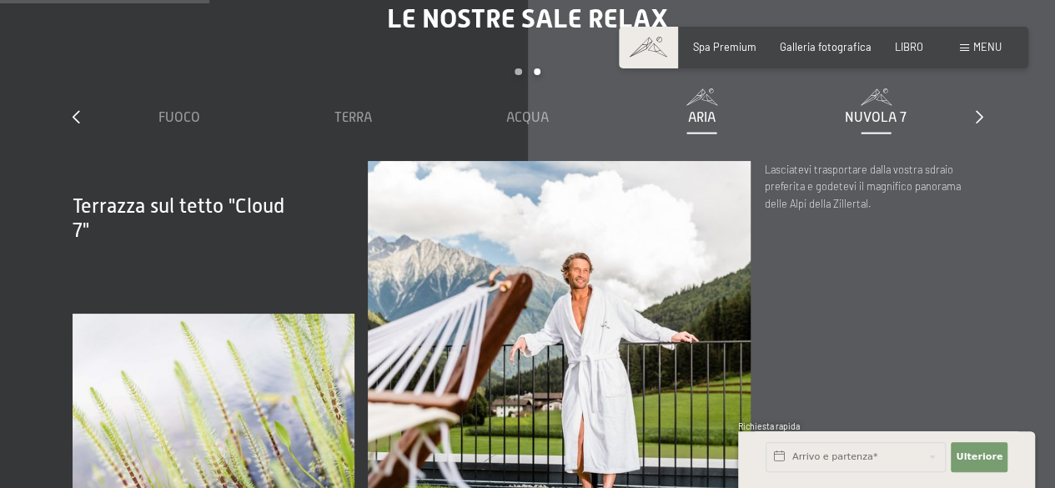
click at [706, 127] on div "Aria" at bounding box center [701, 117] width 161 height 18
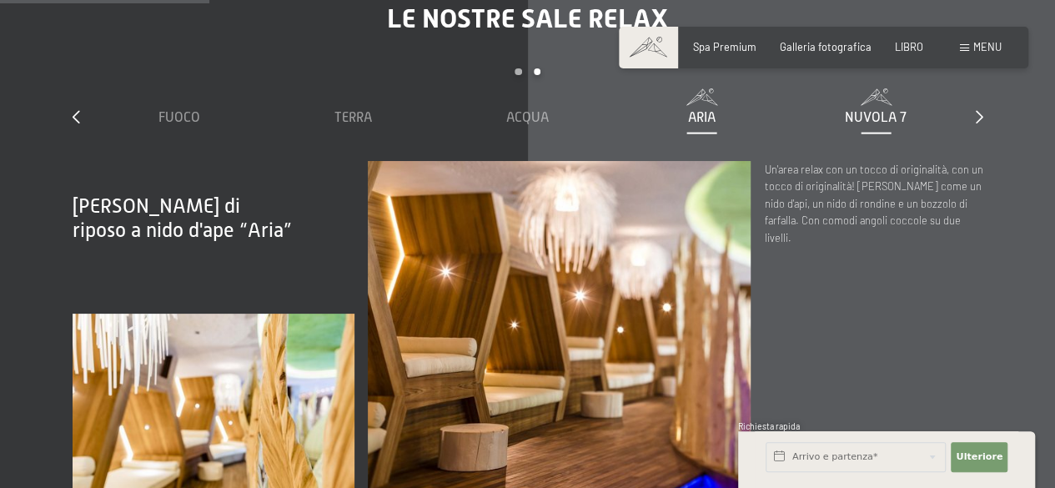
click at [846, 108] on div "Nuvola 7" at bounding box center [876, 117] width 161 height 18
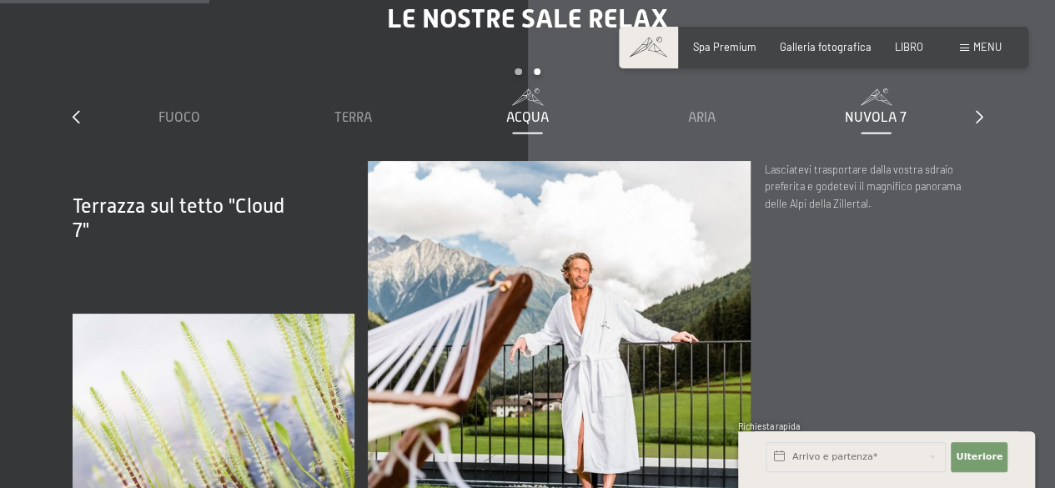
click at [535, 120] on font "Acqua" at bounding box center [527, 117] width 43 height 15
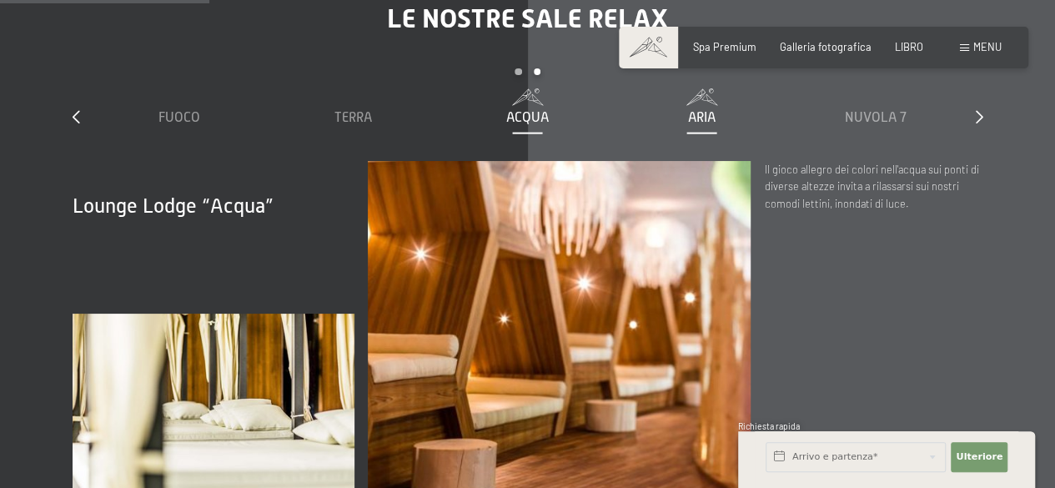
click at [710, 121] on font "Aria" at bounding box center [702, 117] width 28 height 15
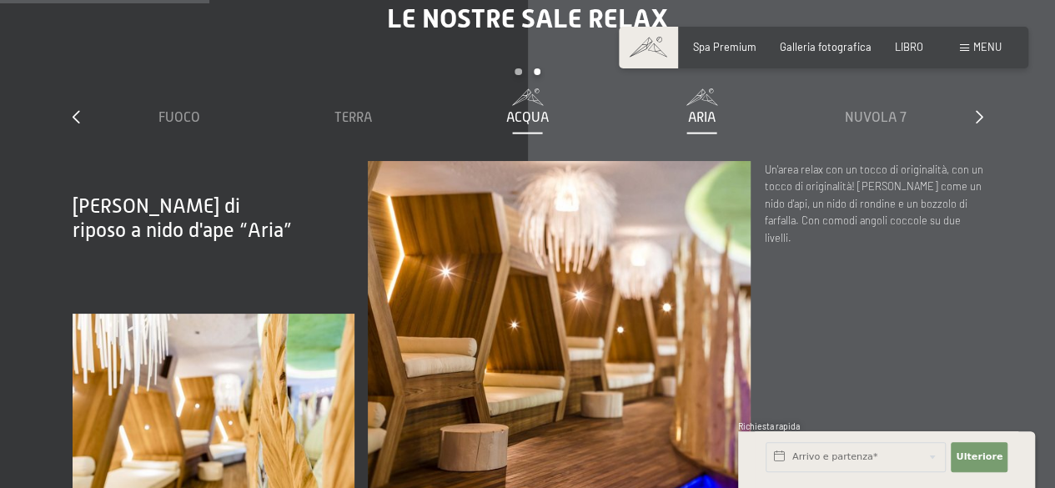
click at [526, 115] on font "Acqua" at bounding box center [527, 117] width 43 height 15
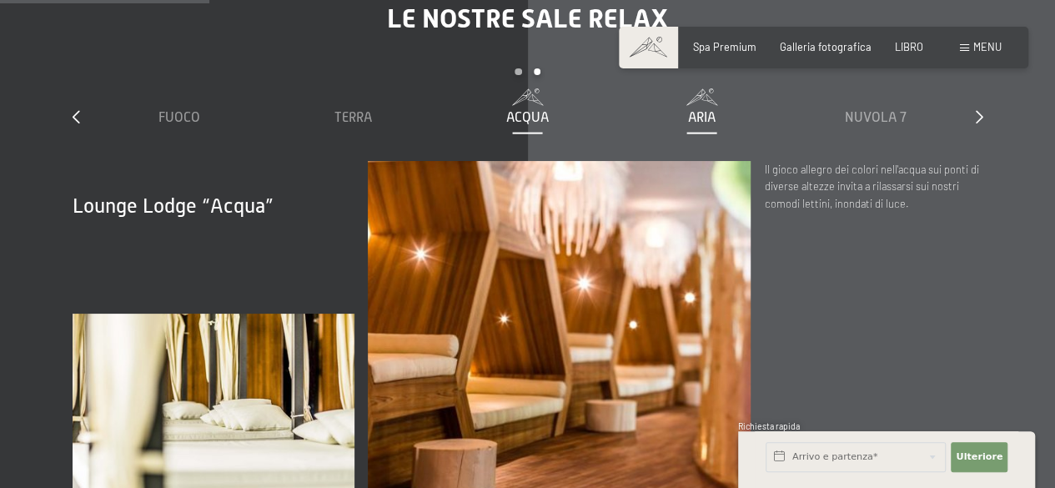
click at [677, 109] on div "Aria" at bounding box center [701, 117] width 161 height 18
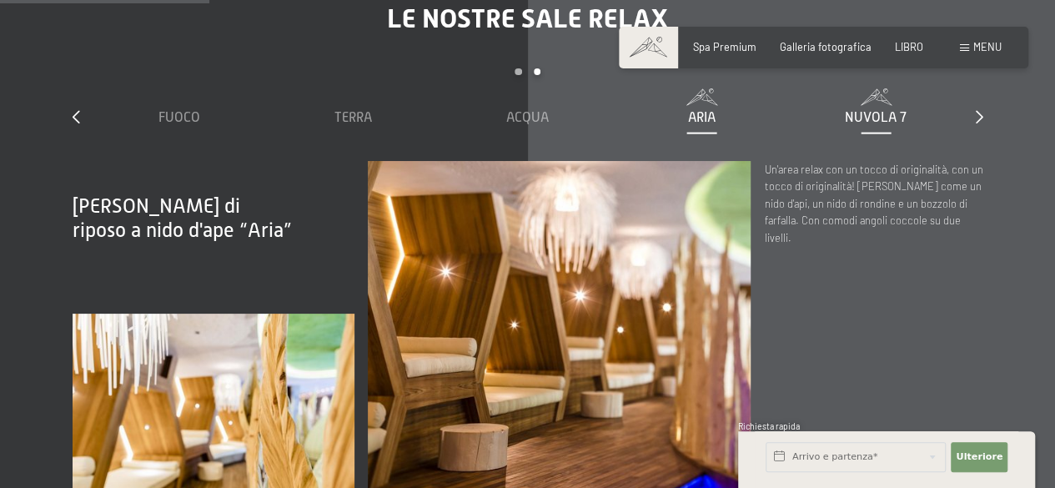
click at [916, 113] on div "Nuvola 7" at bounding box center [876, 117] width 161 height 18
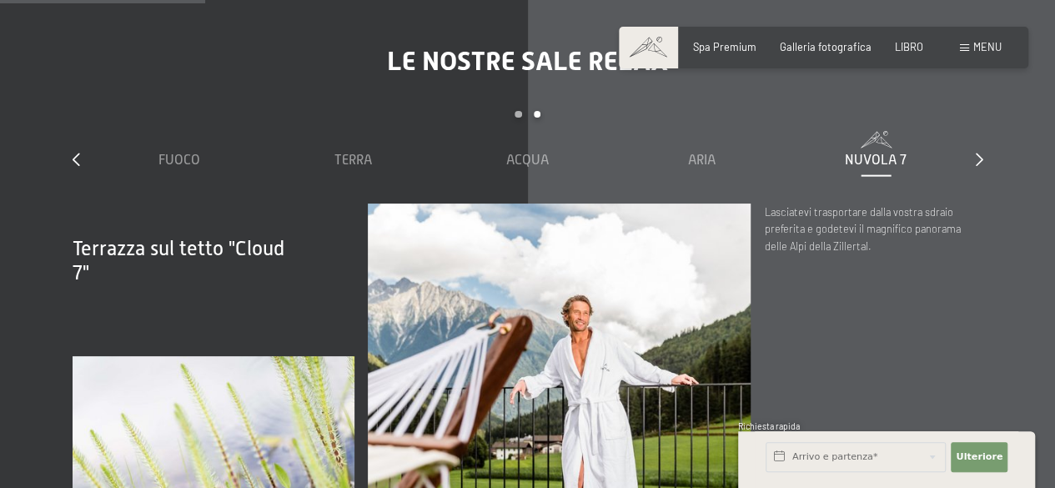
scroll to position [1813, 0]
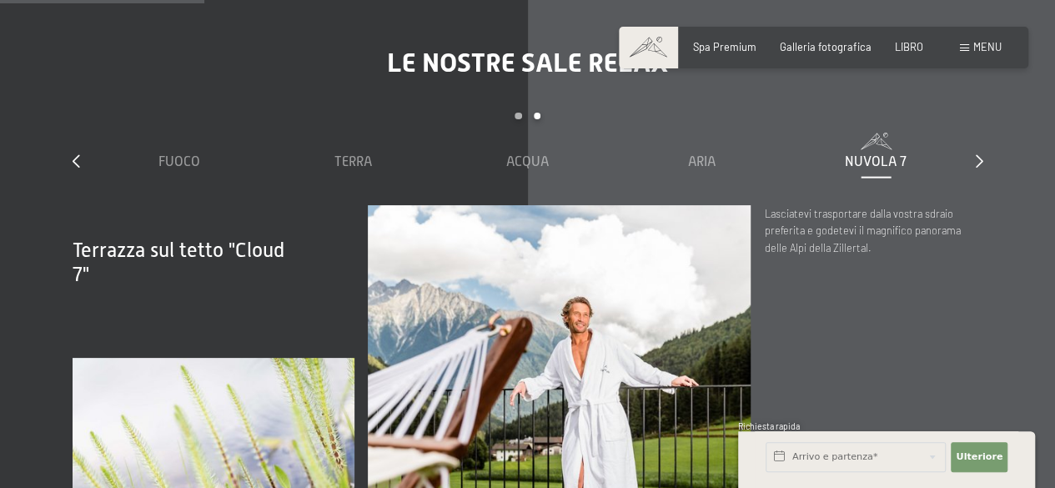
click at [965, 174] on div "diapositiva 3 to 7 di 7 Sauna Relax Relax nel cielo Fuoco Terra Acqua Aria Nuvo…" at bounding box center [528, 159] width 911 height 93
click at [980, 156] on icon at bounding box center [980, 160] width 8 height 13
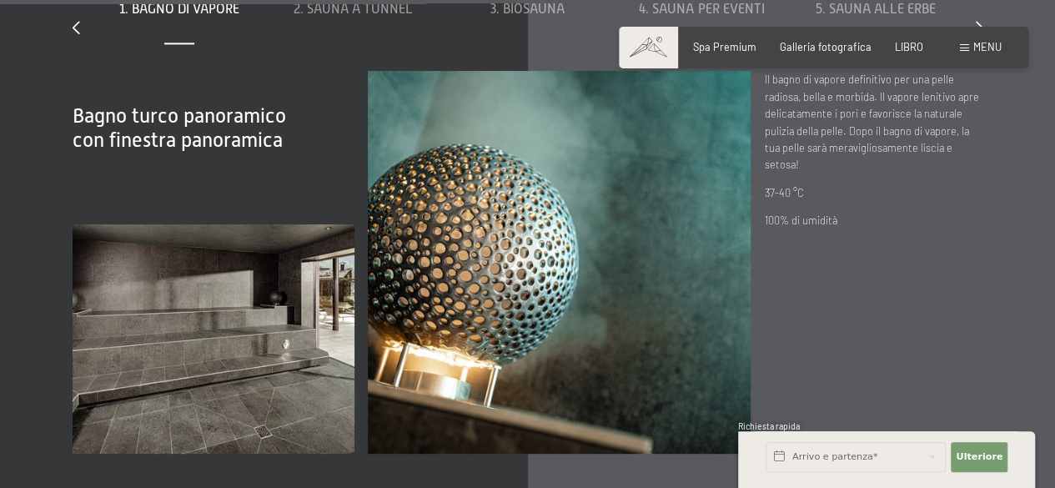
scroll to position [4220, 0]
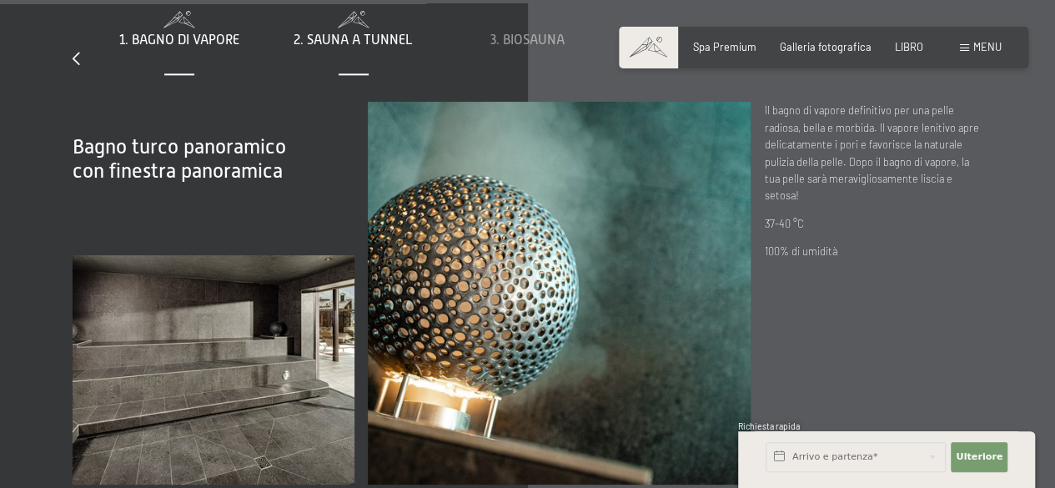
click at [389, 37] on font "2. Sauna a tunnel" at bounding box center [353, 40] width 119 height 15
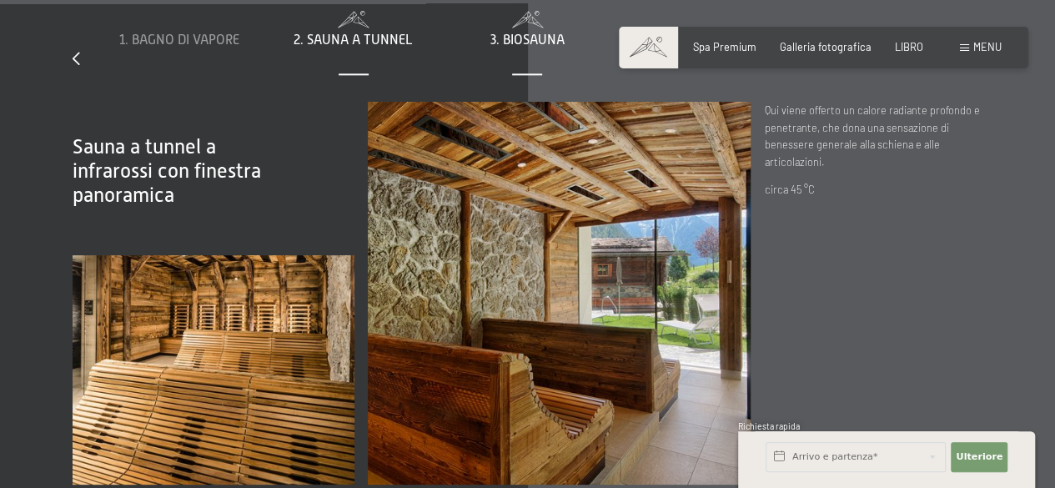
click at [523, 39] on font "3. Biosauna" at bounding box center [528, 40] width 74 height 15
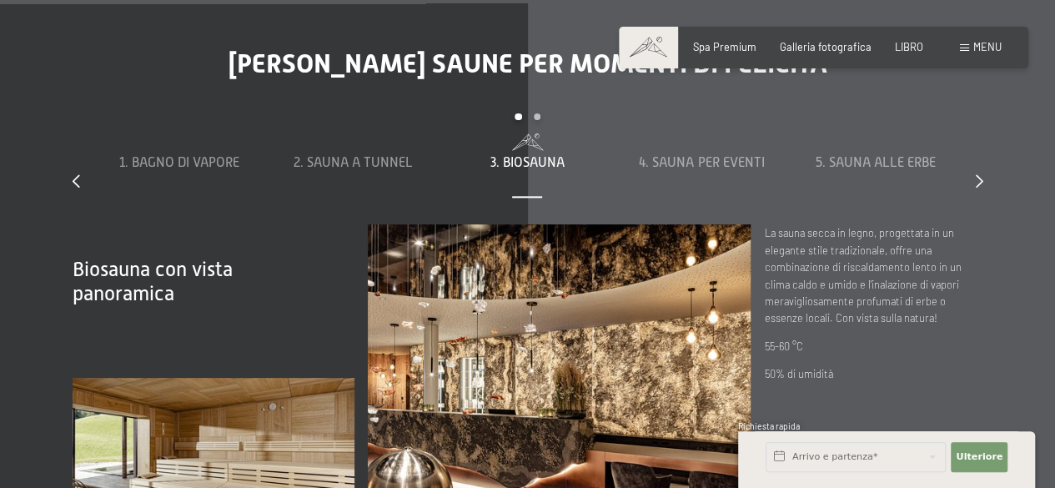
scroll to position [4074, 0]
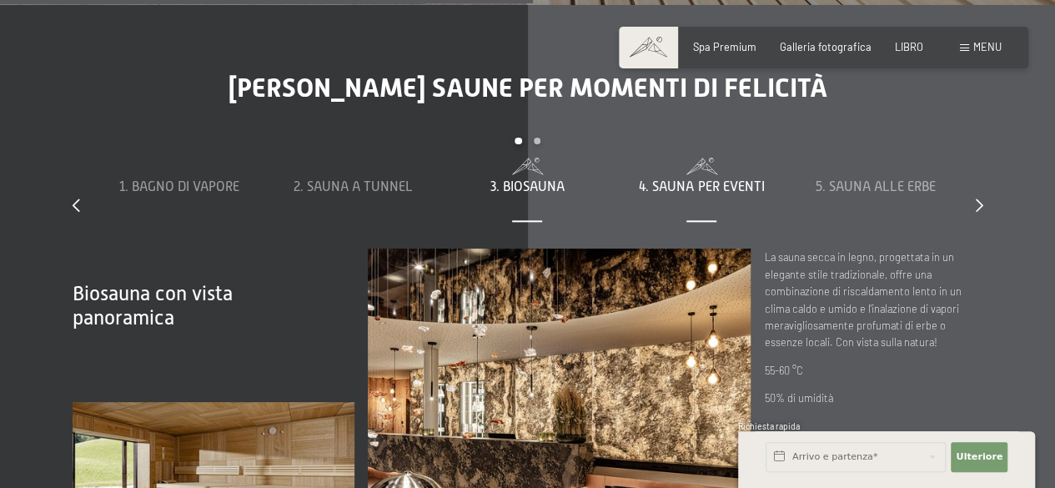
click at [685, 186] on font "4. Sauna per eventi" at bounding box center [701, 186] width 125 height 15
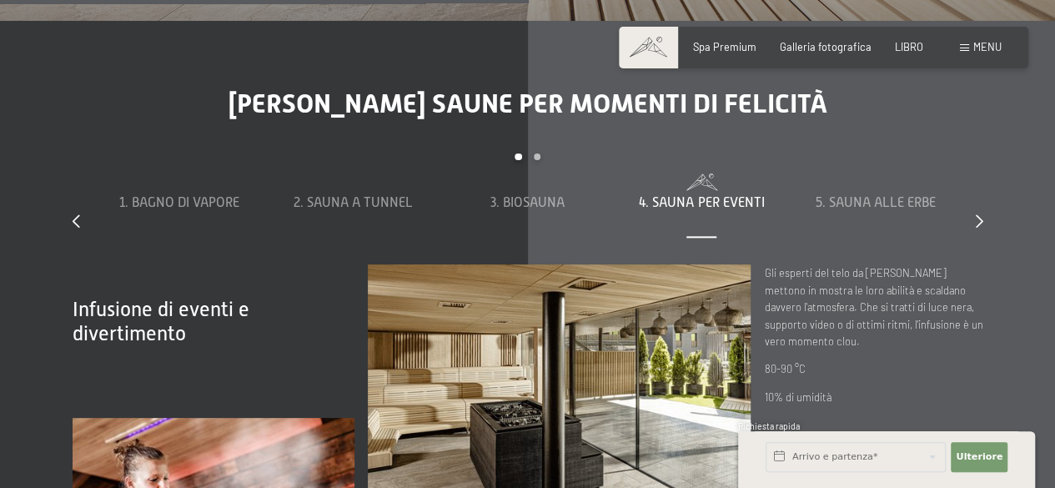
scroll to position [4038, 0]
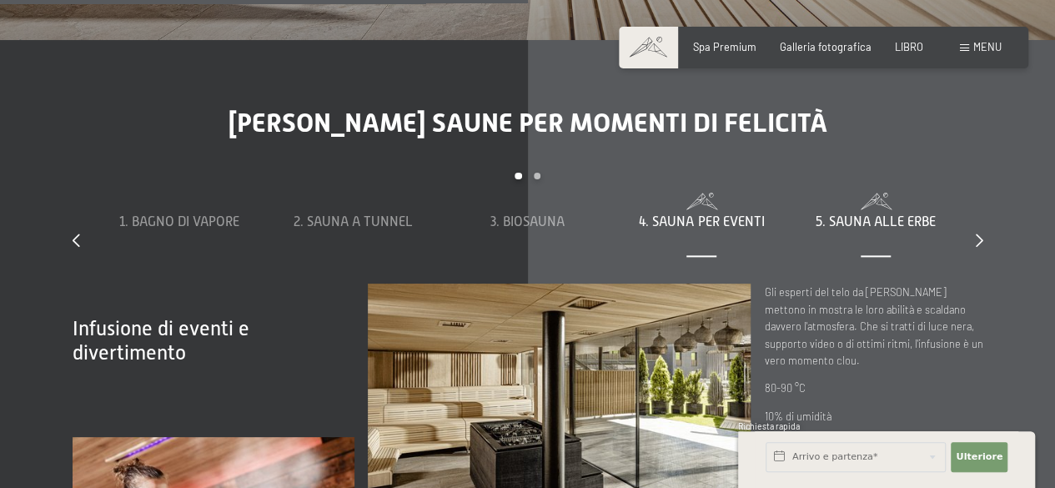
click at [878, 216] on font "5. Sauna alle erbe" at bounding box center [876, 221] width 120 height 15
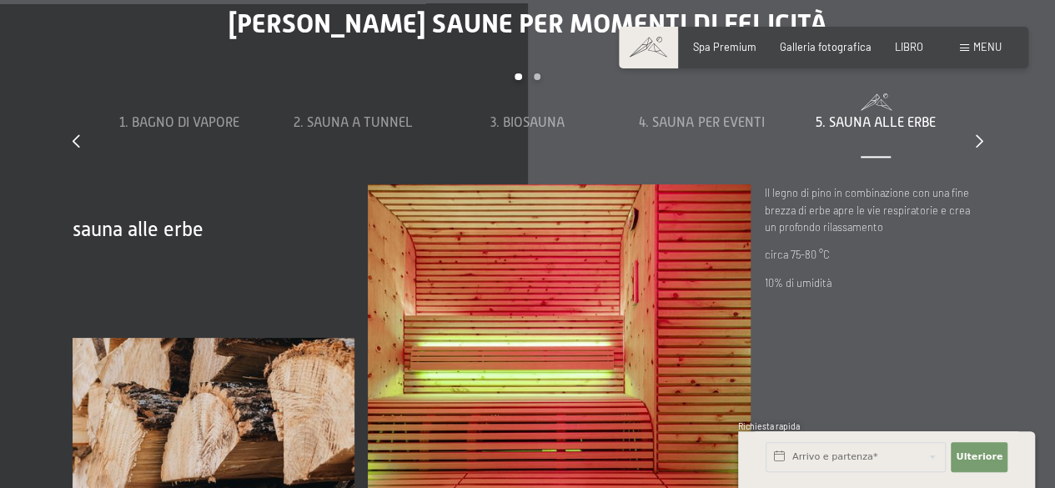
scroll to position [4135, 0]
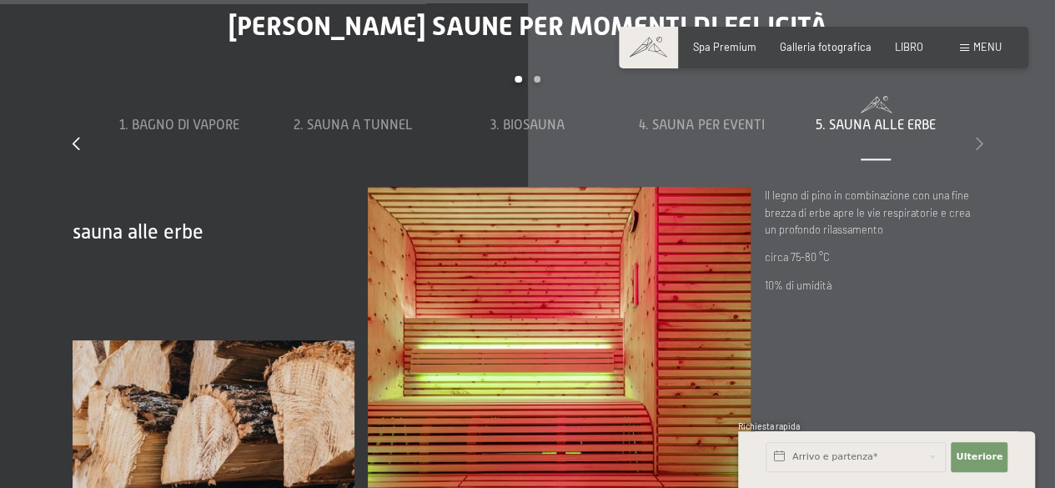
click at [980, 145] on icon at bounding box center [980, 143] width 8 height 13
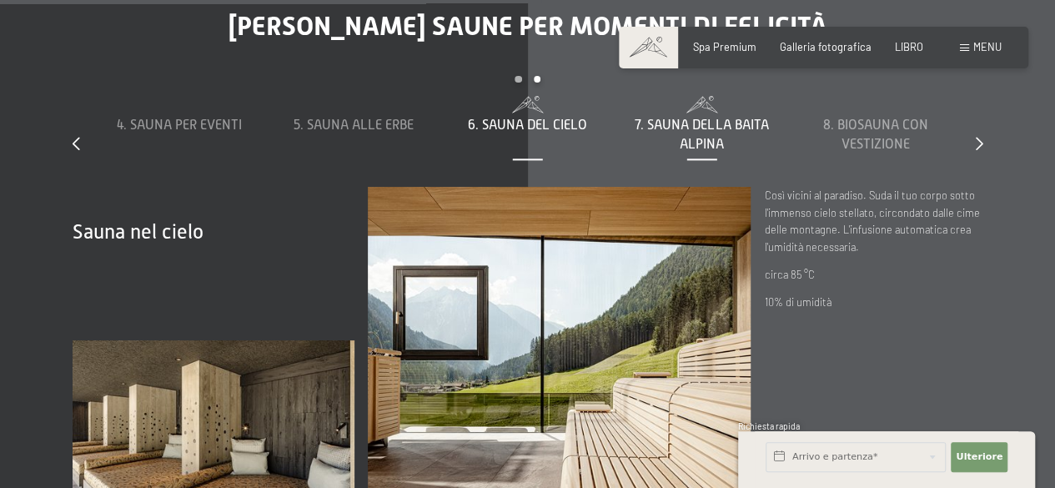
click at [679, 135] on div "7. Sauna della baita alpina" at bounding box center [701, 135] width 161 height 38
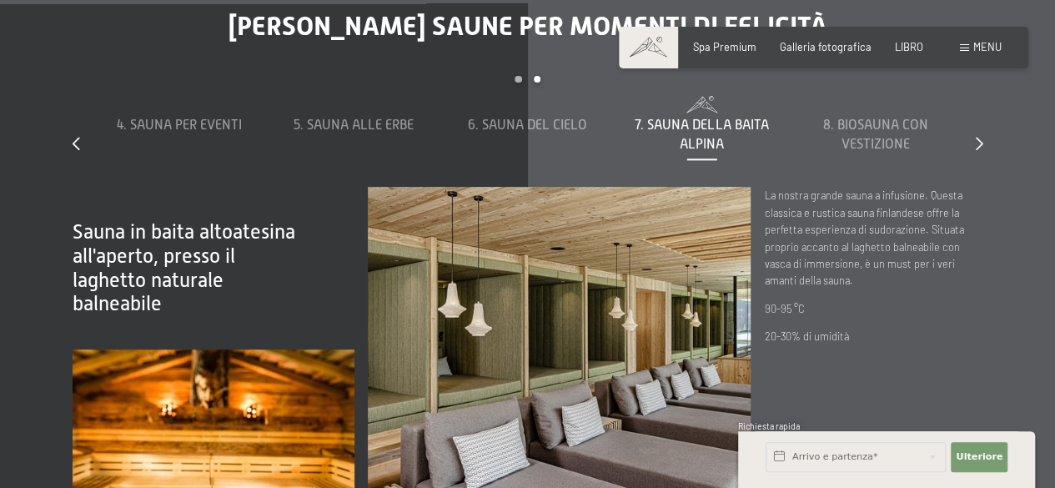
click at [679, 135] on div "7. Sauna della baita alpina" at bounding box center [701, 135] width 161 height 38
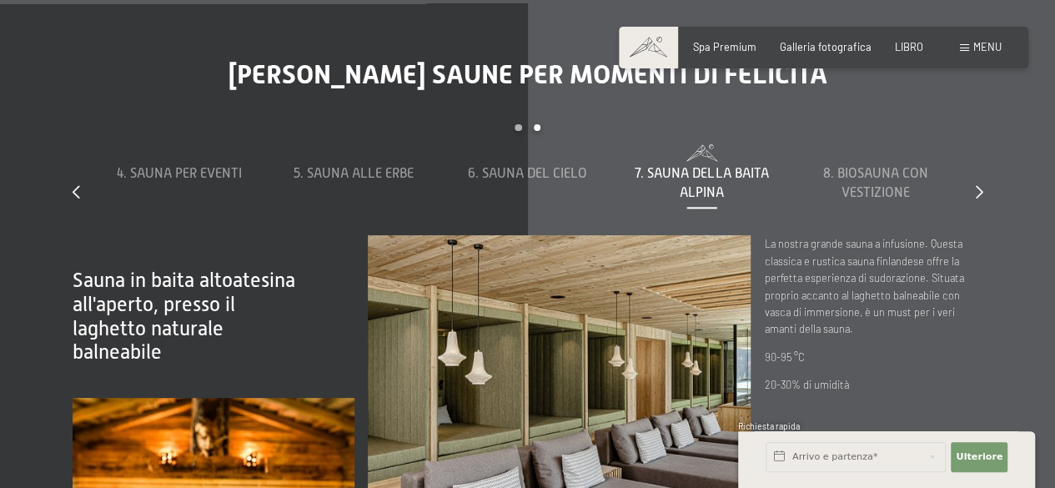
scroll to position [4086, 0]
click at [845, 184] on div "8. Biosauna con vestizione" at bounding box center [876, 184] width 161 height 38
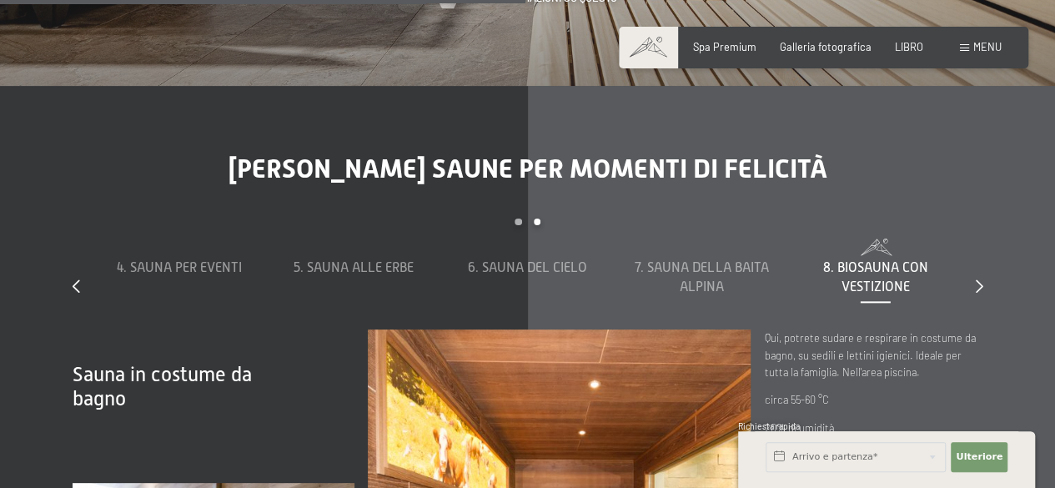
scroll to position [3991, 0]
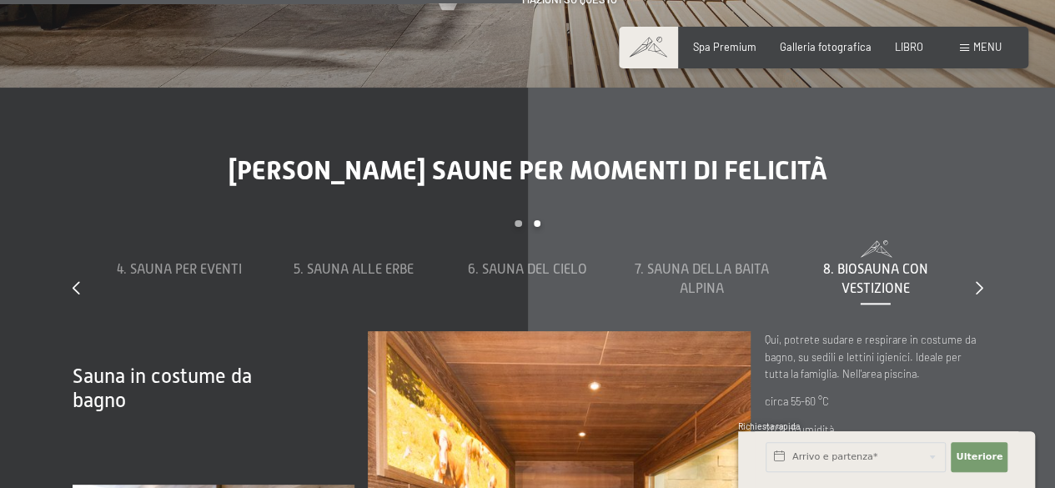
click at [971, 295] on div "diapositiva 4 to 8 di 8 1. Bagno di vapore 2. Sauna a tunnel 3. Biosauna 4. Sau…" at bounding box center [528, 276] width 911 height 112
click at [978, 289] on icon at bounding box center [980, 287] width 8 height 13
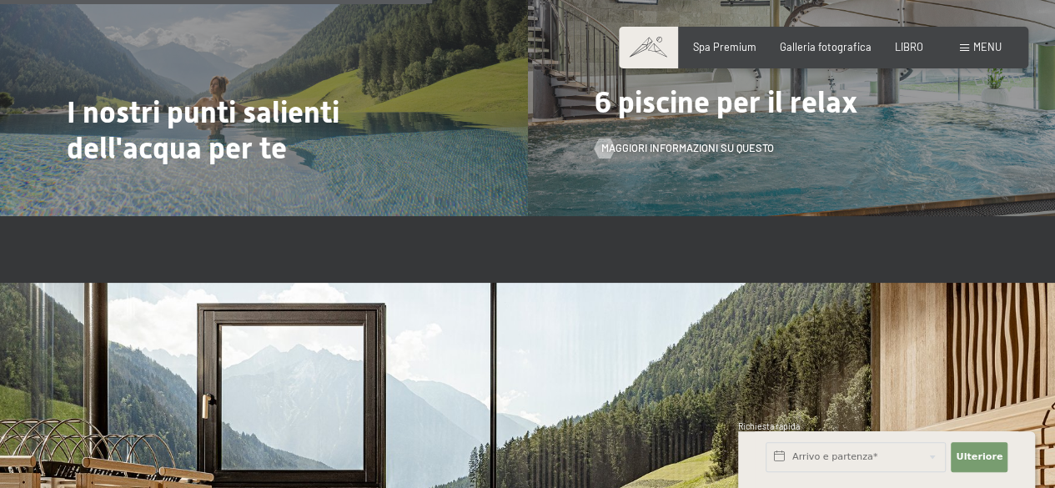
scroll to position [3301, 0]
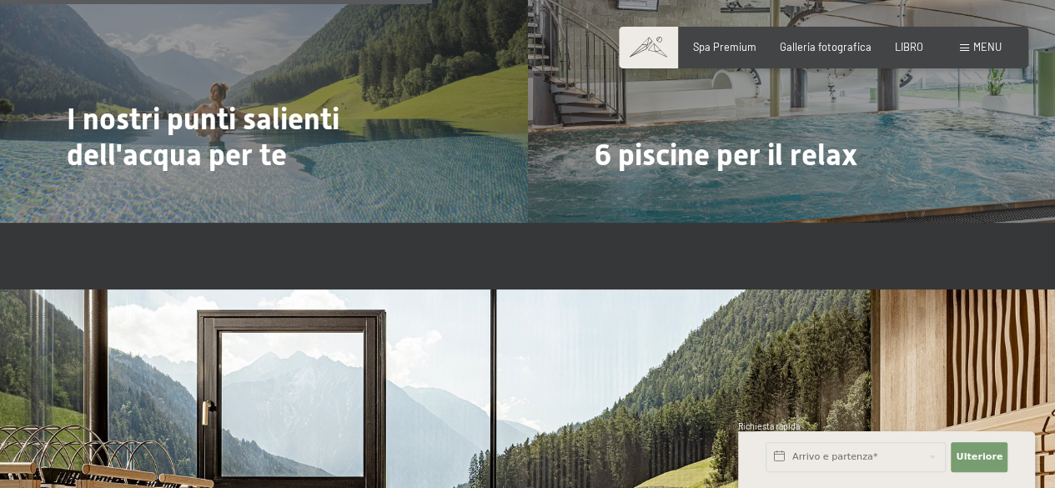
click at [845, 54] on div "Spa Premium Galleria fotografica LIBRO" at bounding box center [796, 47] width 301 height 15
click at [828, 46] on font "Galleria fotografica" at bounding box center [826, 44] width 92 height 13
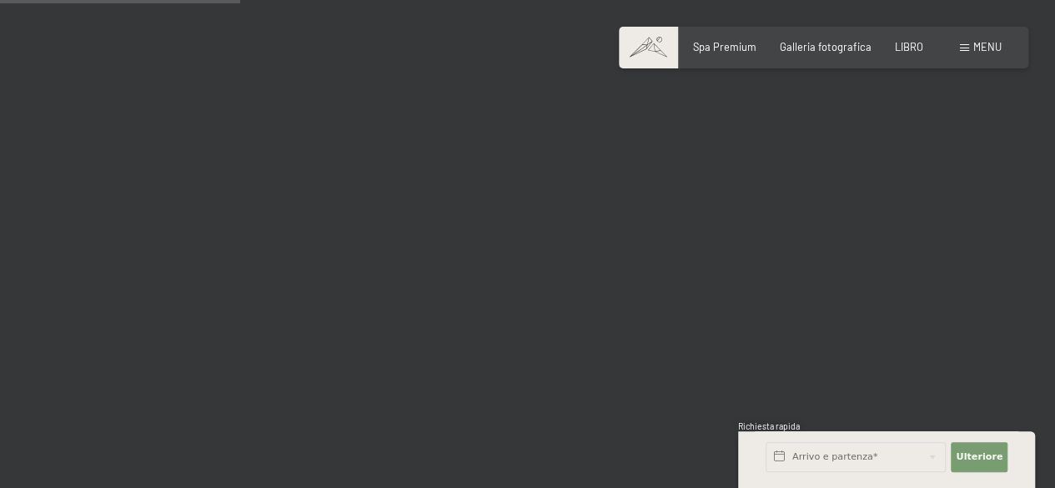
scroll to position [3444, 0]
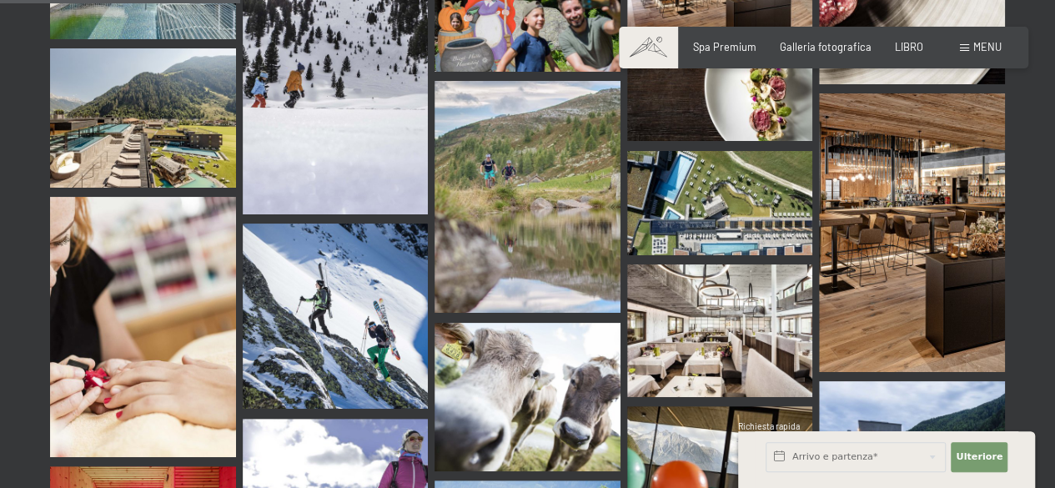
click at [756, 153] on img at bounding box center [720, 203] width 186 height 104
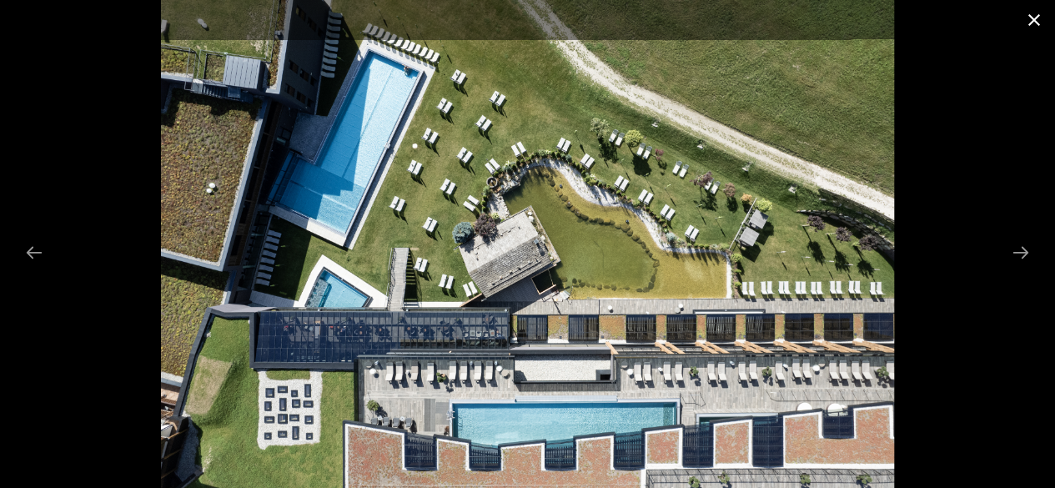
click at [1033, 29] on button "Close gallery" at bounding box center [1035, 19] width 42 height 39
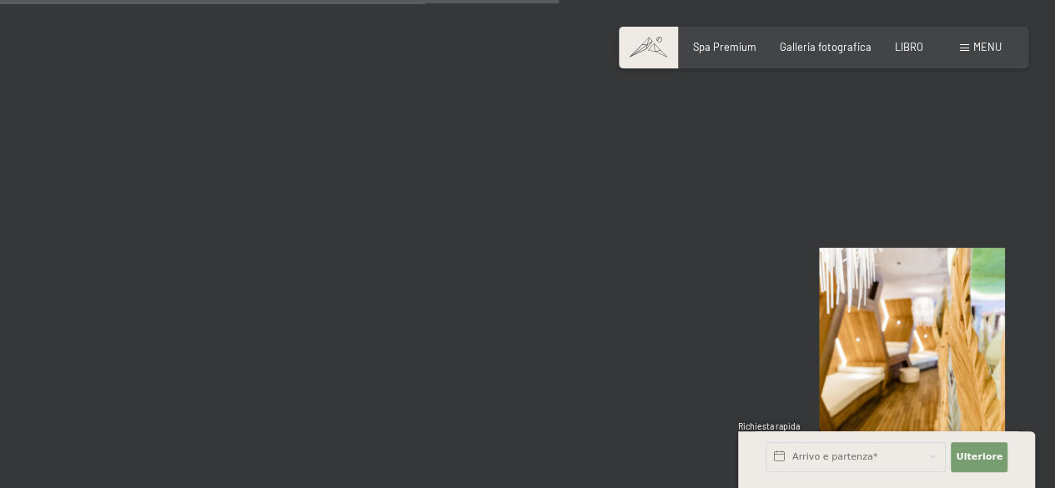
scroll to position [8009, 0]
